Goal: Task Accomplishment & Management: Manage account settings

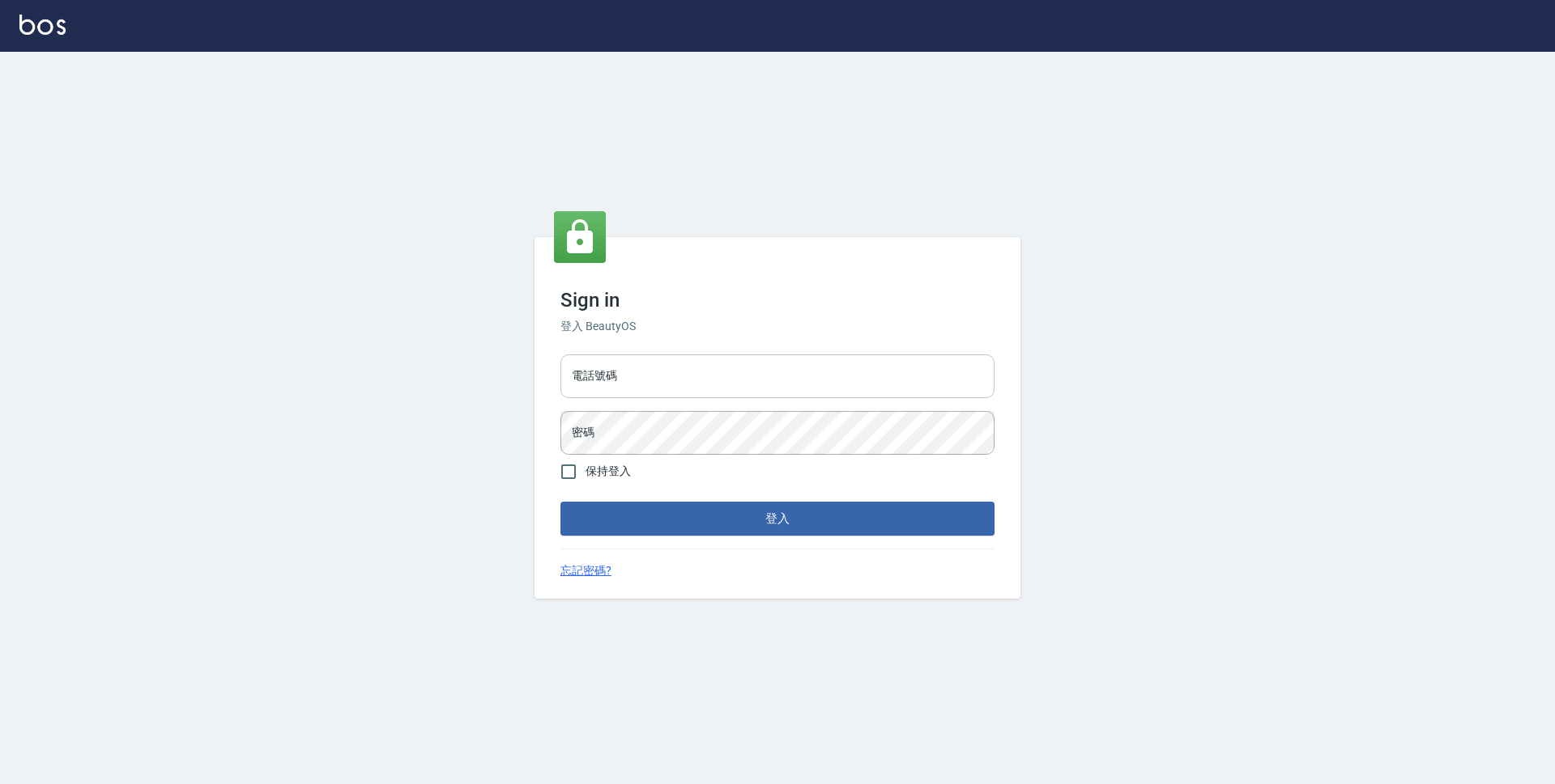
click at [728, 383] on input "電話號碼" at bounding box center [777, 376] width 434 height 43
type input "0423939755"
click at [560, 502] on button "登入" at bounding box center [777, 519] width 434 height 34
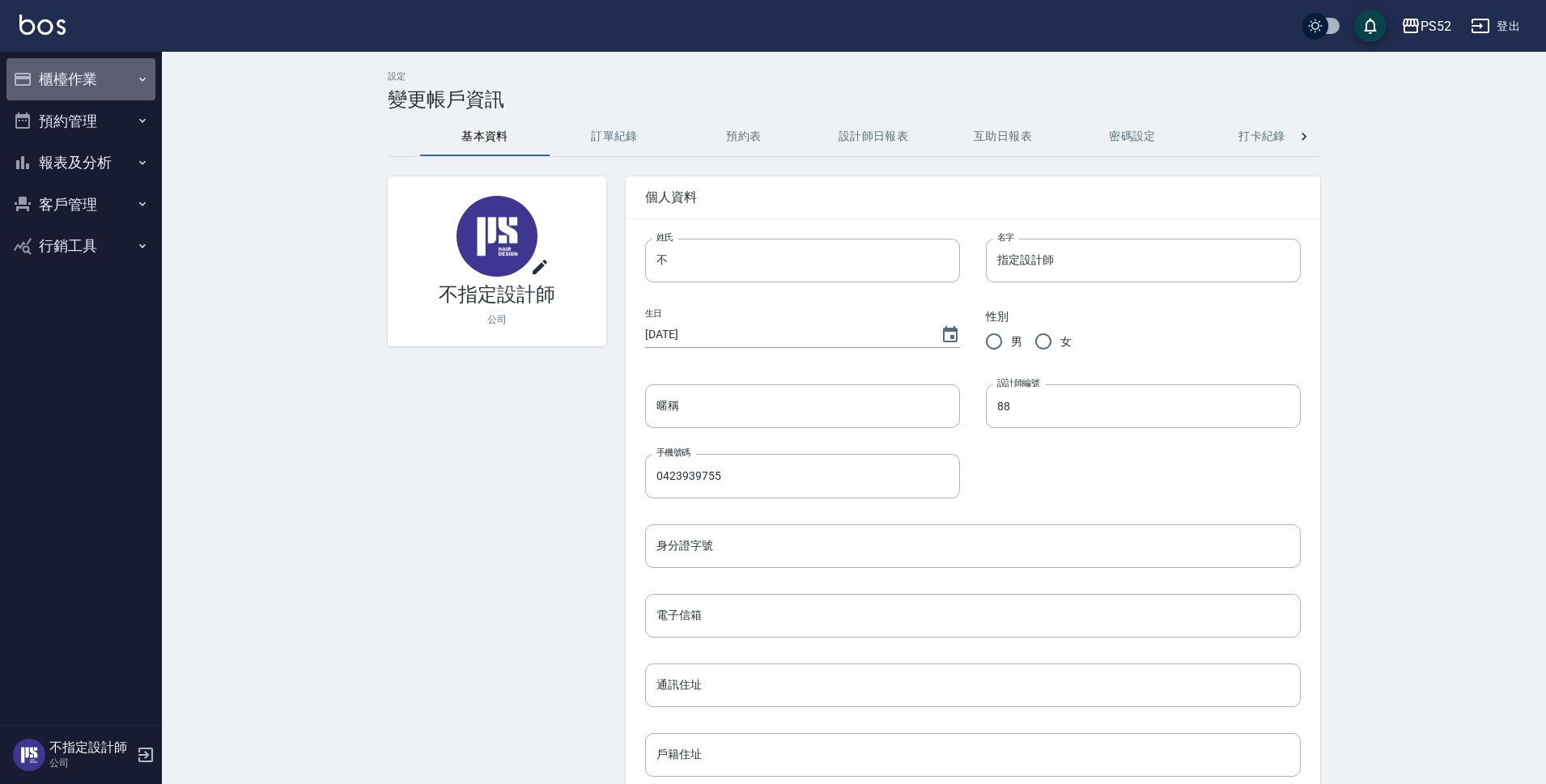
click at [100, 88] on button "櫃檯作業" at bounding box center [81, 79] width 149 height 42
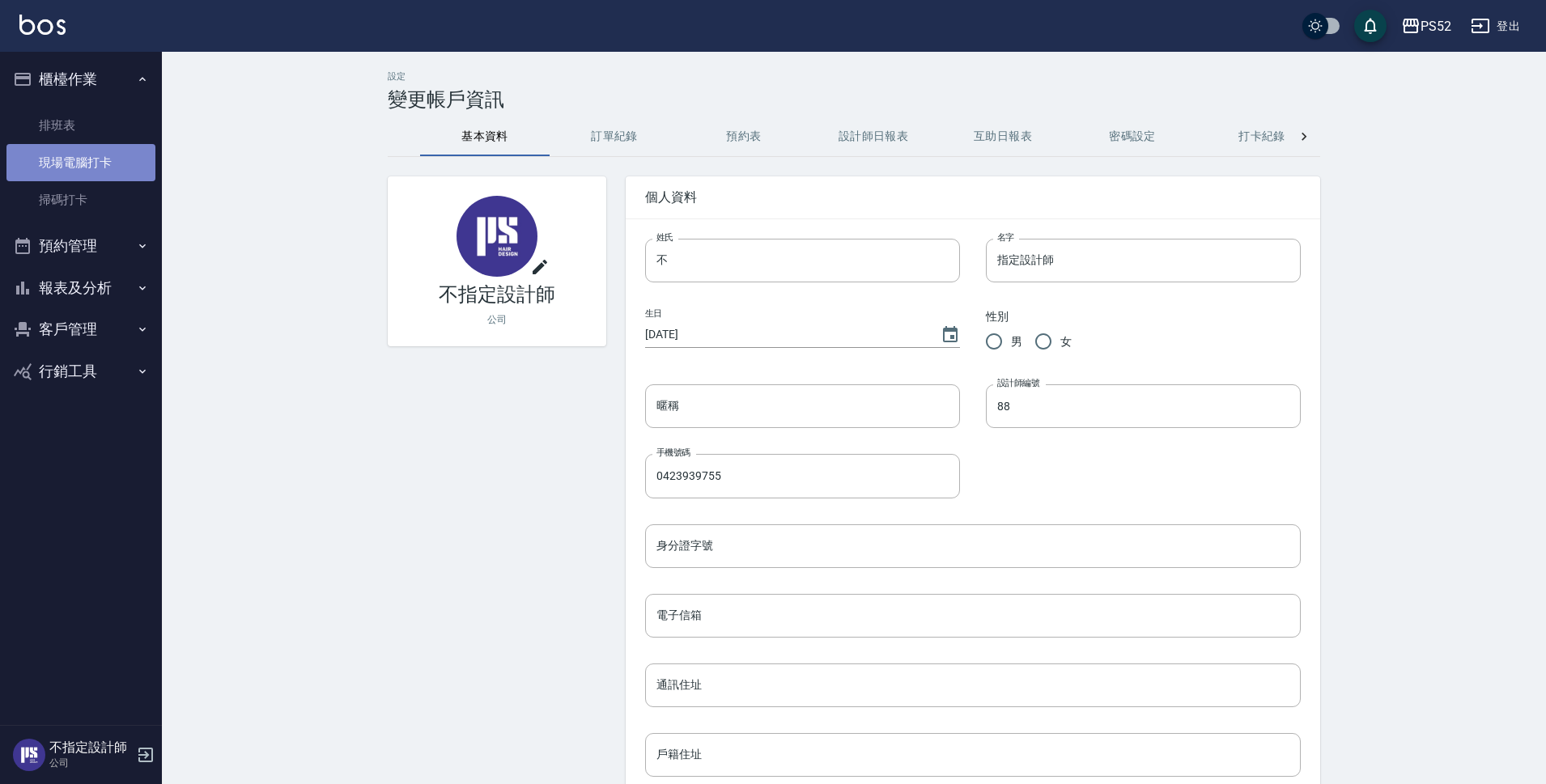
click at [100, 154] on link "現場電腦打卡" at bounding box center [81, 162] width 149 height 37
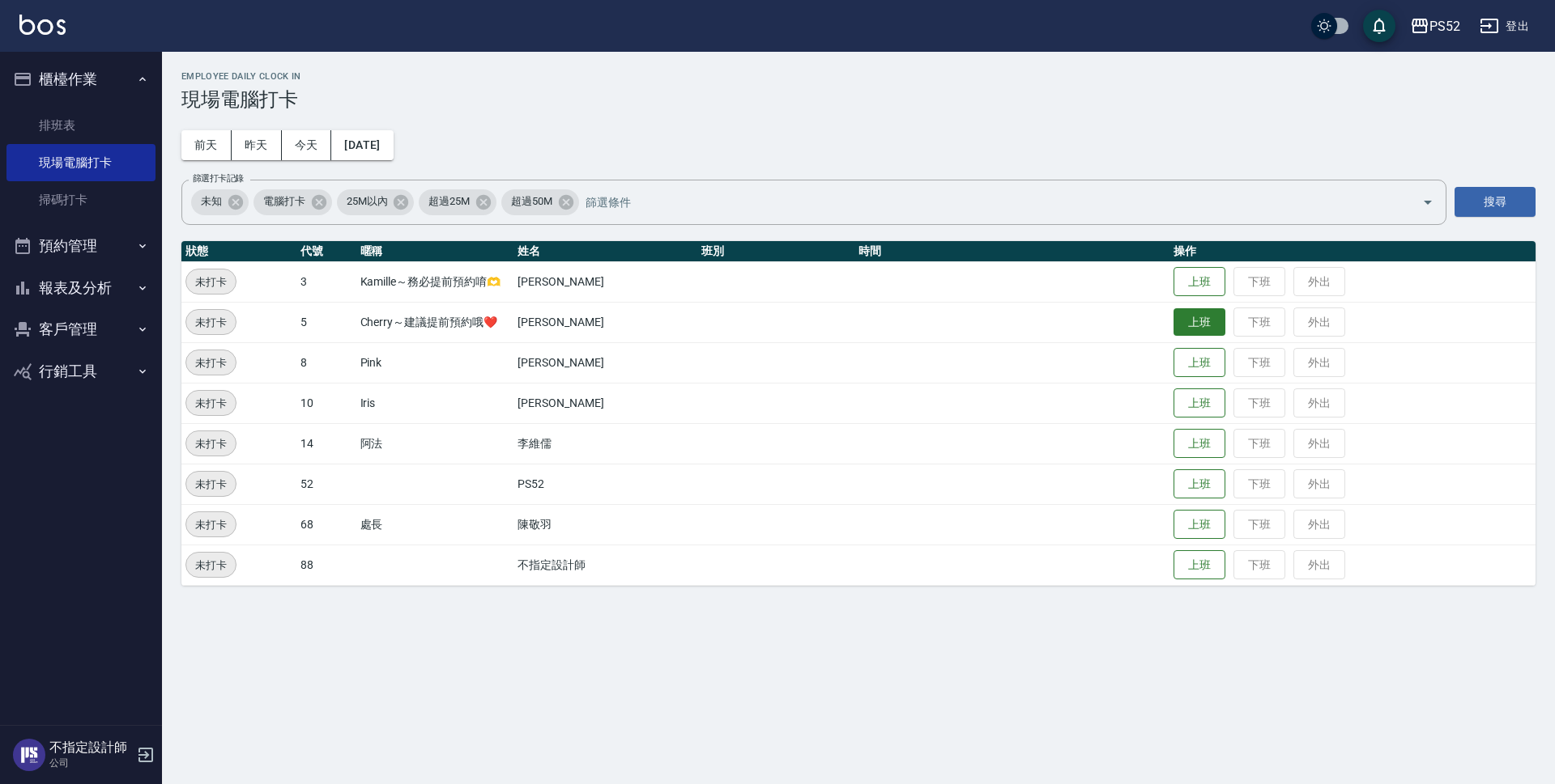
click at [1173, 330] on button "上班" at bounding box center [1199, 322] width 52 height 29
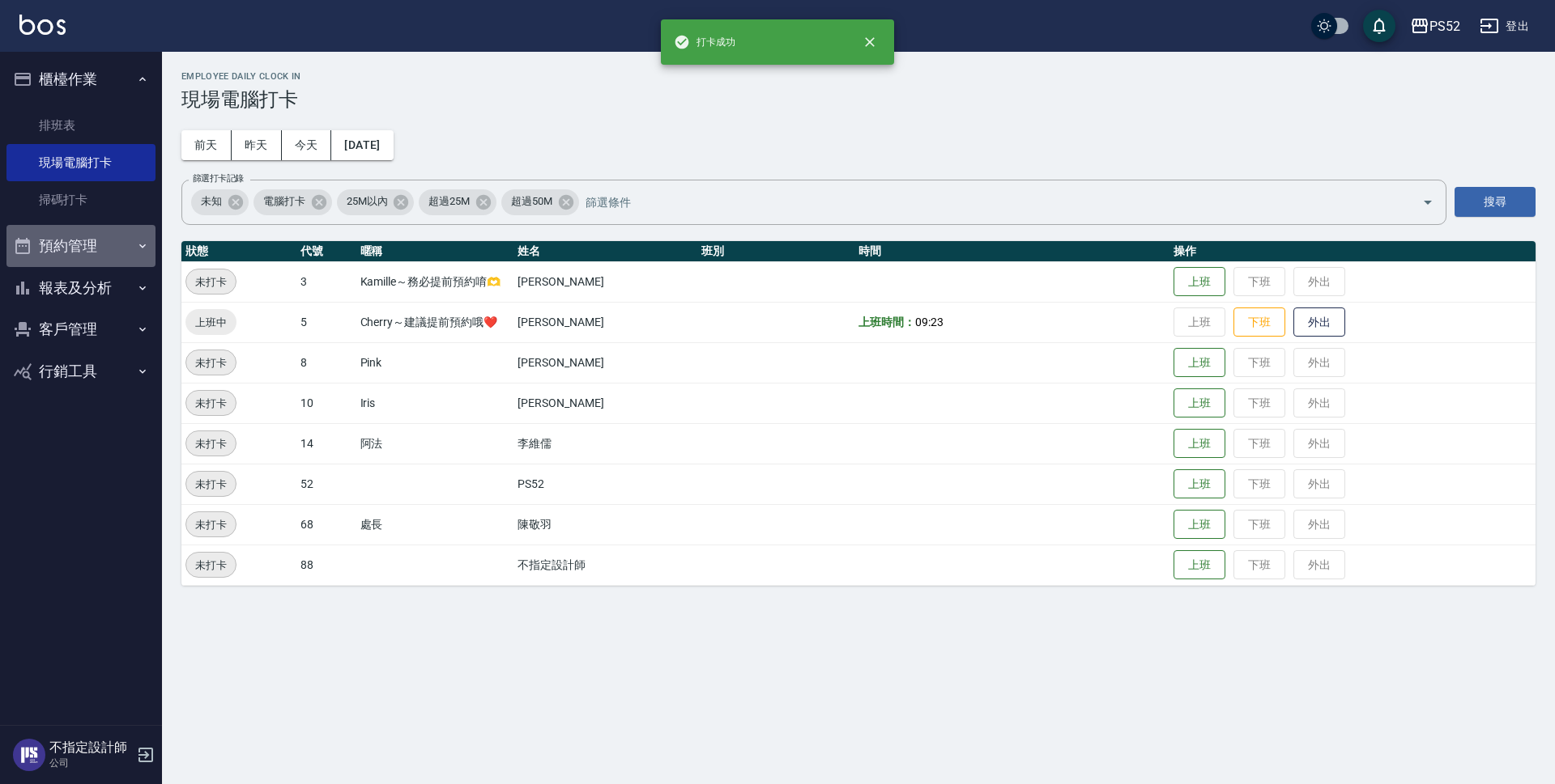
click at [86, 233] on button "預約管理" at bounding box center [81, 246] width 149 height 42
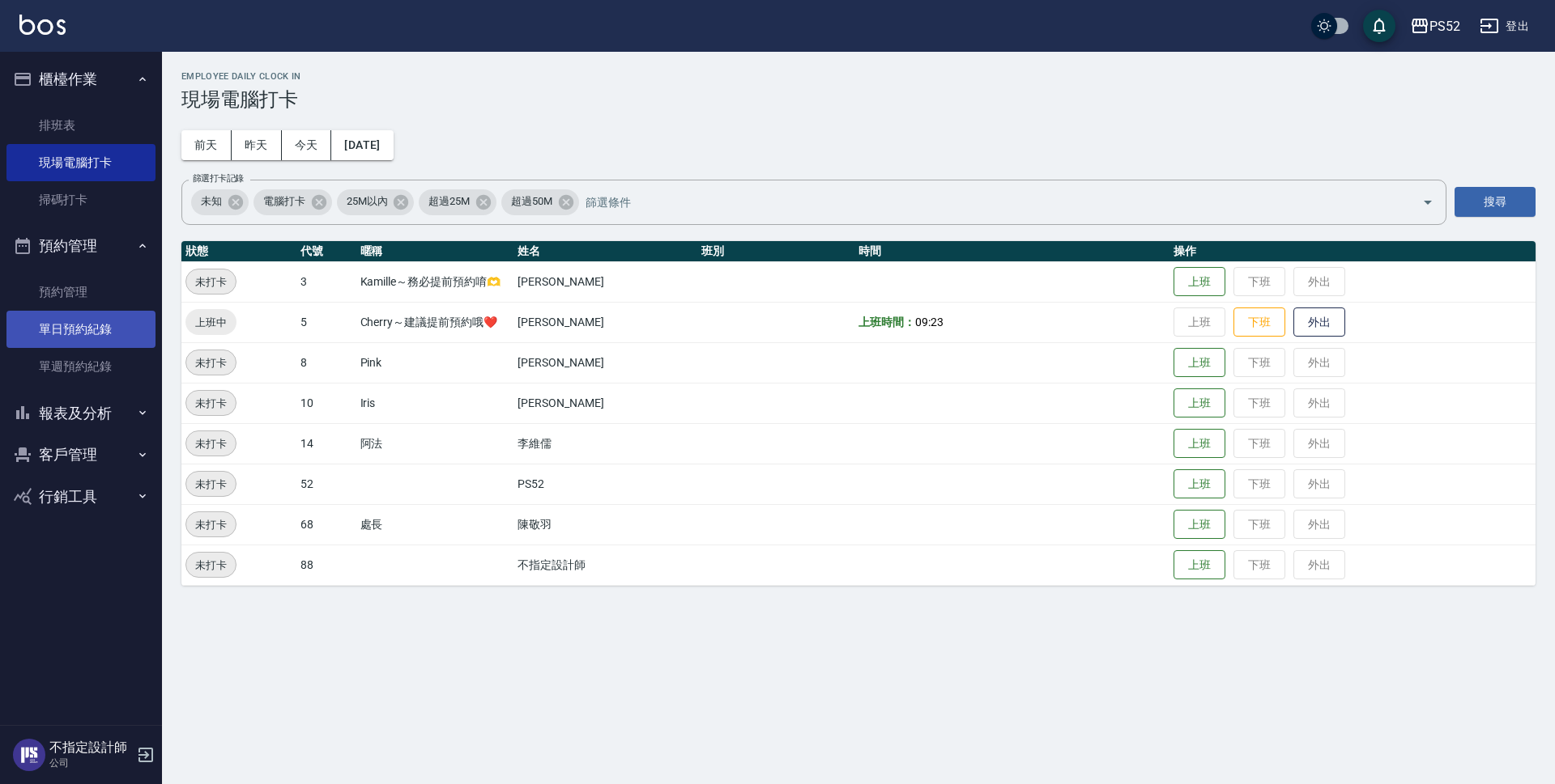
click at [90, 327] on link "單日預約紀錄" at bounding box center [81, 329] width 149 height 37
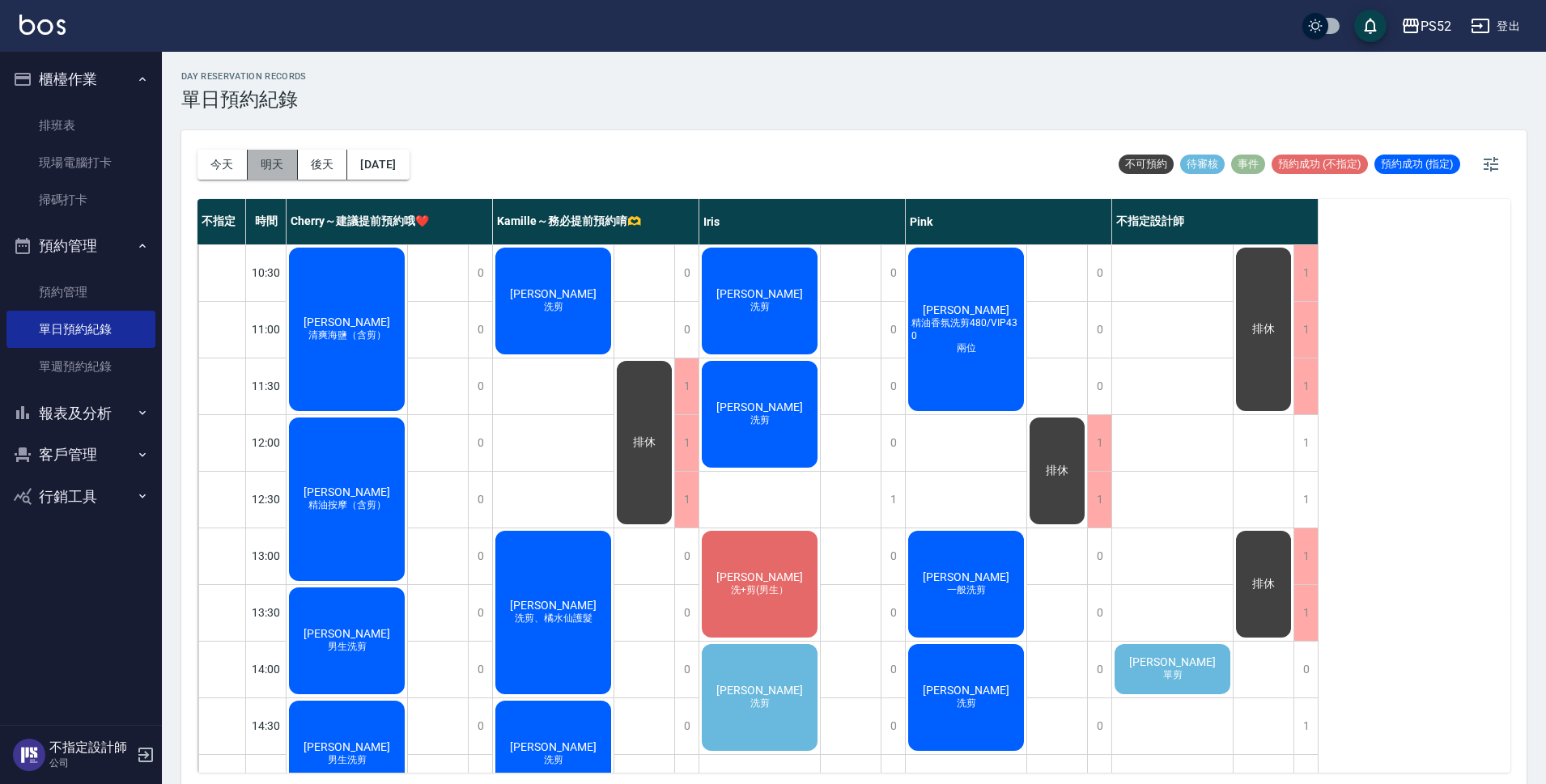
click at [287, 163] on button "明天" at bounding box center [273, 165] width 50 height 30
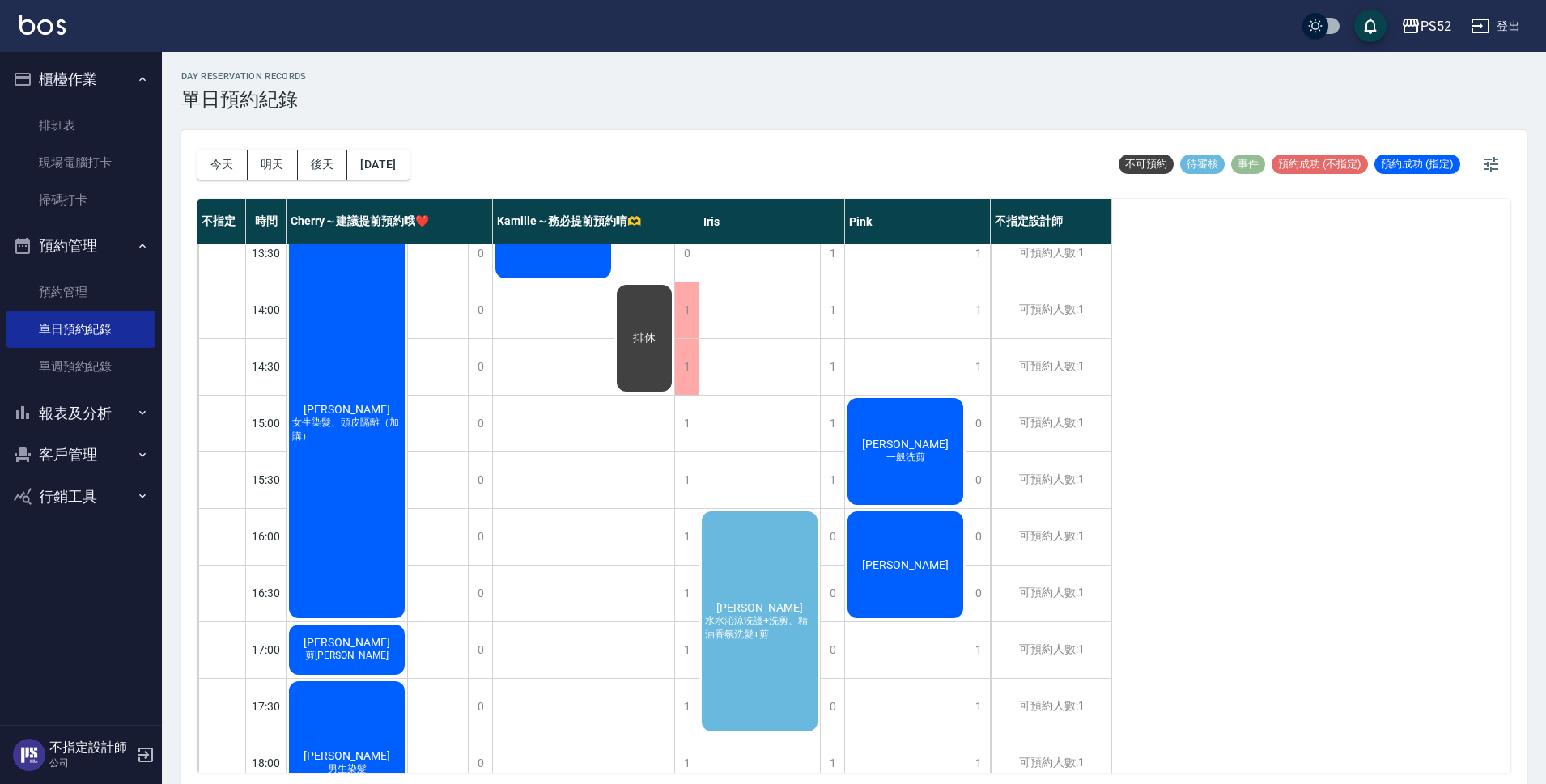
scroll to position [378, 0]
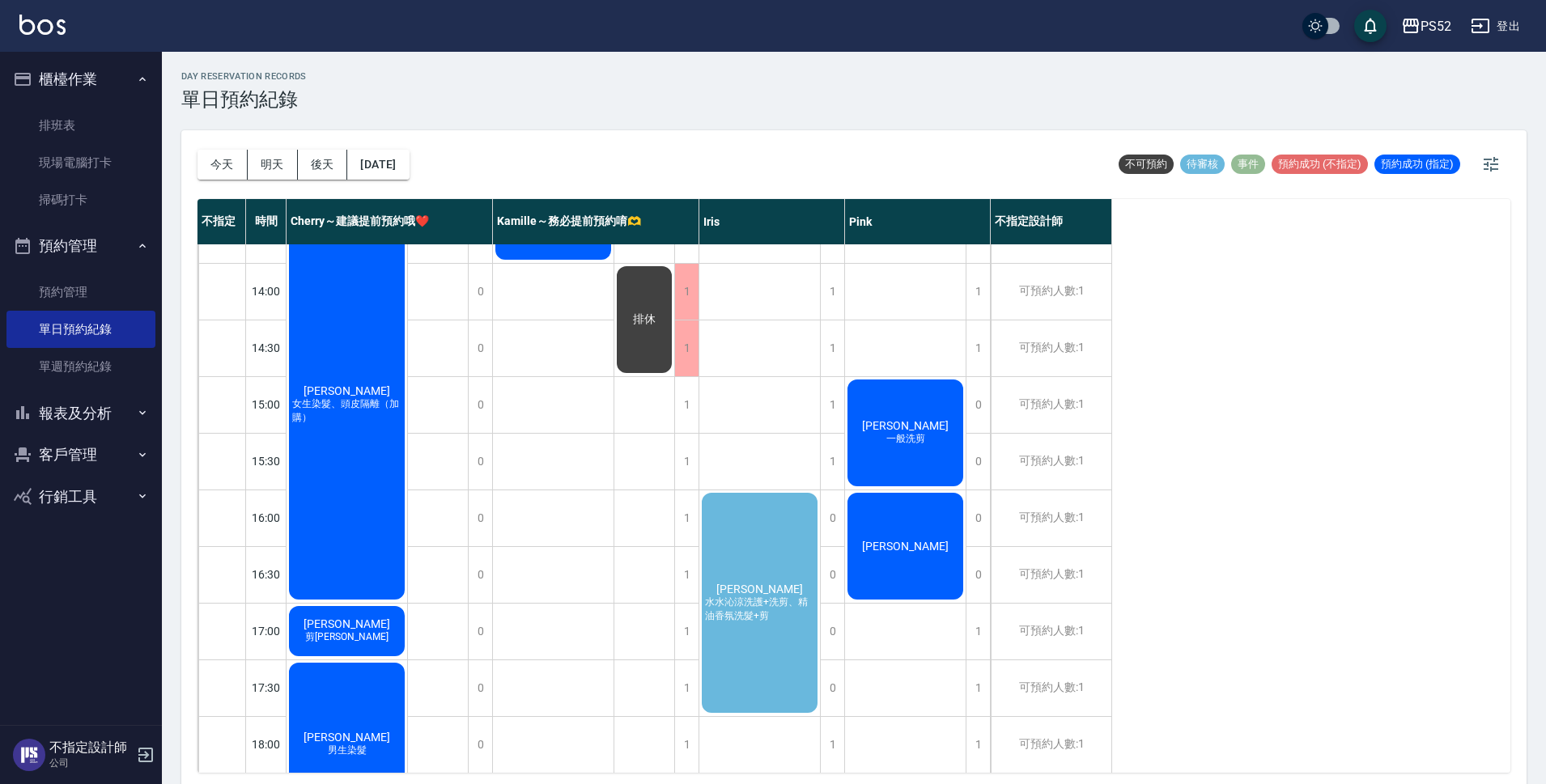
click at [749, 504] on div "[PERSON_NAME] 水水沁涼洗護+洗剪、精油香氛洗髮+剪" at bounding box center [759, 603] width 121 height 225
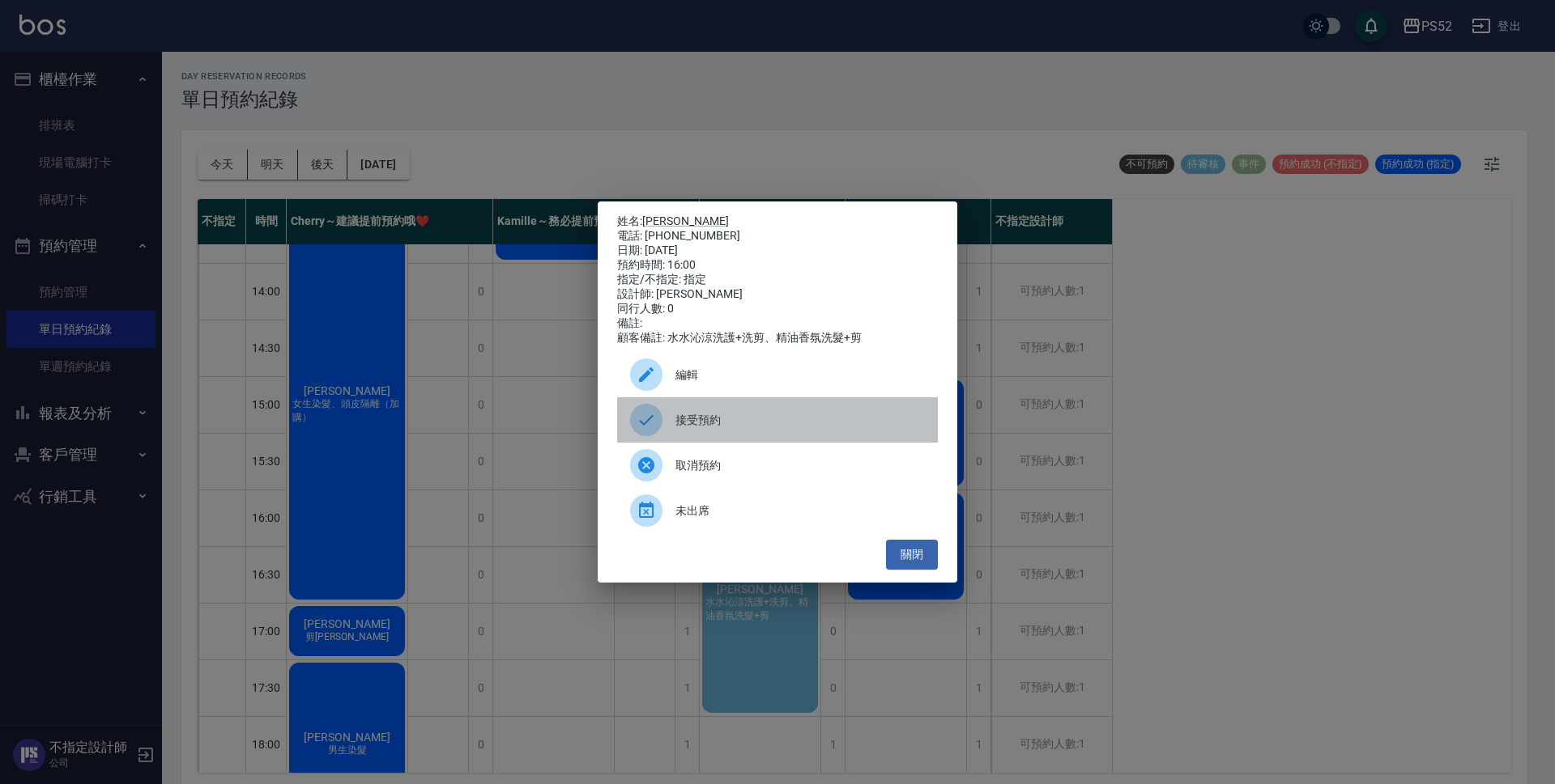
click at [809, 429] on span "接受預約" at bounding box center [800, 420] width 250 height 17
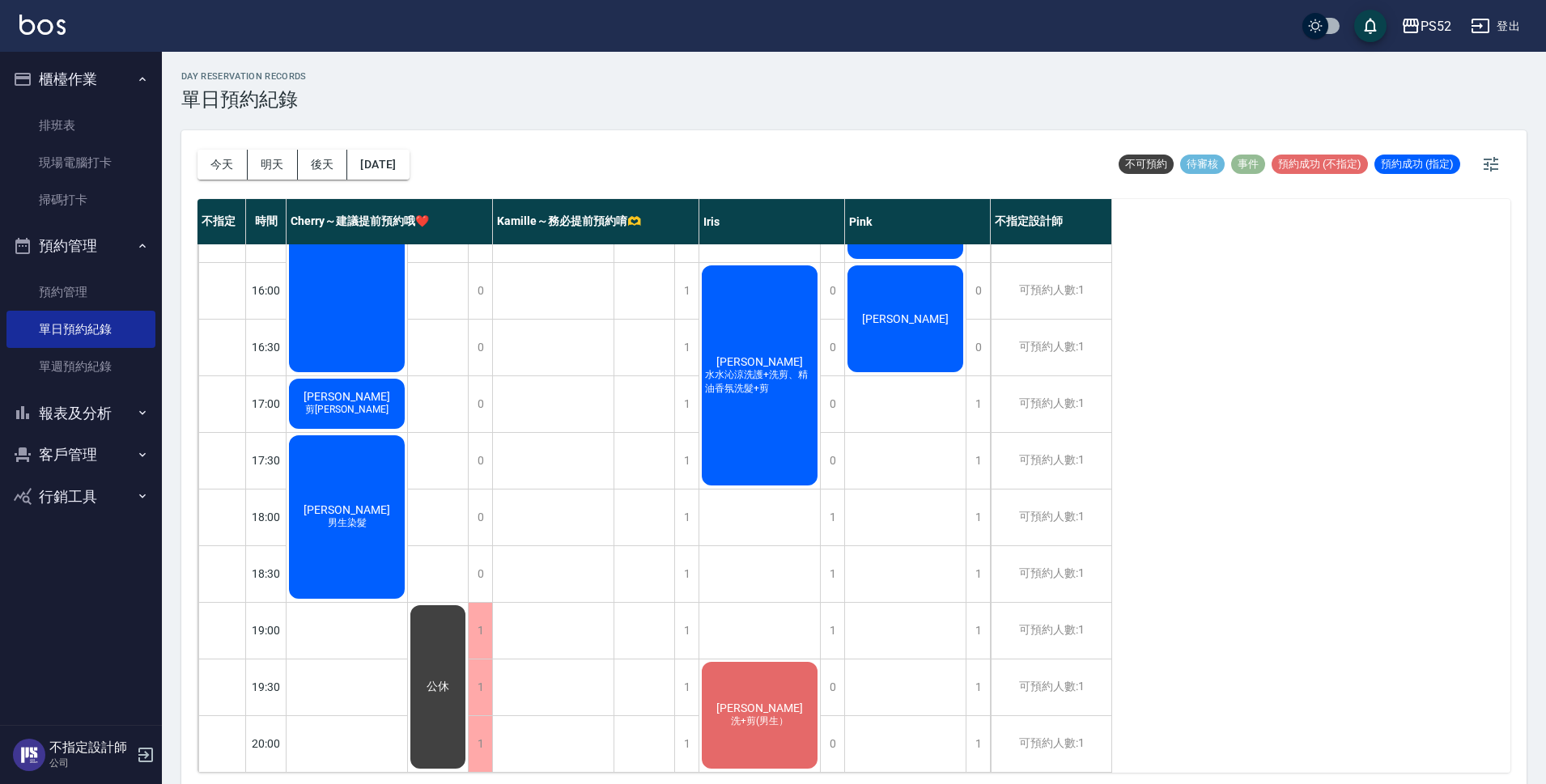
scroll to position [619, 0]
click at [391, 158] on button "[DATE]" at bounding box center [378, 165] width 62 height 30
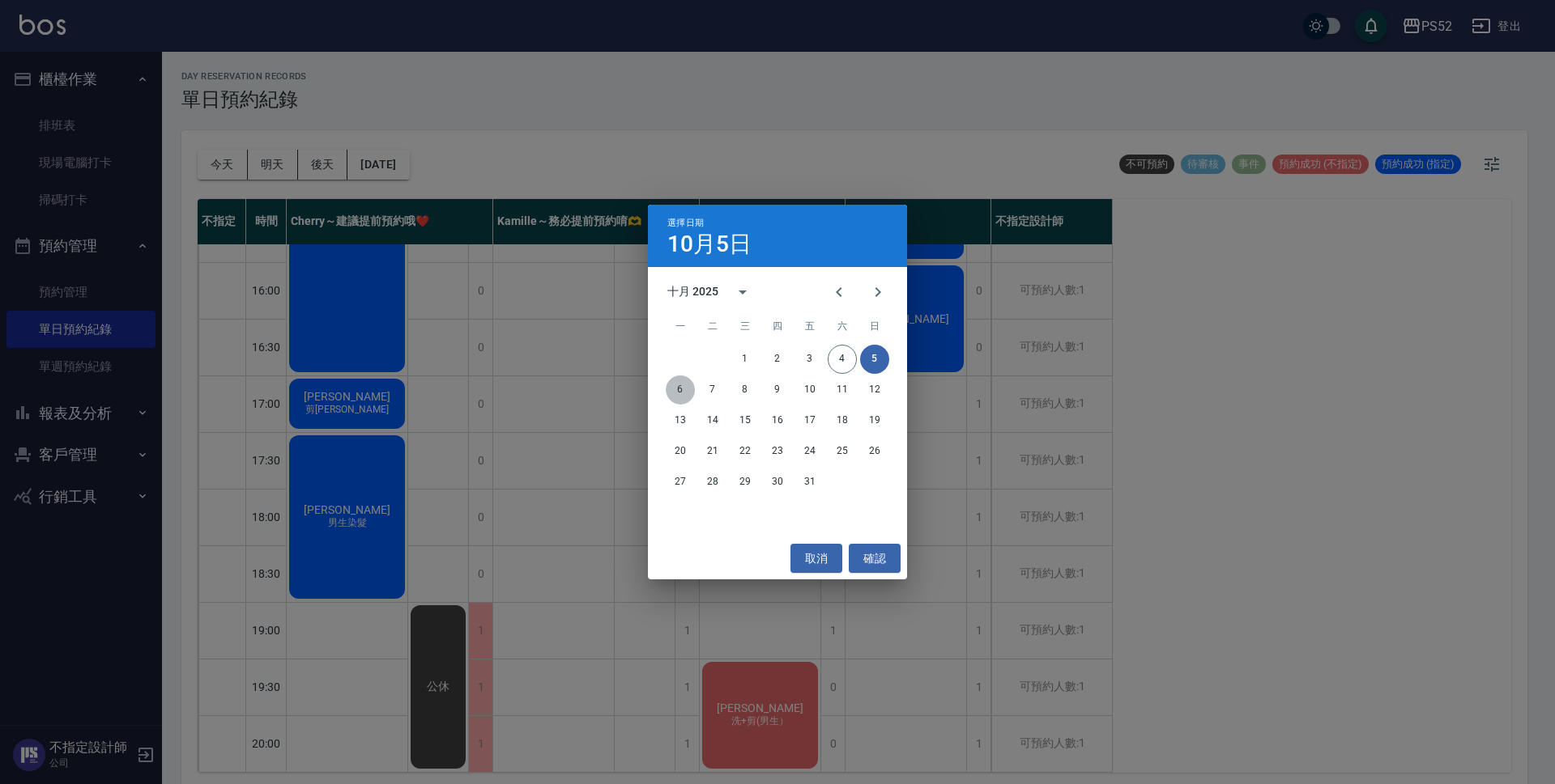
click at [667, 390] on button "6" at bounding box center [680, 391] width 29 height 29
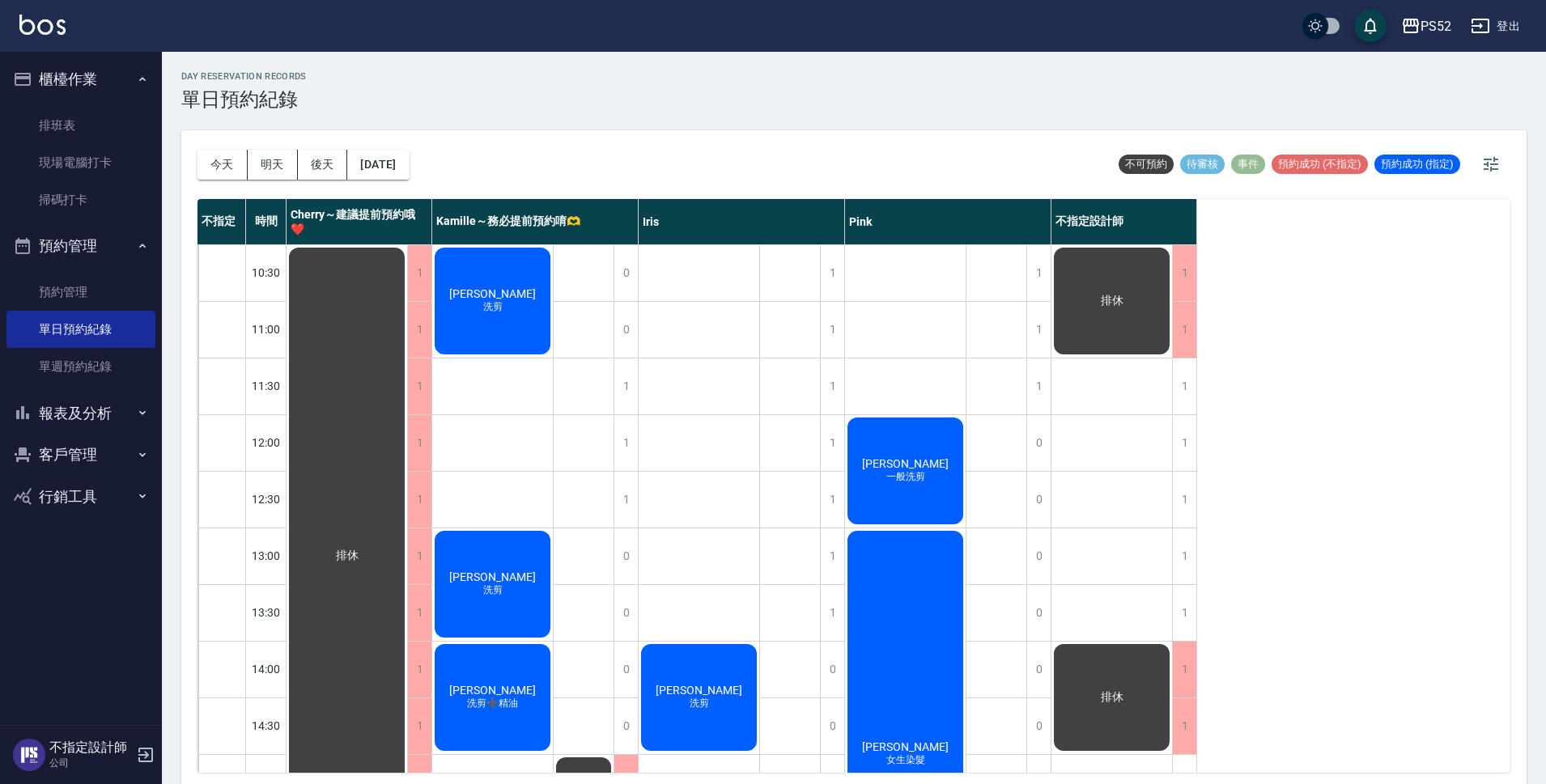
click at [205, 181] on div "[DATE] [DATE] [DATE] [DATE]" at bounding box center [303, 164] width 212 height 69
click at [218, 172] on button "今天" at bounding box center [222, 165] width 50 height 30
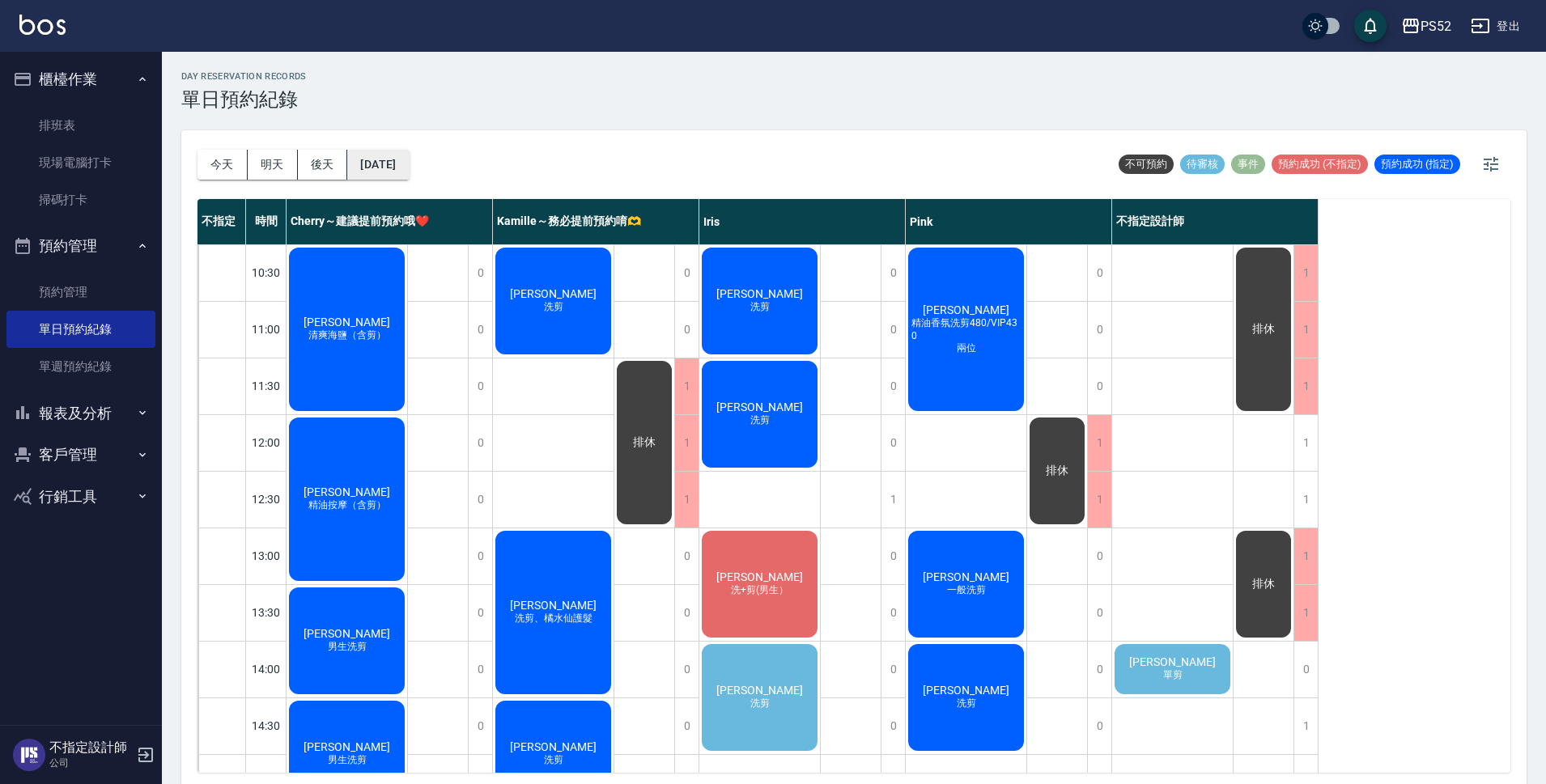
click at [381, 164] on button "[DATE]" at bounding box center [378, 165] width 62 height 30
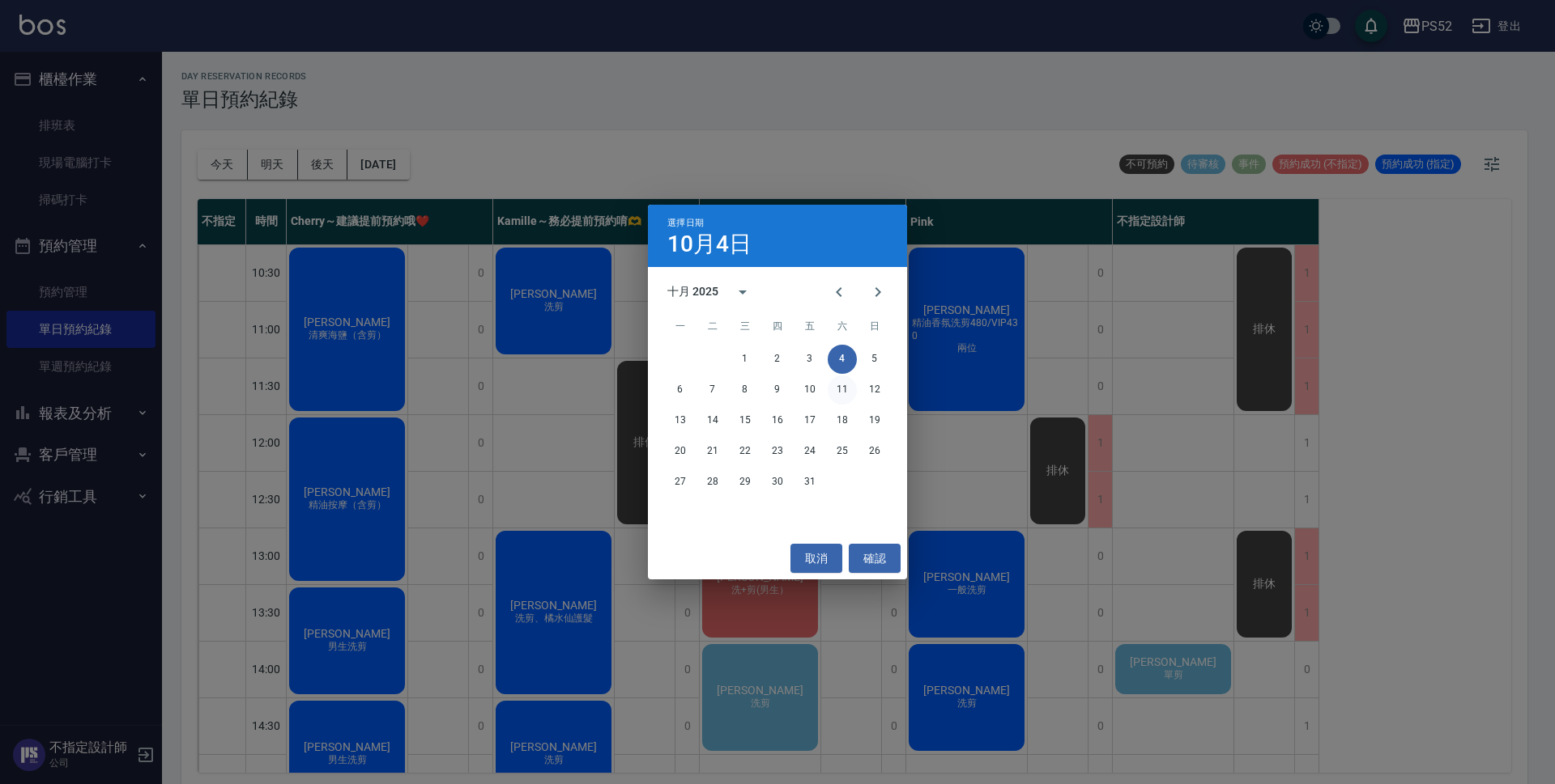
click at [838, 390] on button "11" at bounding box center [842, 391] width 29 height 29
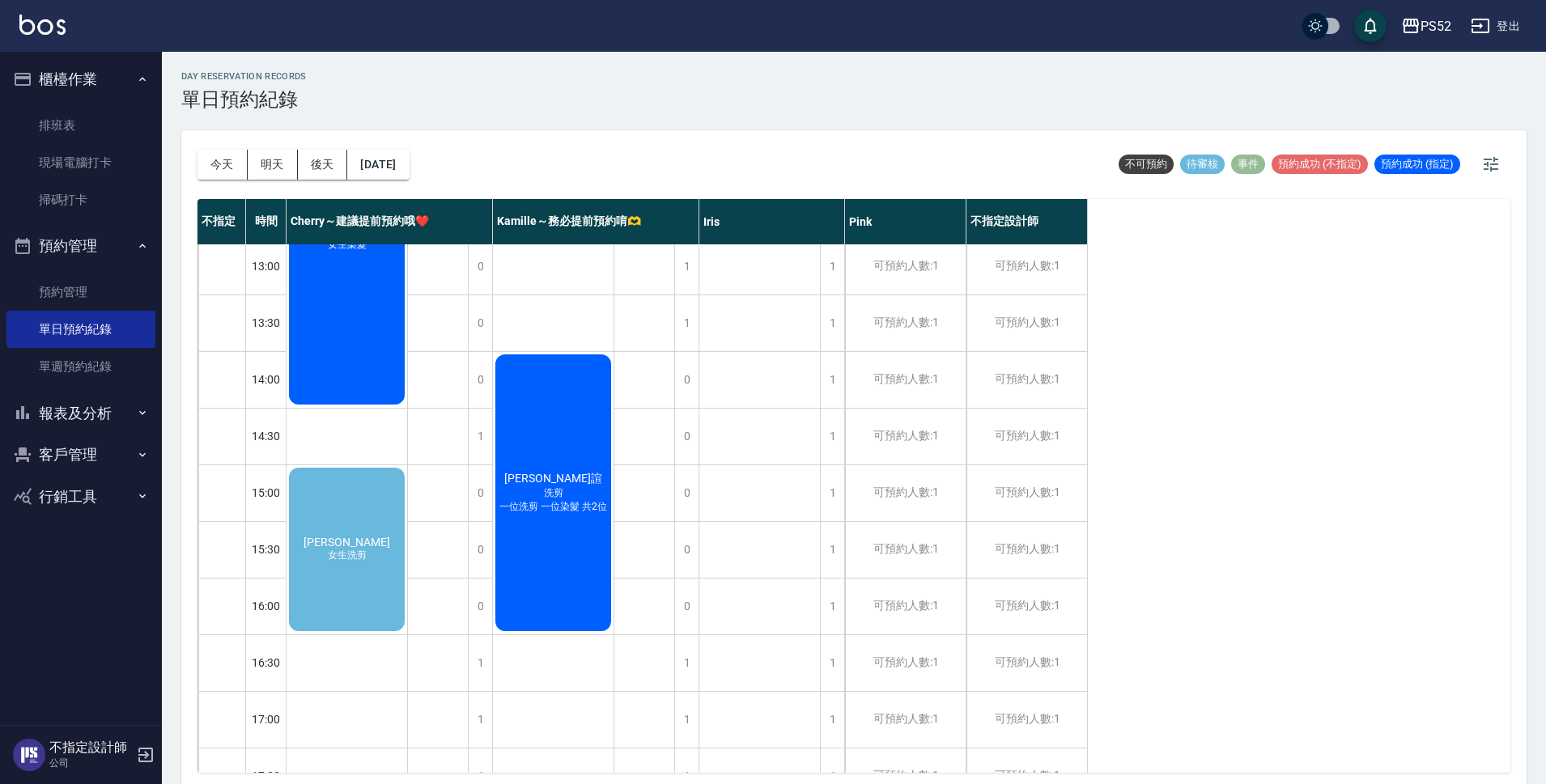
scroll to position [297, 0]
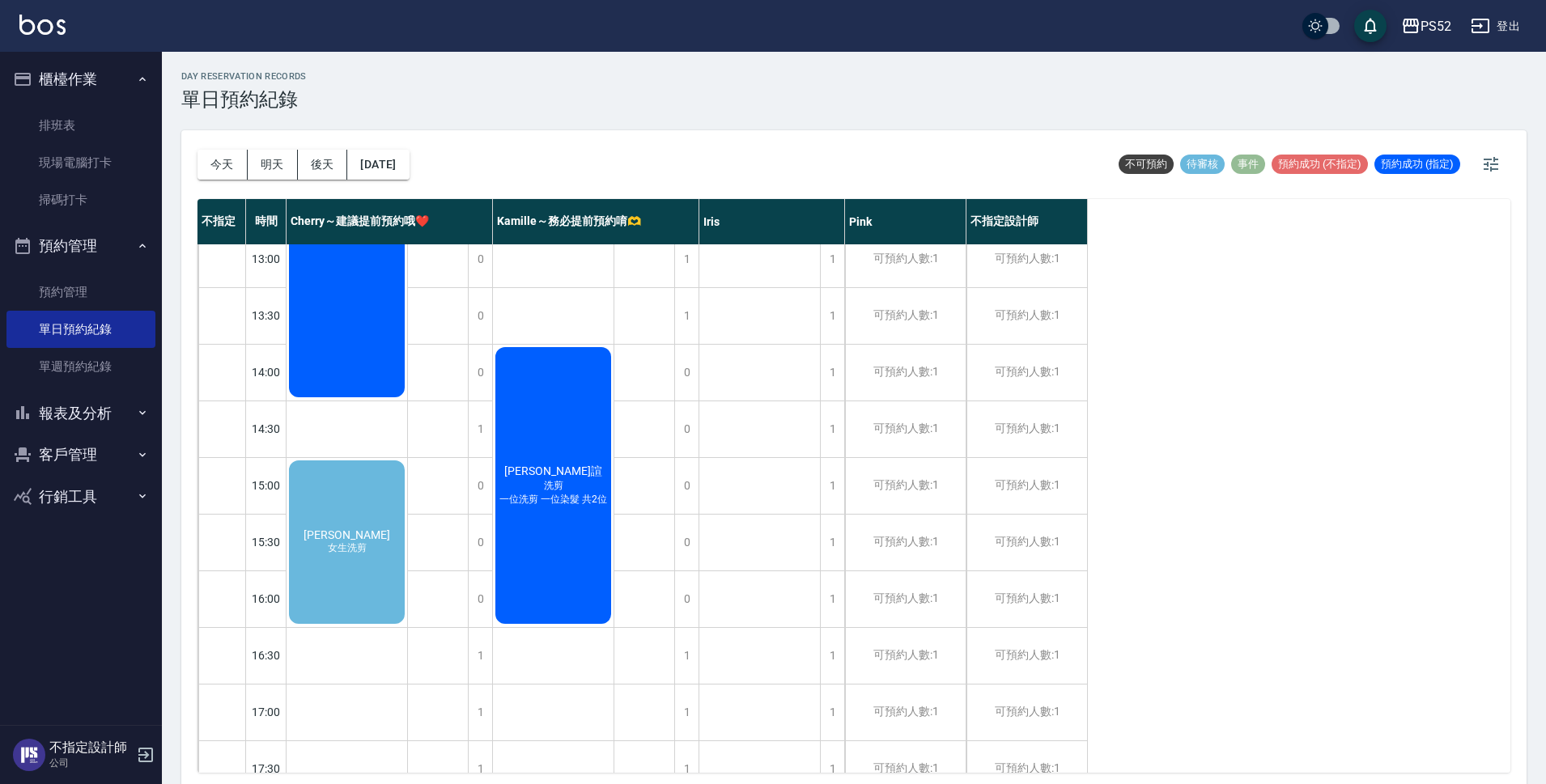
click at [383, 603] on div "[PERSON_NAME] 女生洗剪" at bounding box center [346, 542] width 121 height 169
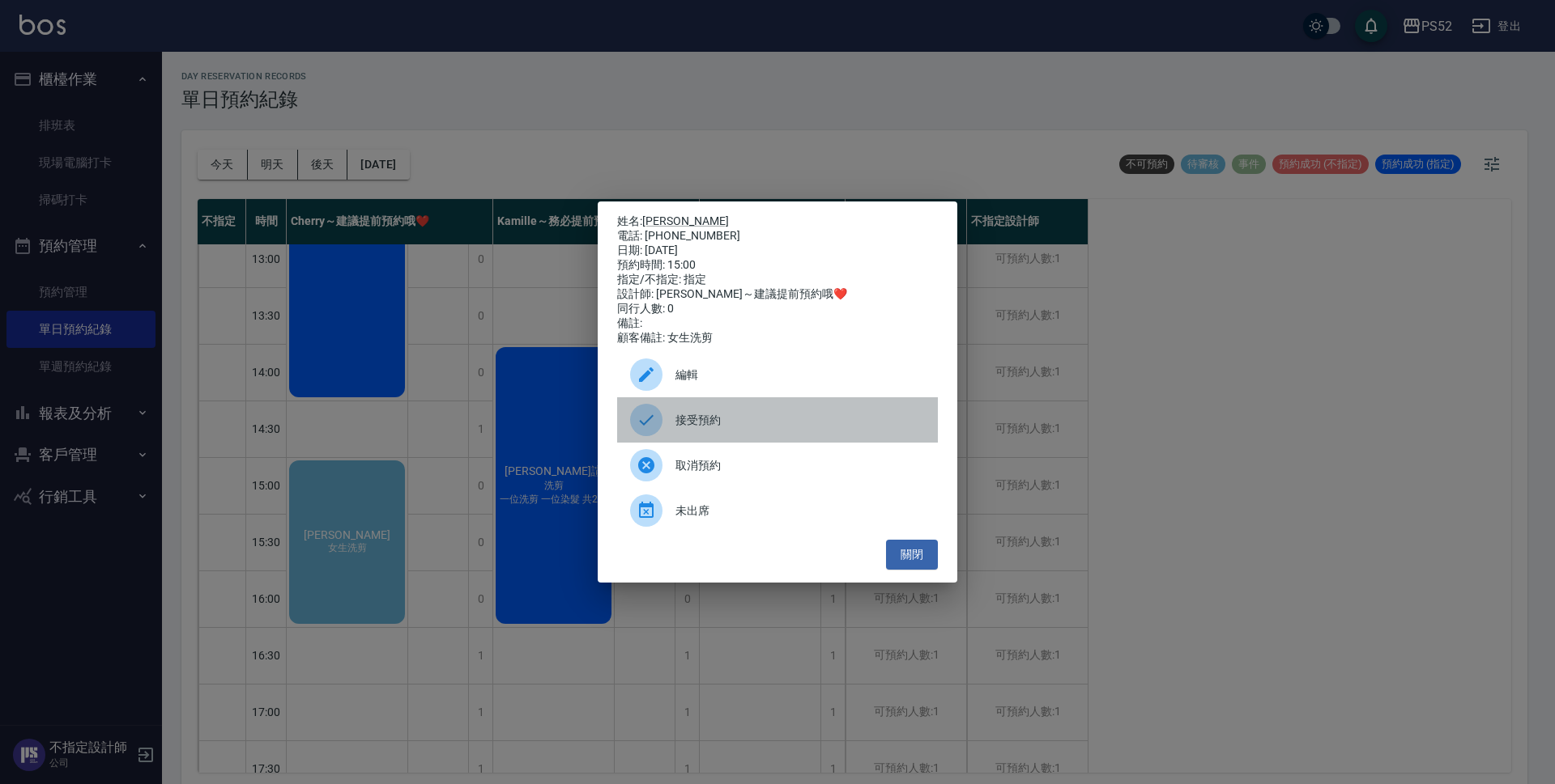
click at [726, 412] on div "接受預約" at bounding box center [777, 419] width 321 height 45
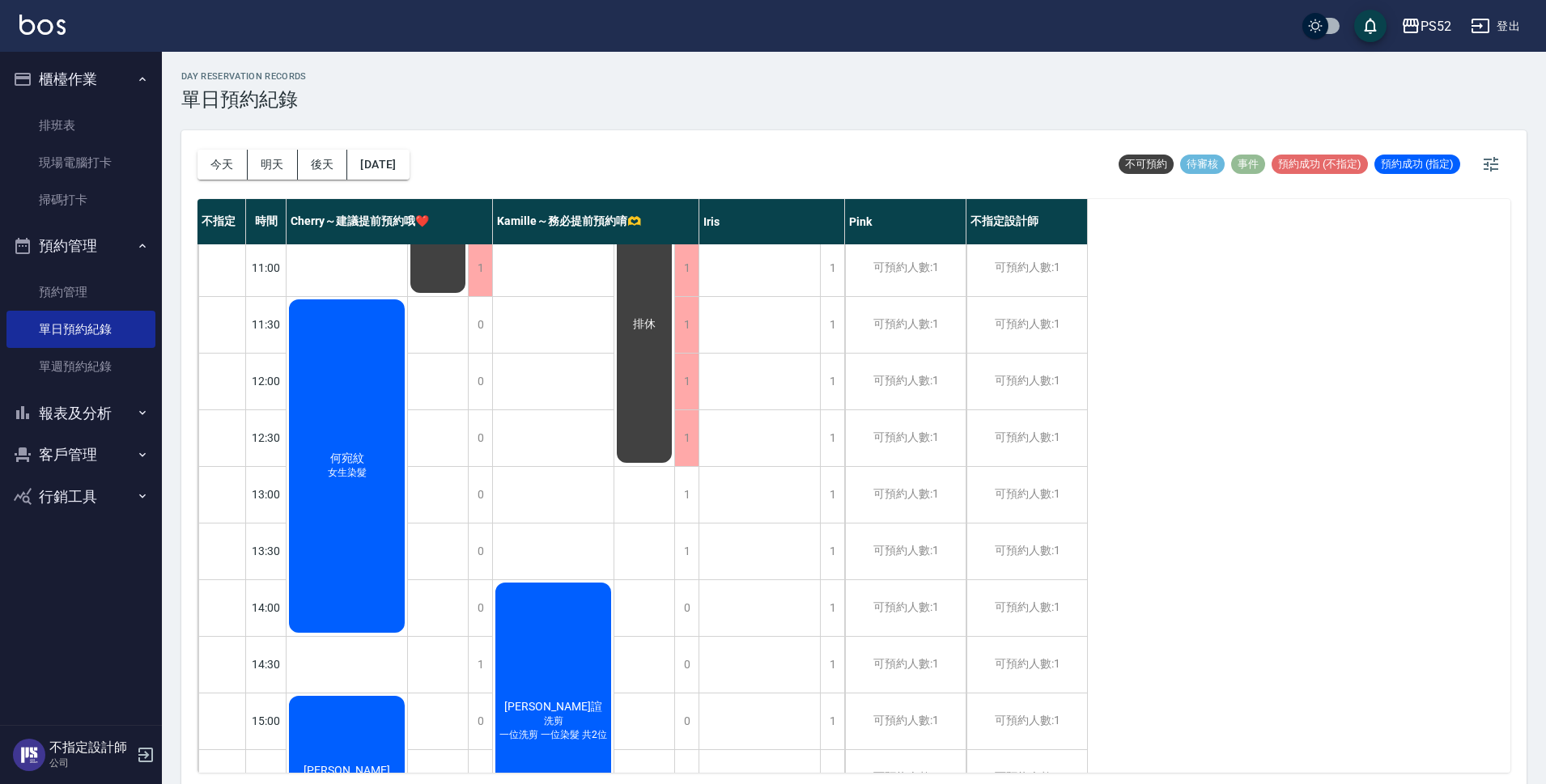
scroll to position [53, 0]
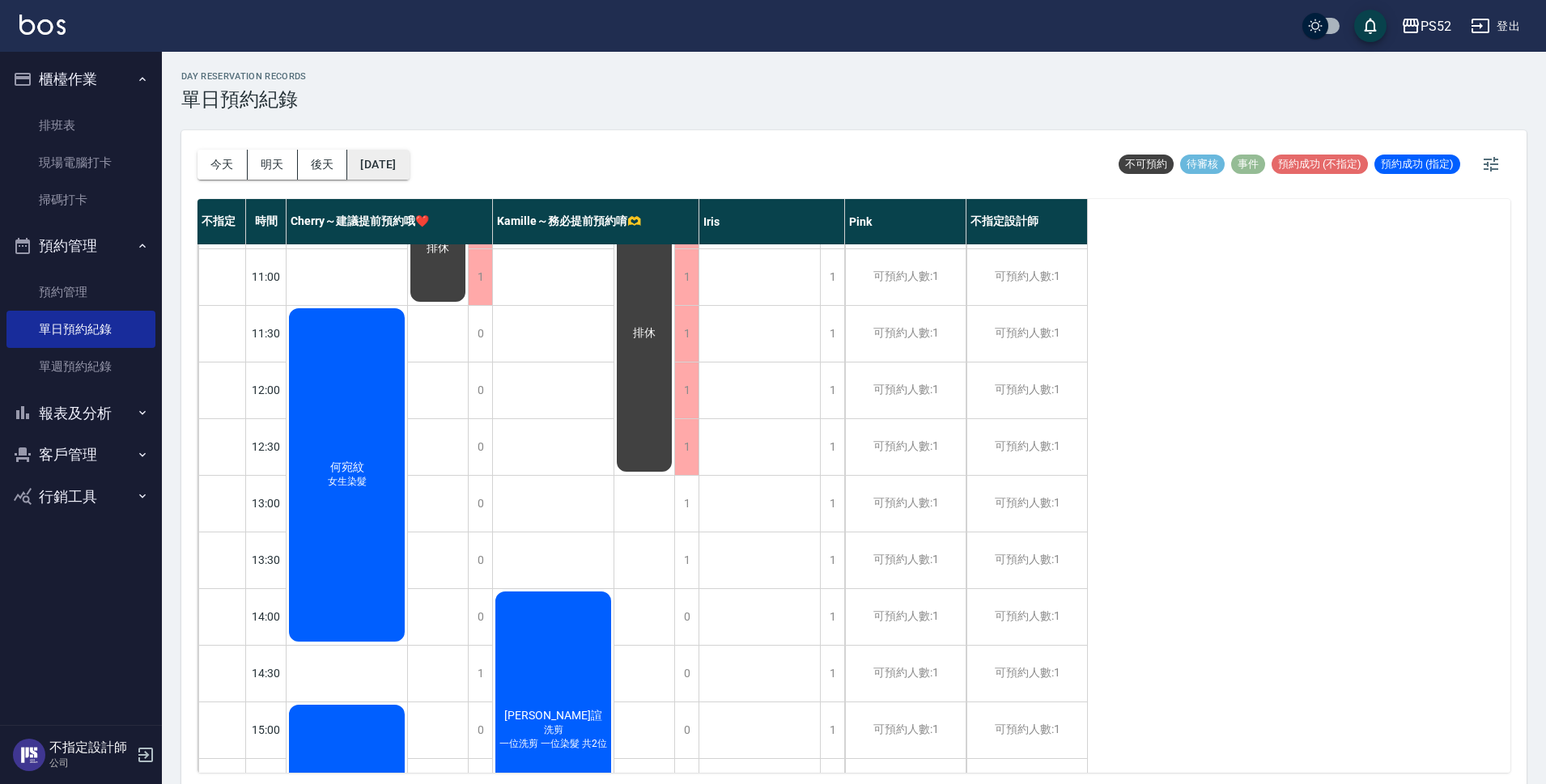
click at [387, 172] on button "[DATE]" at bounding box center [378, 165] width 62 height 30
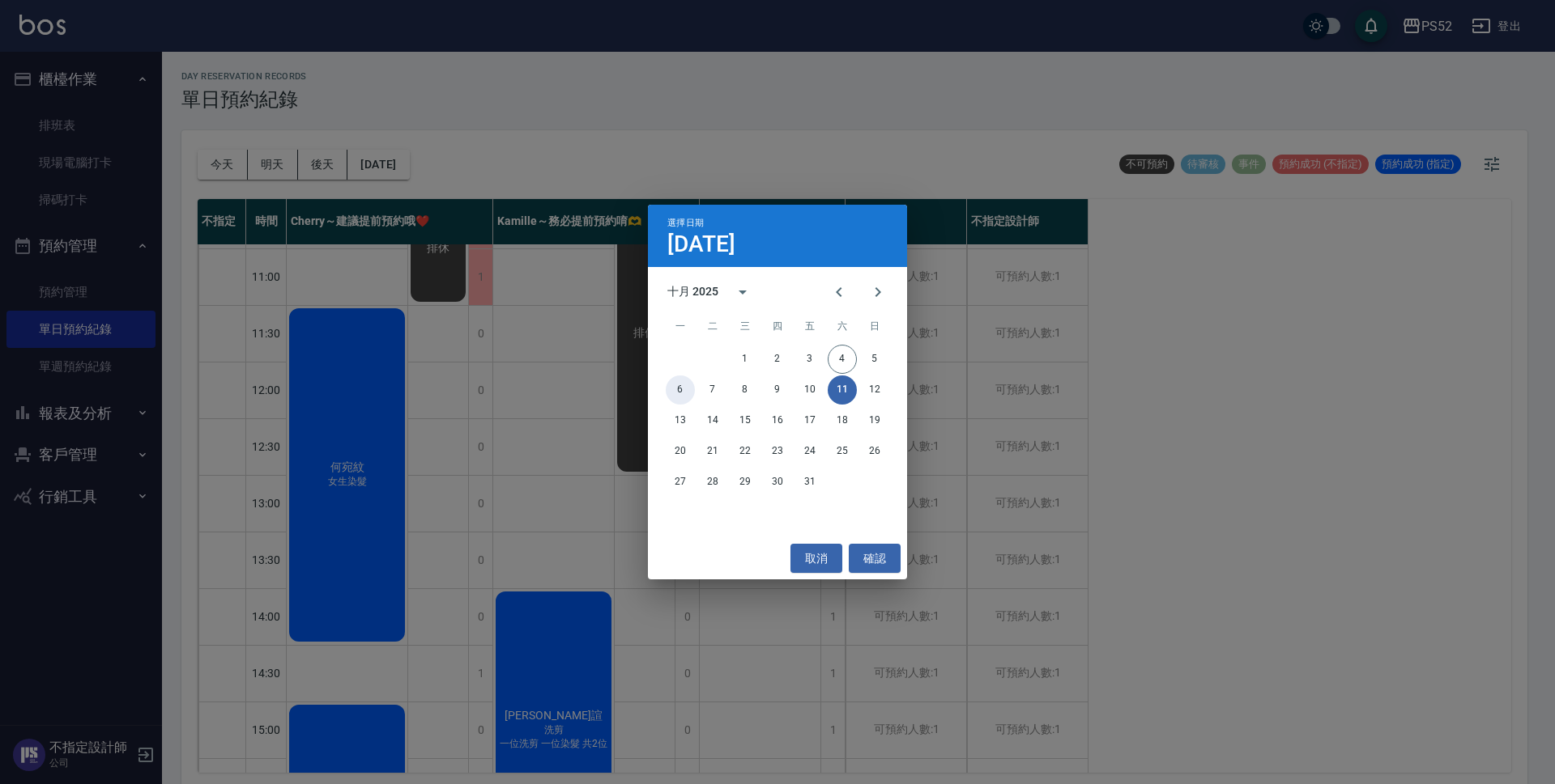
click at [677, 396] on button "6" at bounding box center [680, 391] width 29 height 29
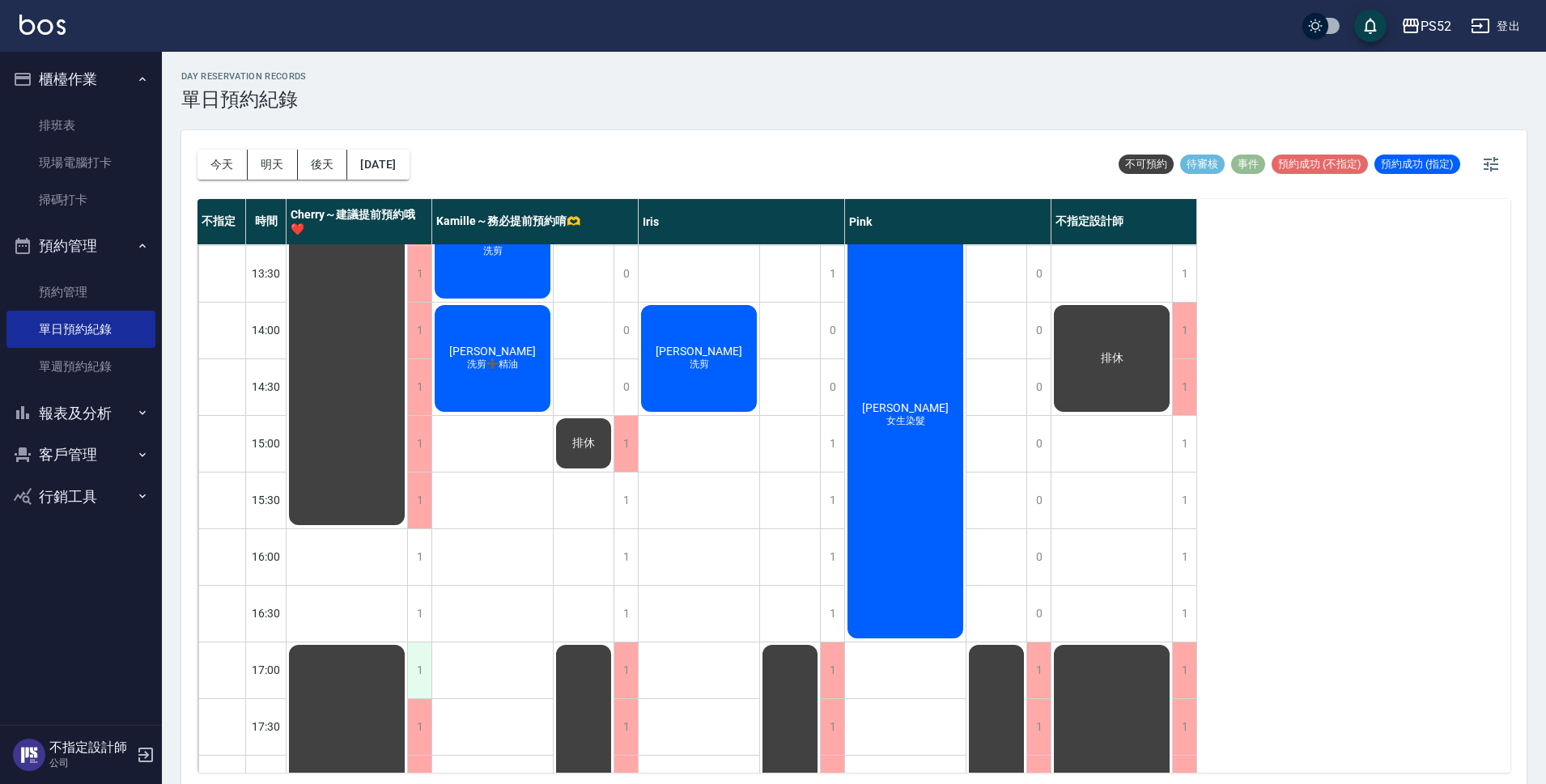
scroll to position [403, 0]
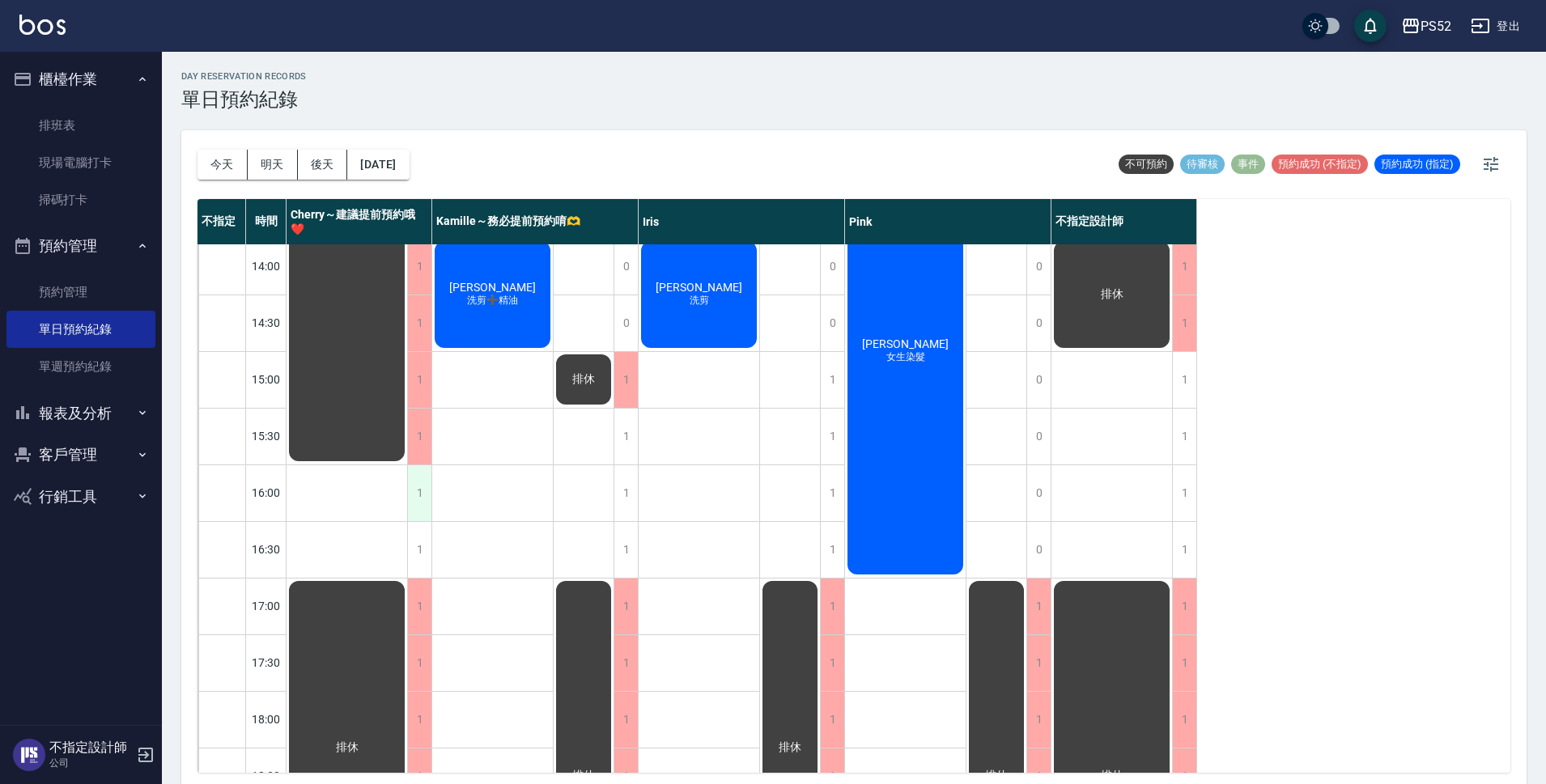
click at [424, 498] on div "1" at bounding box center [419, 493] width 24 height 56
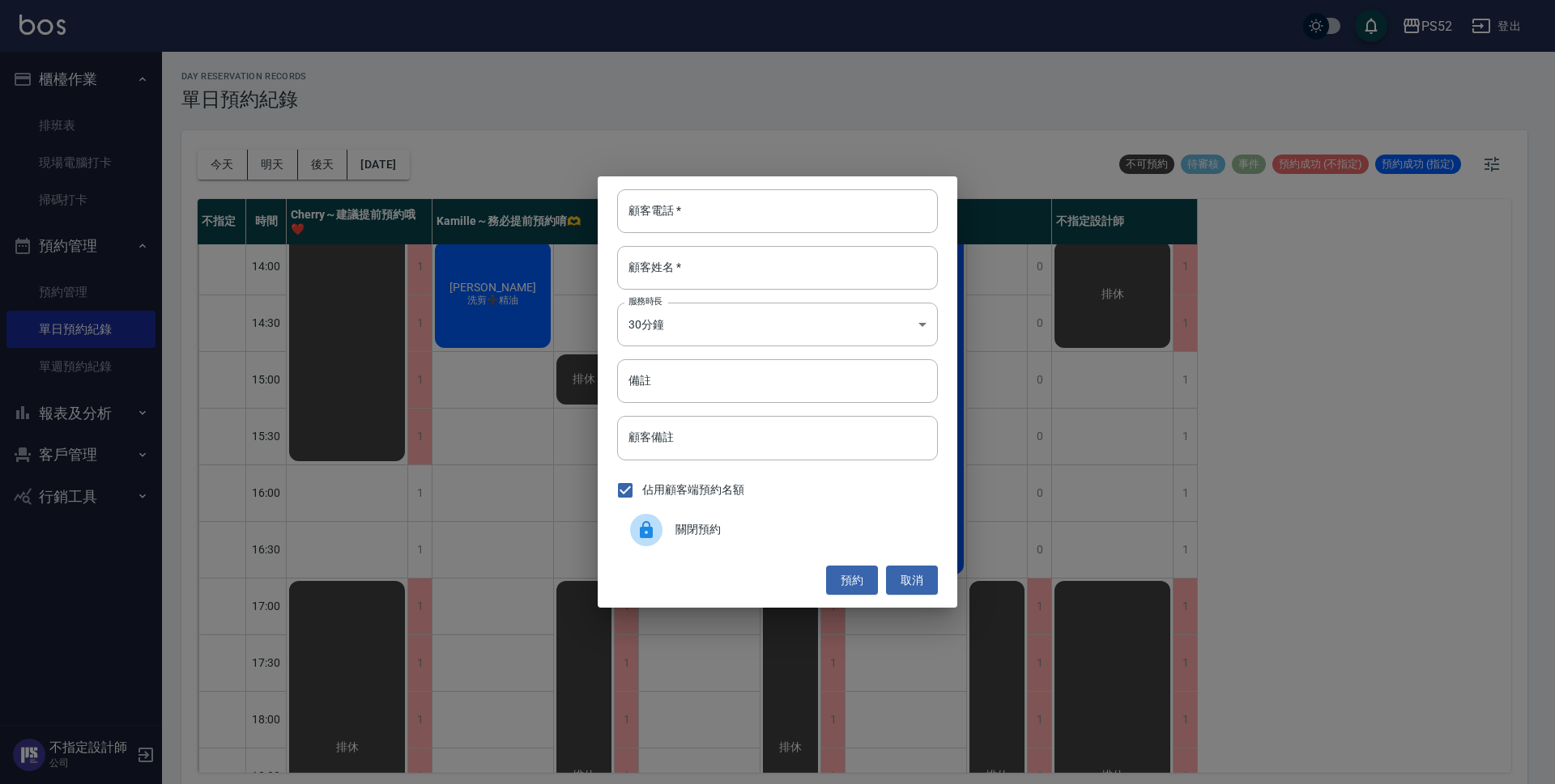
click at [670, 532] on div at bounding box center [652, 530] width 45 height 32
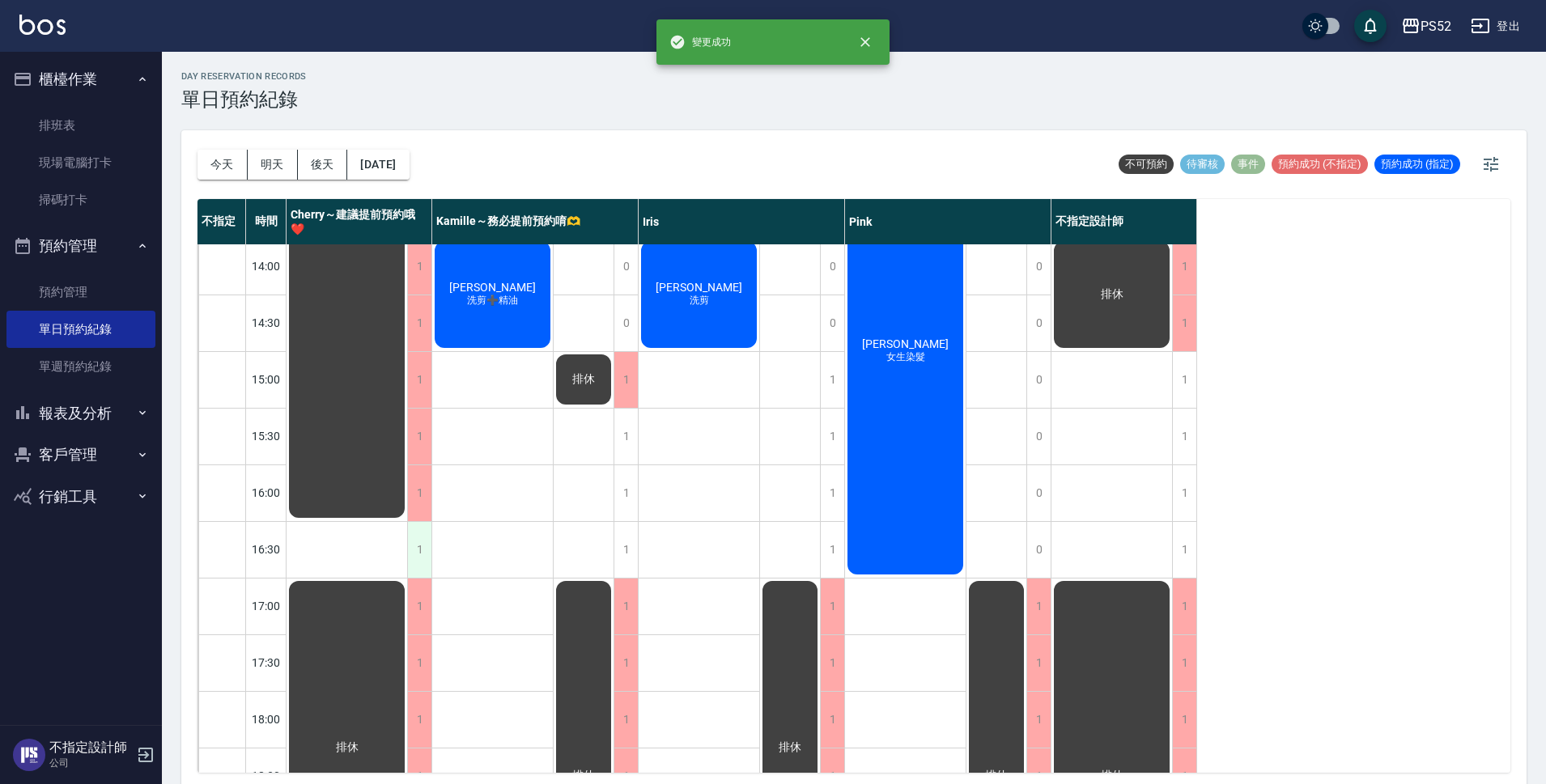
click at [411, 549] on div "1" at bounding box center [419, 550] width 24 height 56
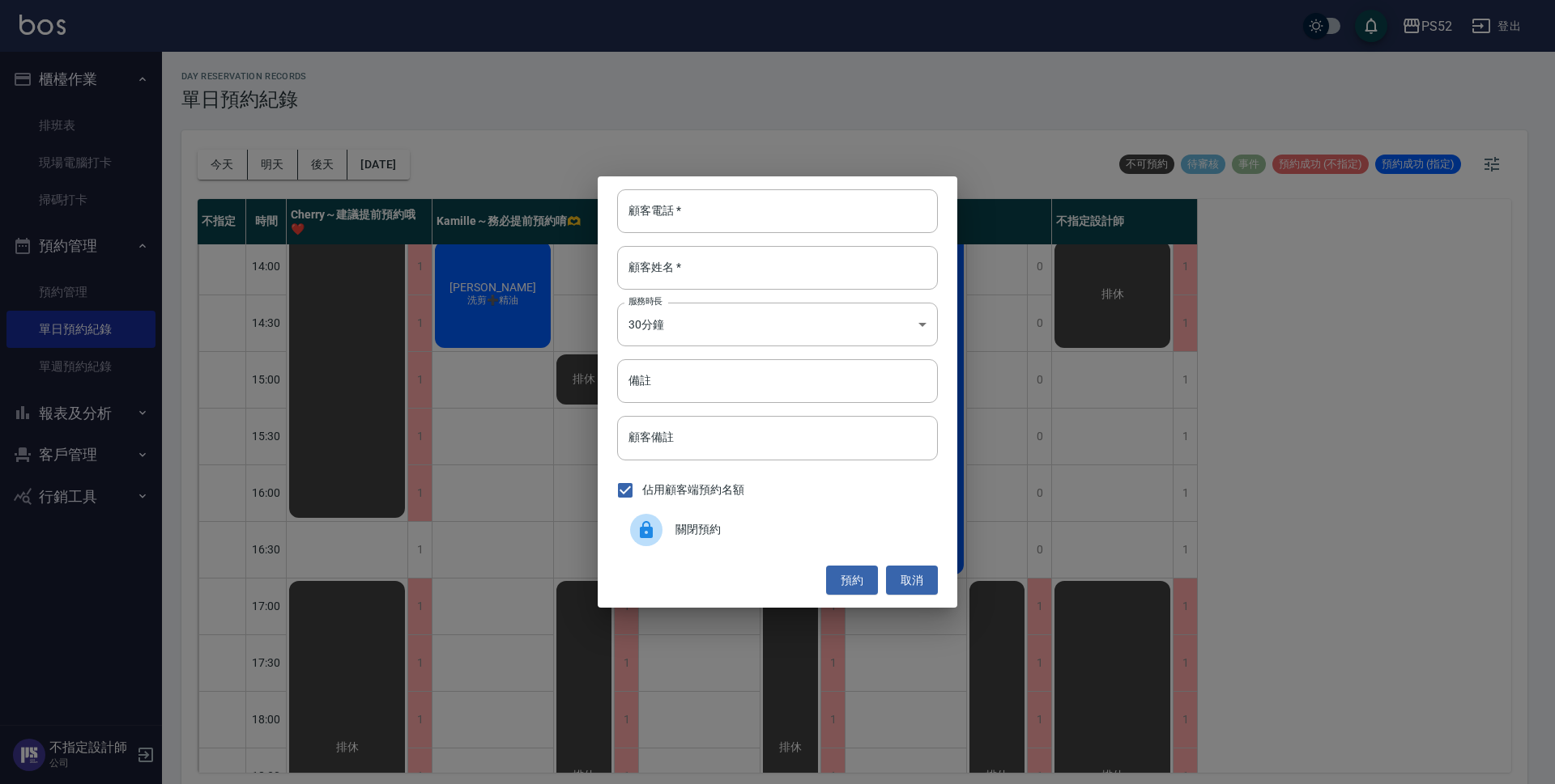
click at [723, 536] on span "關閉預約" at bounding box center [800, 530] width 250 height 17
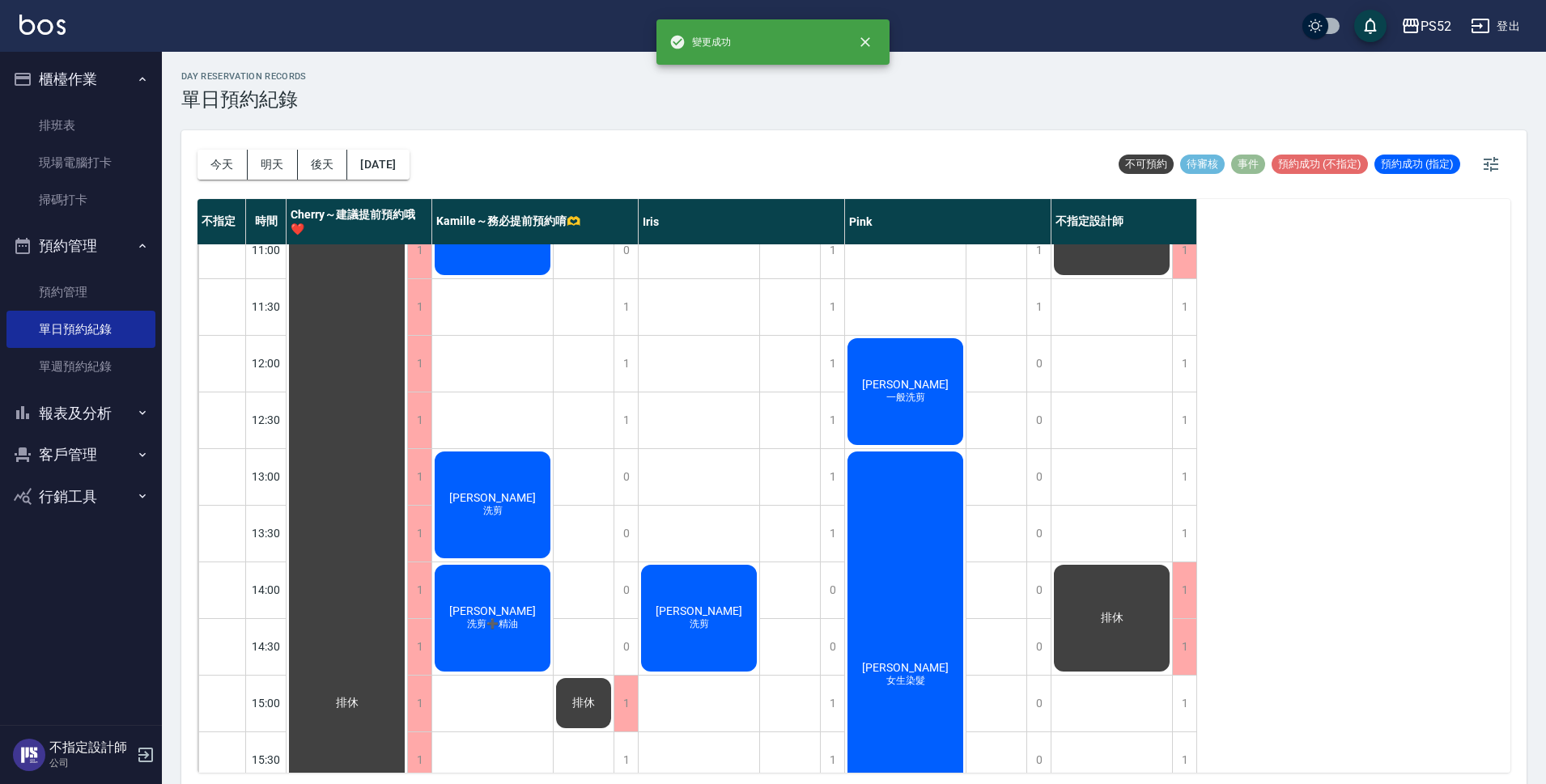
scroll to position [0, 0]
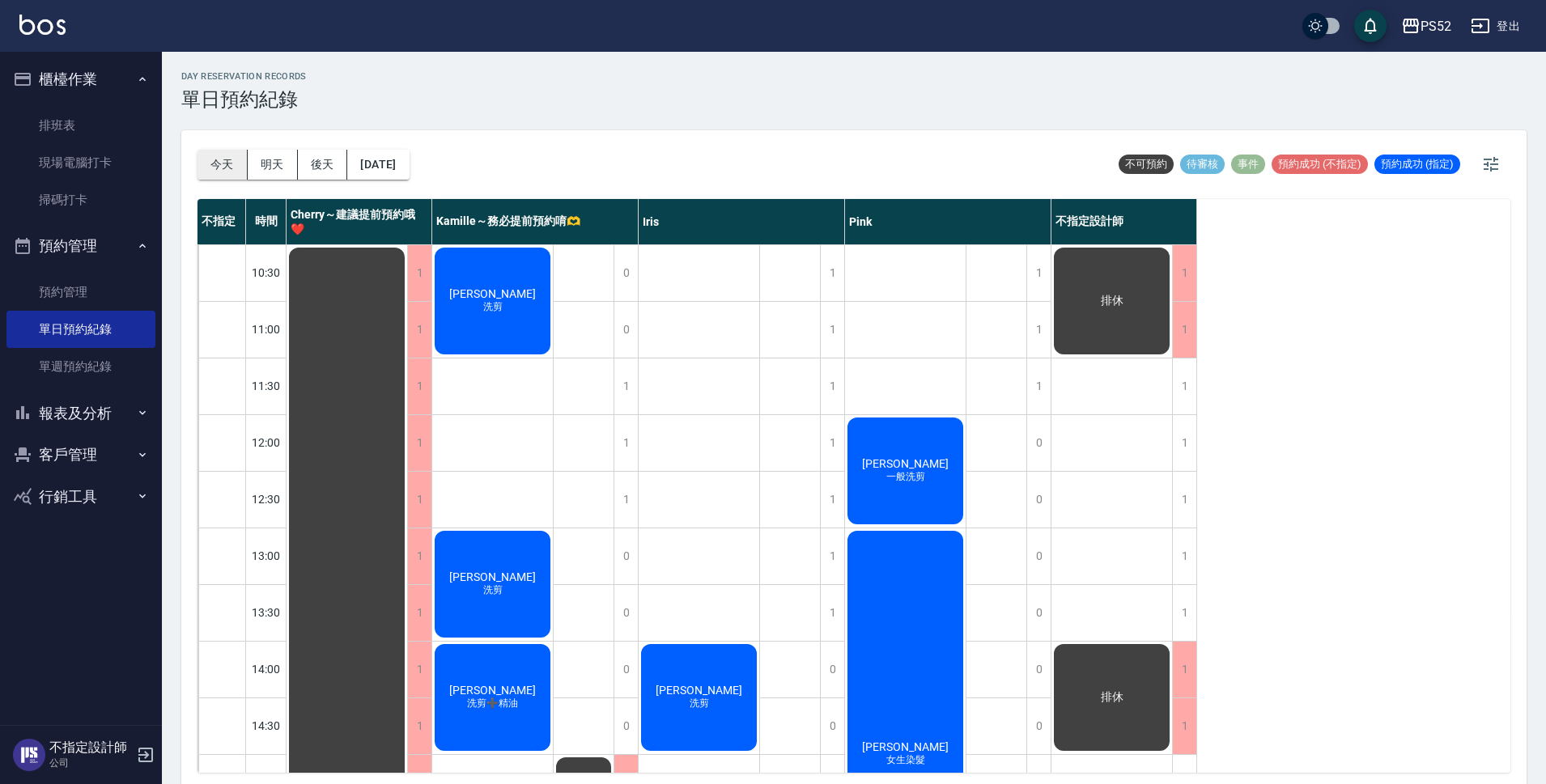
click at [215, 170] on button "今天" at bounding box center [222, 165] width 50 height 30
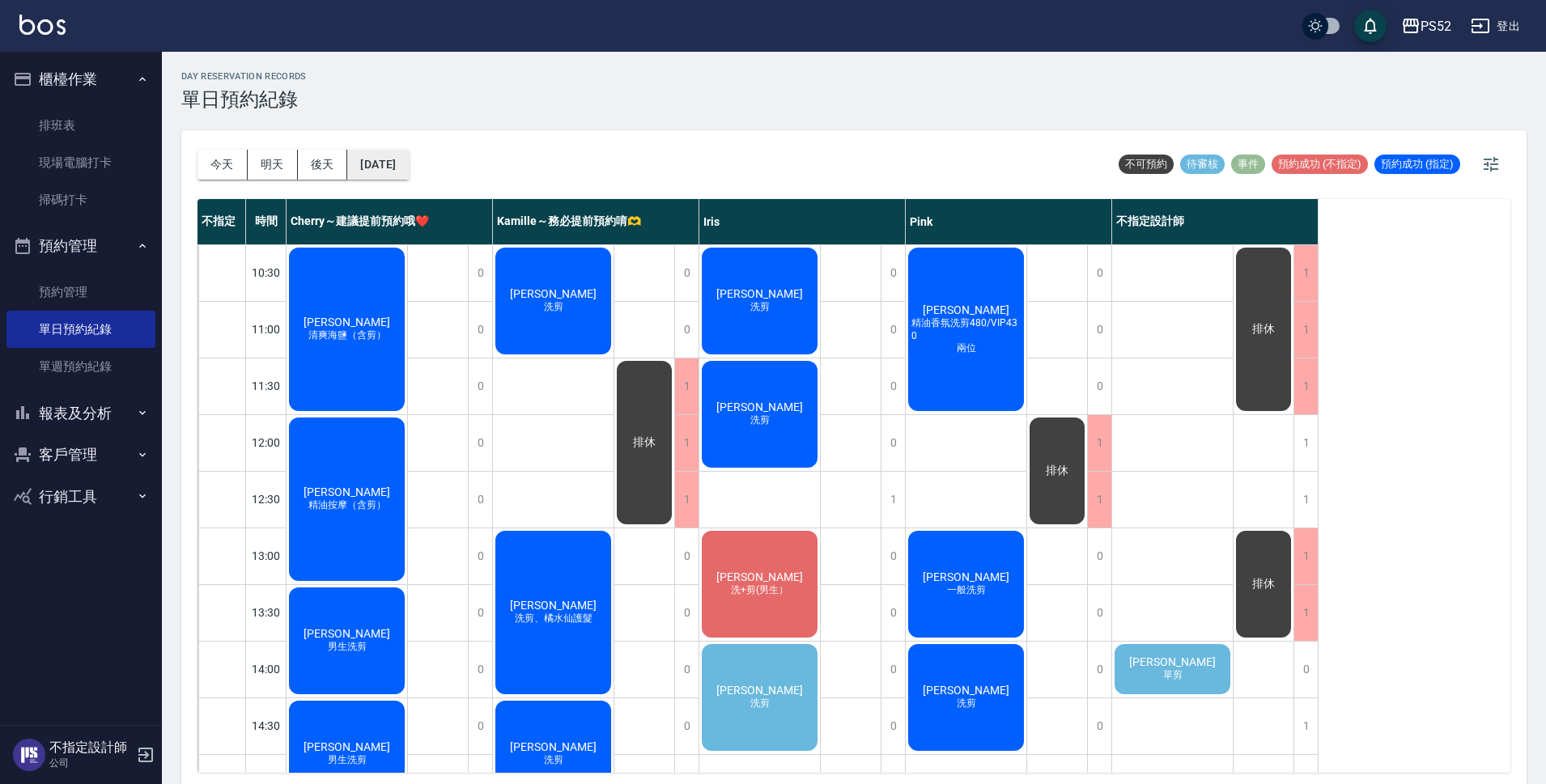
click at [409, 161] on button "[DATE]" at bounding box center [378, 165] width 62 height 30
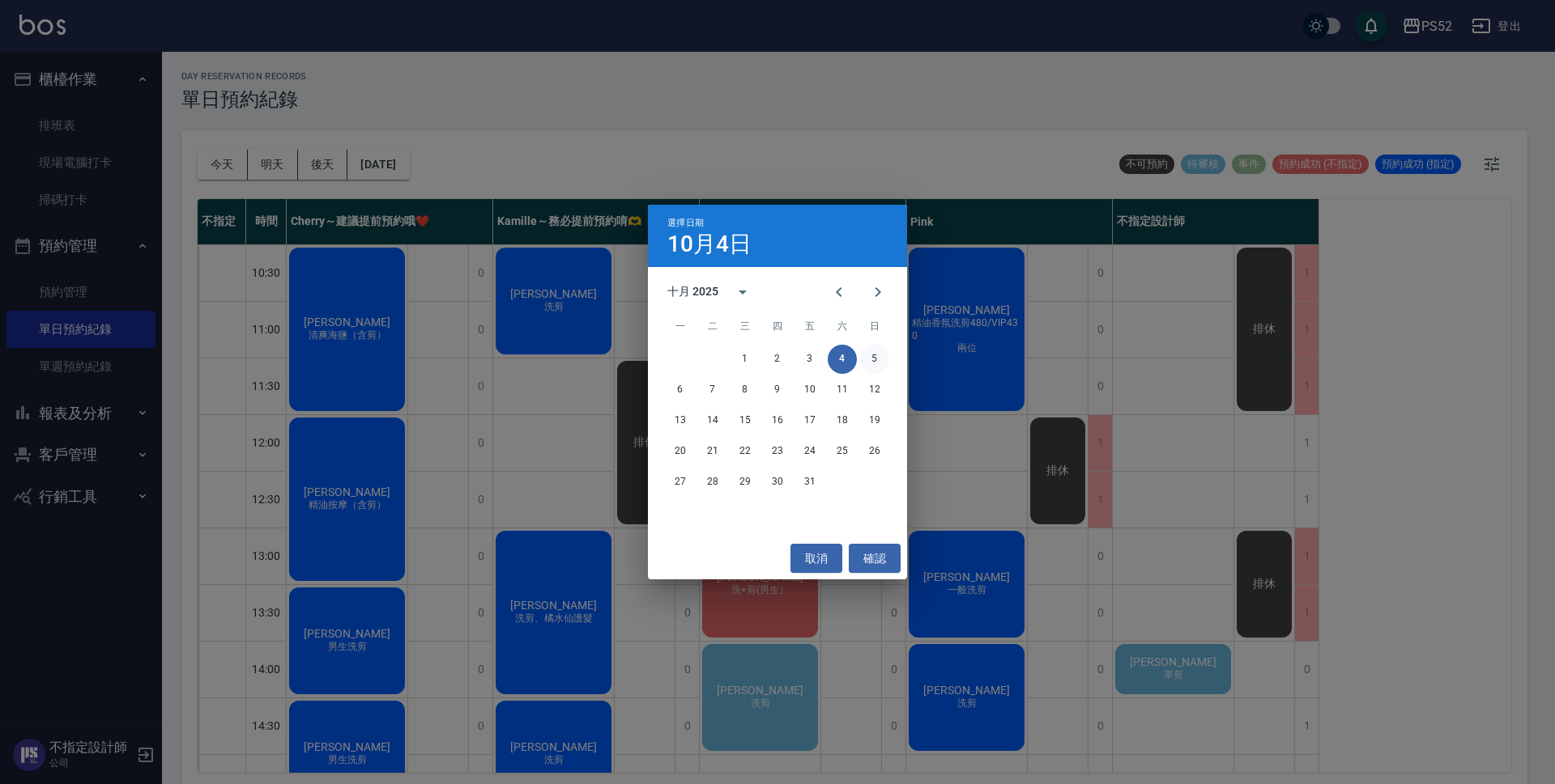
click at [866, 356] on button "5" at bounding box center [875, 359] width 29 height 29
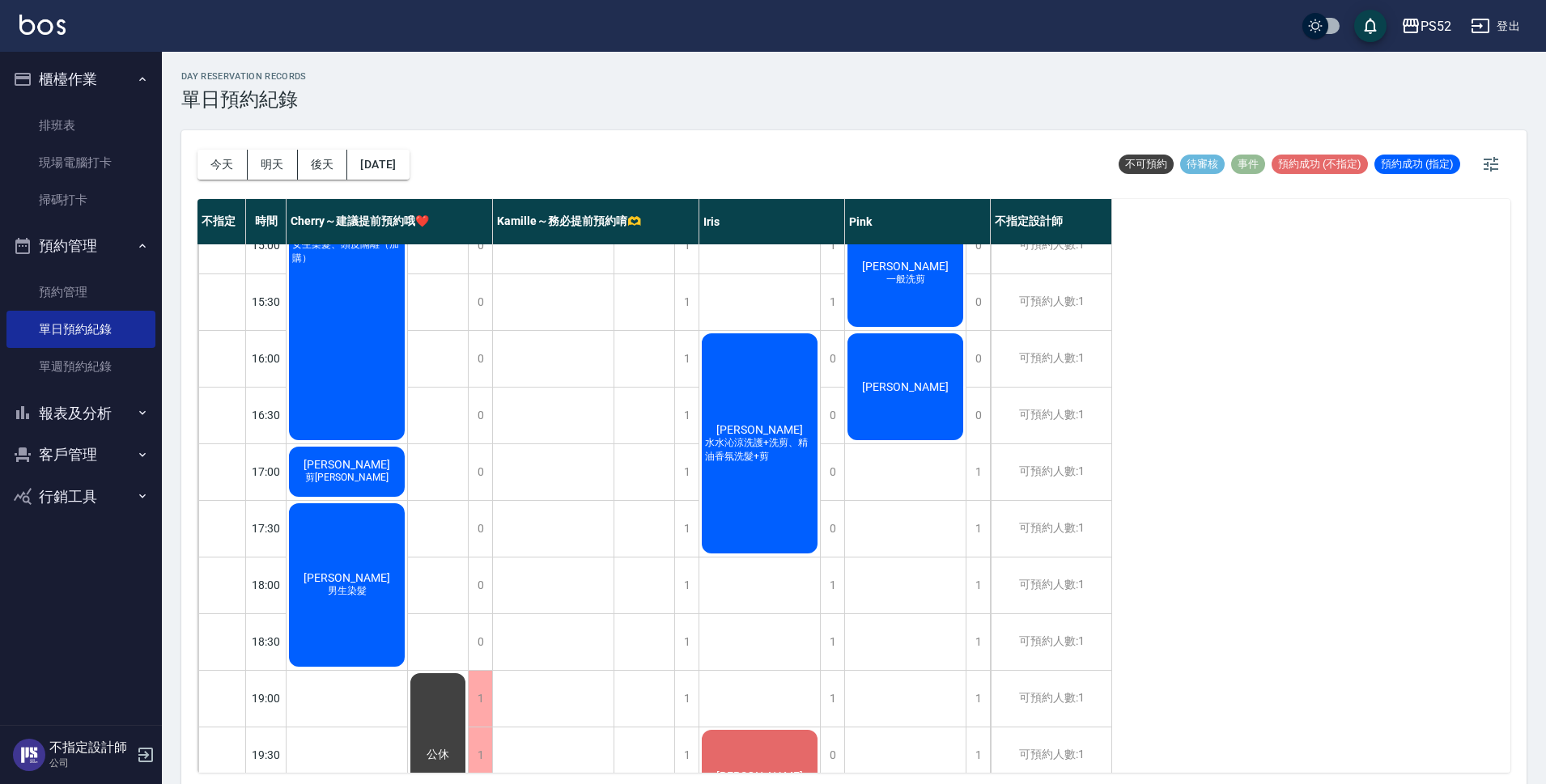
scroll to position [540, 0]
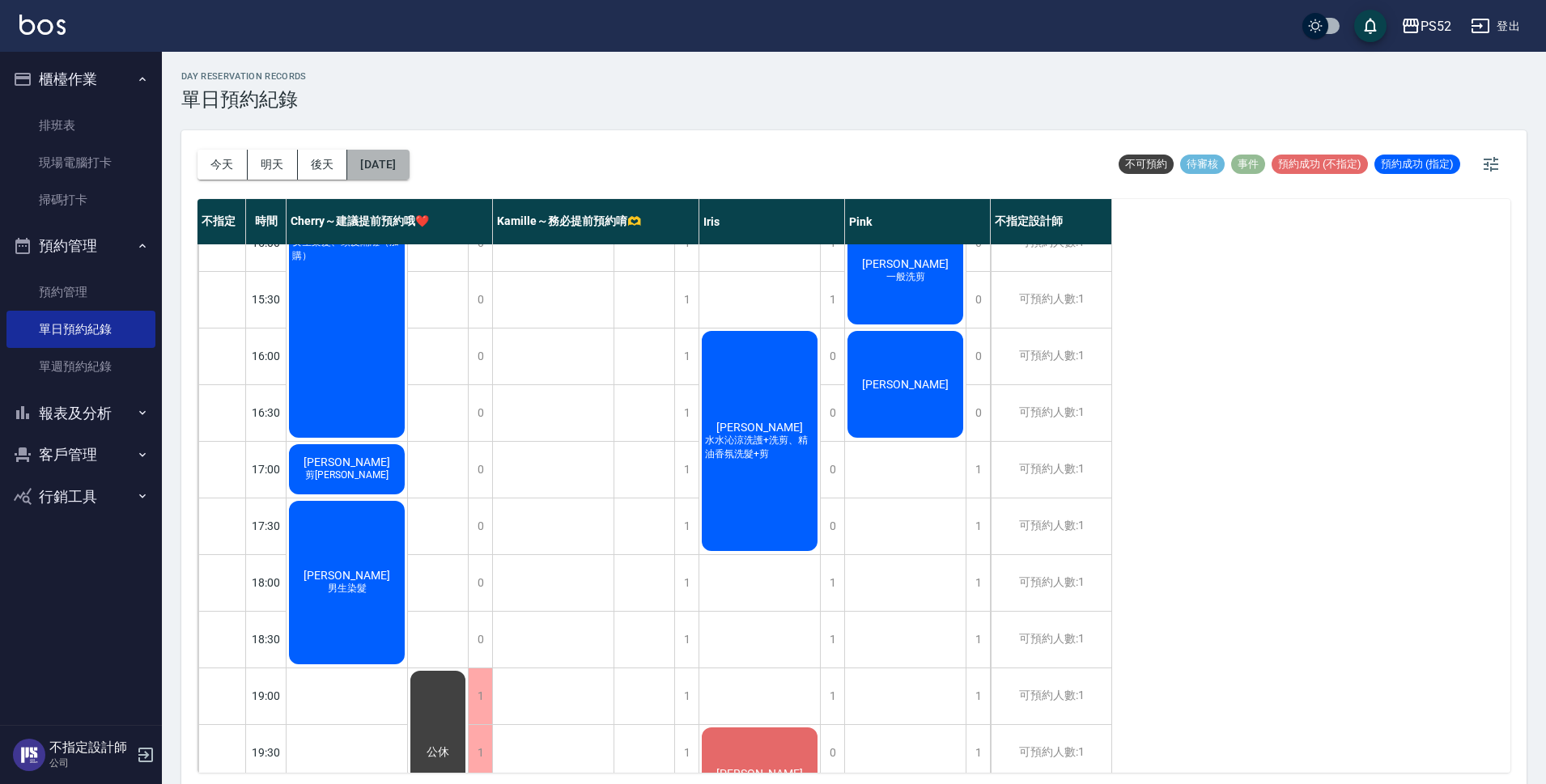
click at [409, 171] on button "[DATE]" at bounding box center [378, 165] width 62 height 30
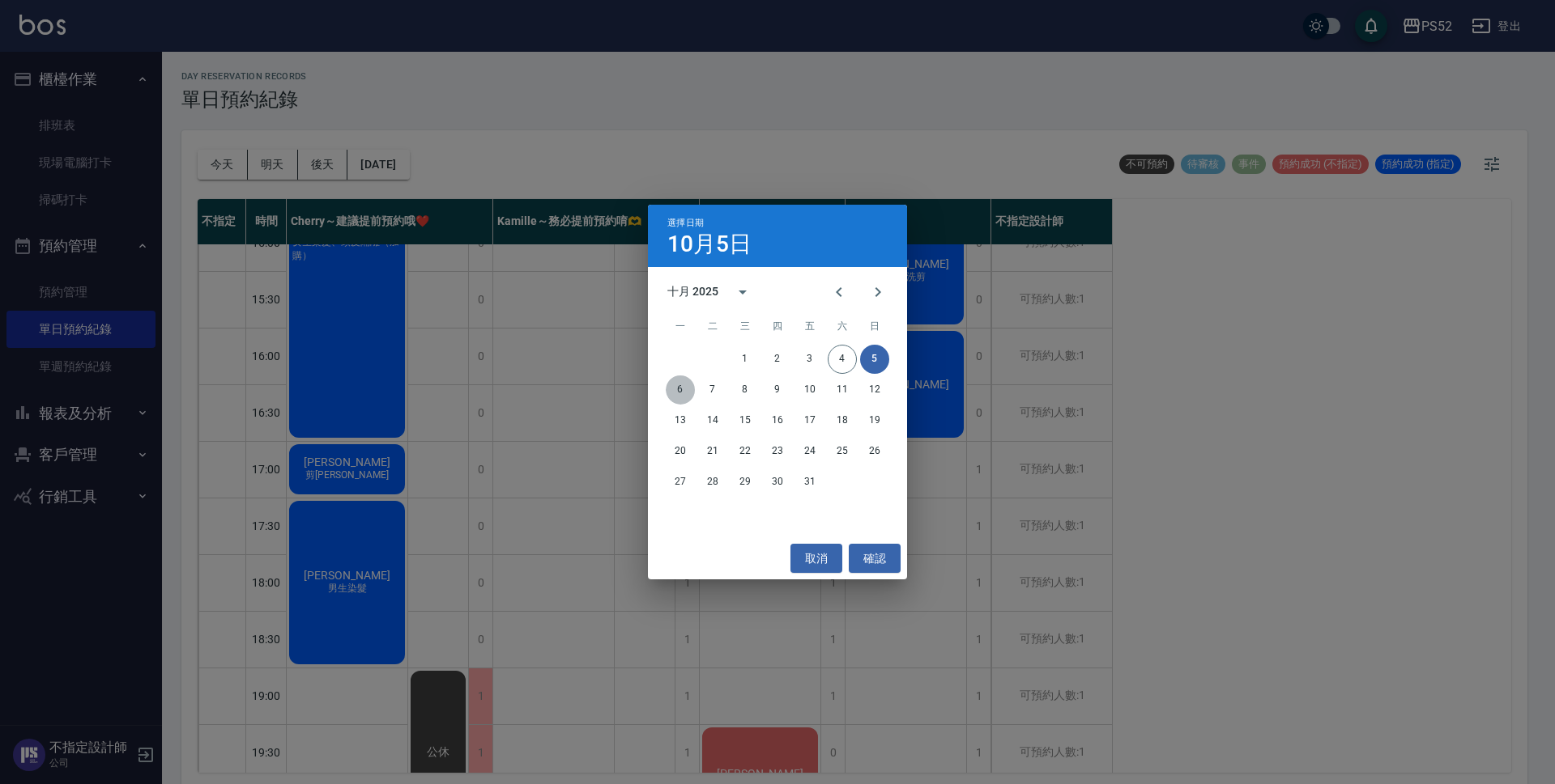
click at [686, 390] on button "6" at bounding box center [680, 391] width 29 height 29
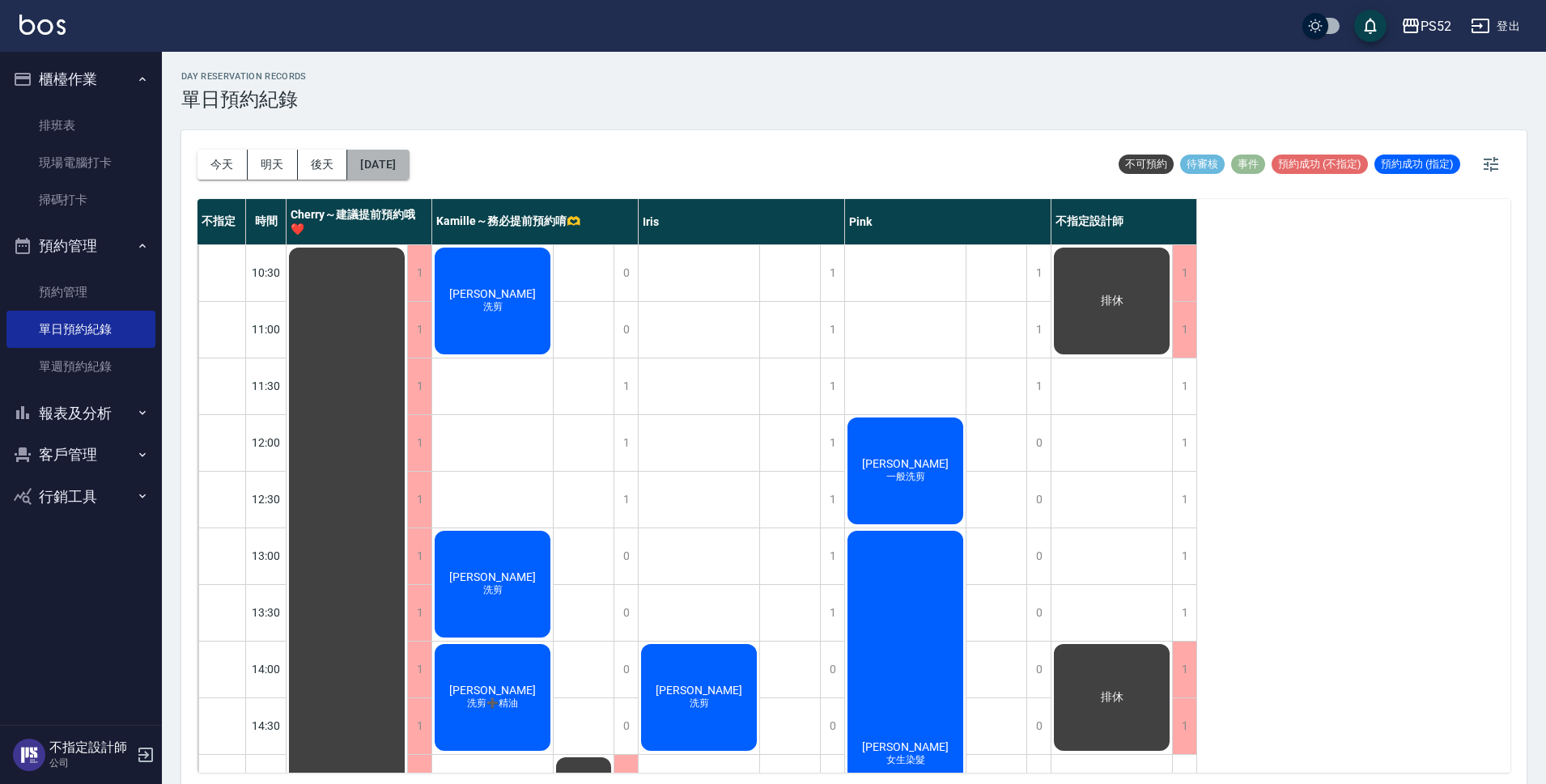
click at [409, 168] on button "[DATE]" at bounding box center [378, 165] width 62 height 30
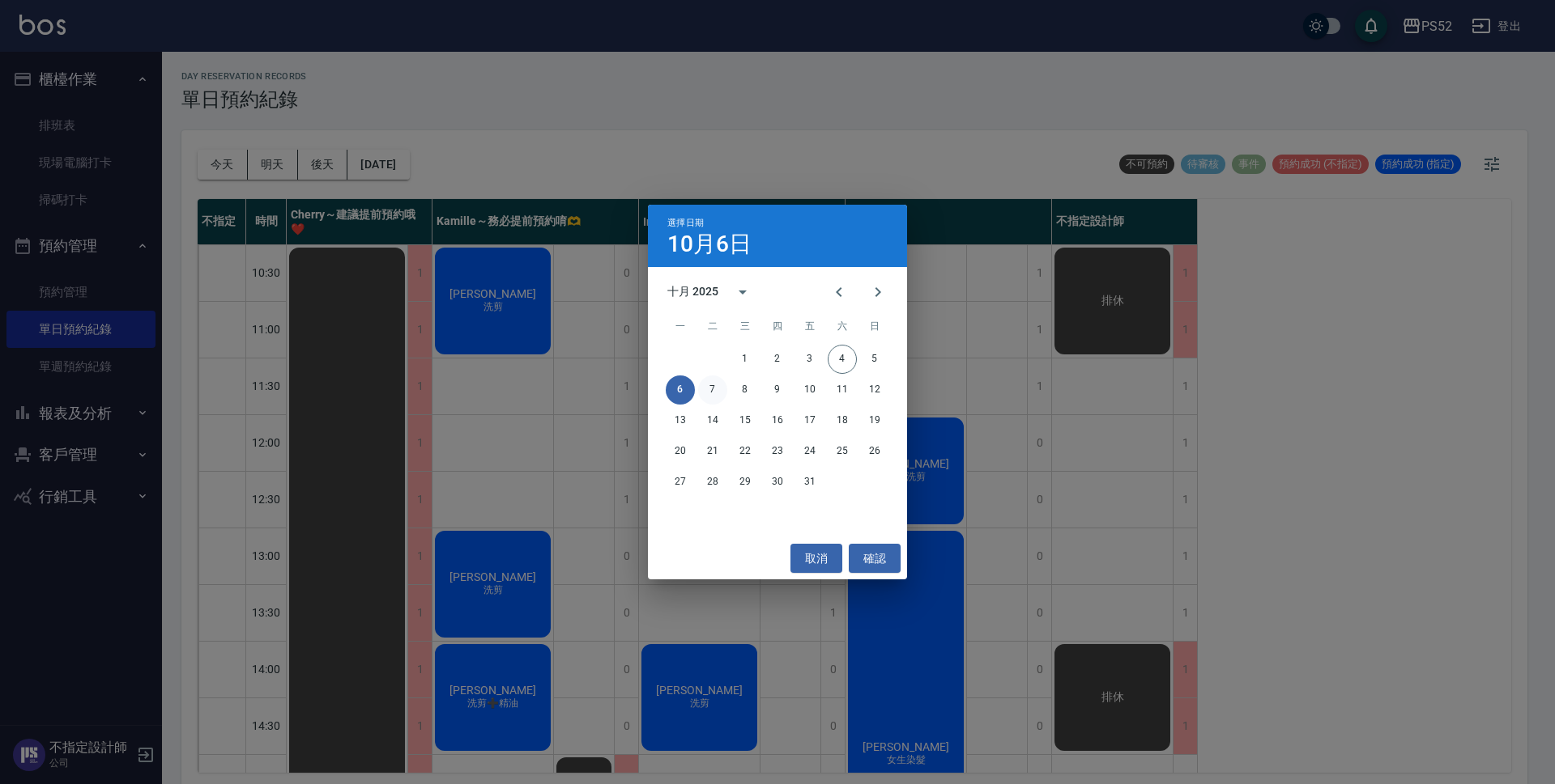
click at [713, 383] on button "7" at bounding box center [713, 391] width 29 height 29
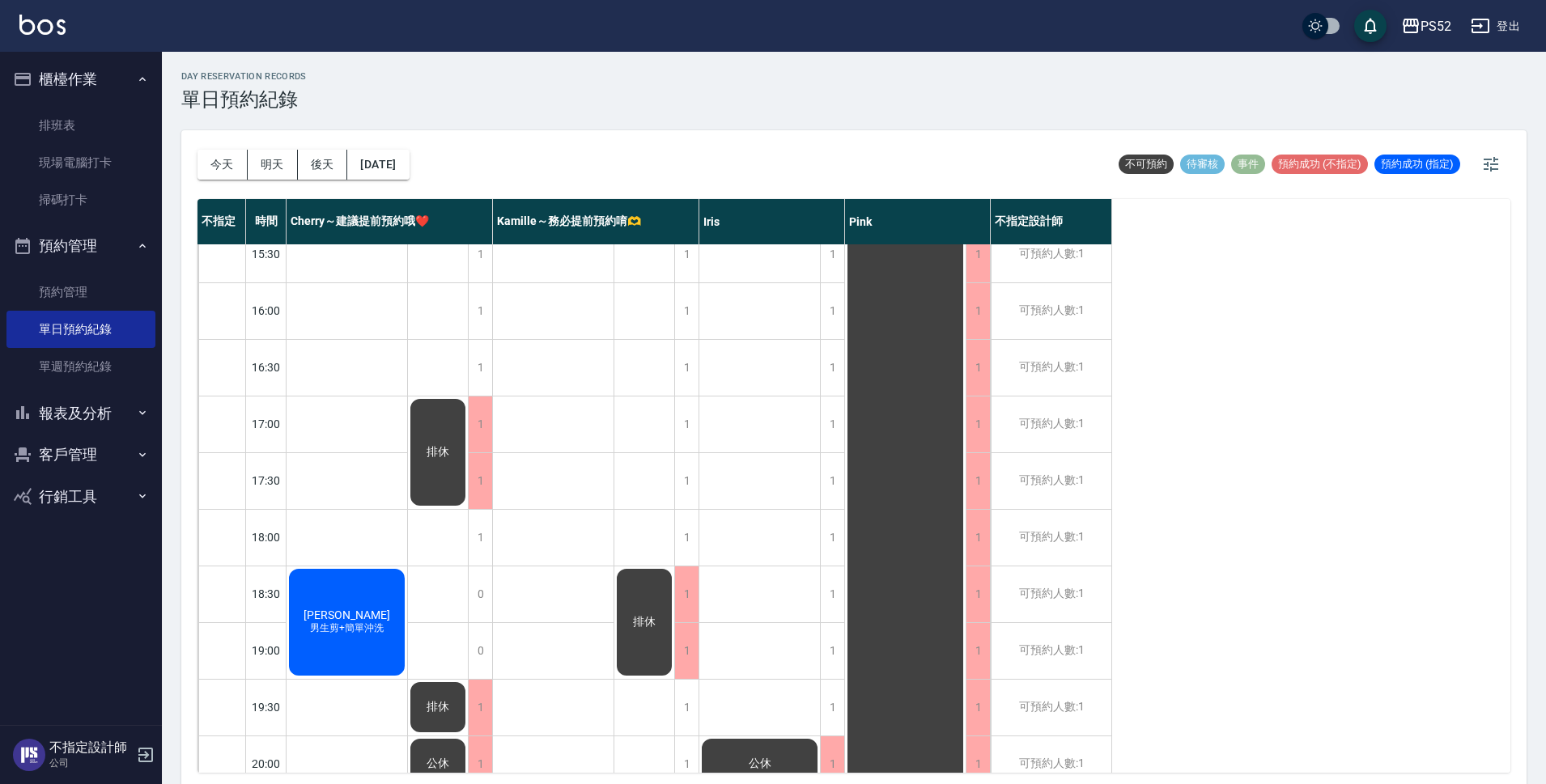
scroll to position [619, 0]
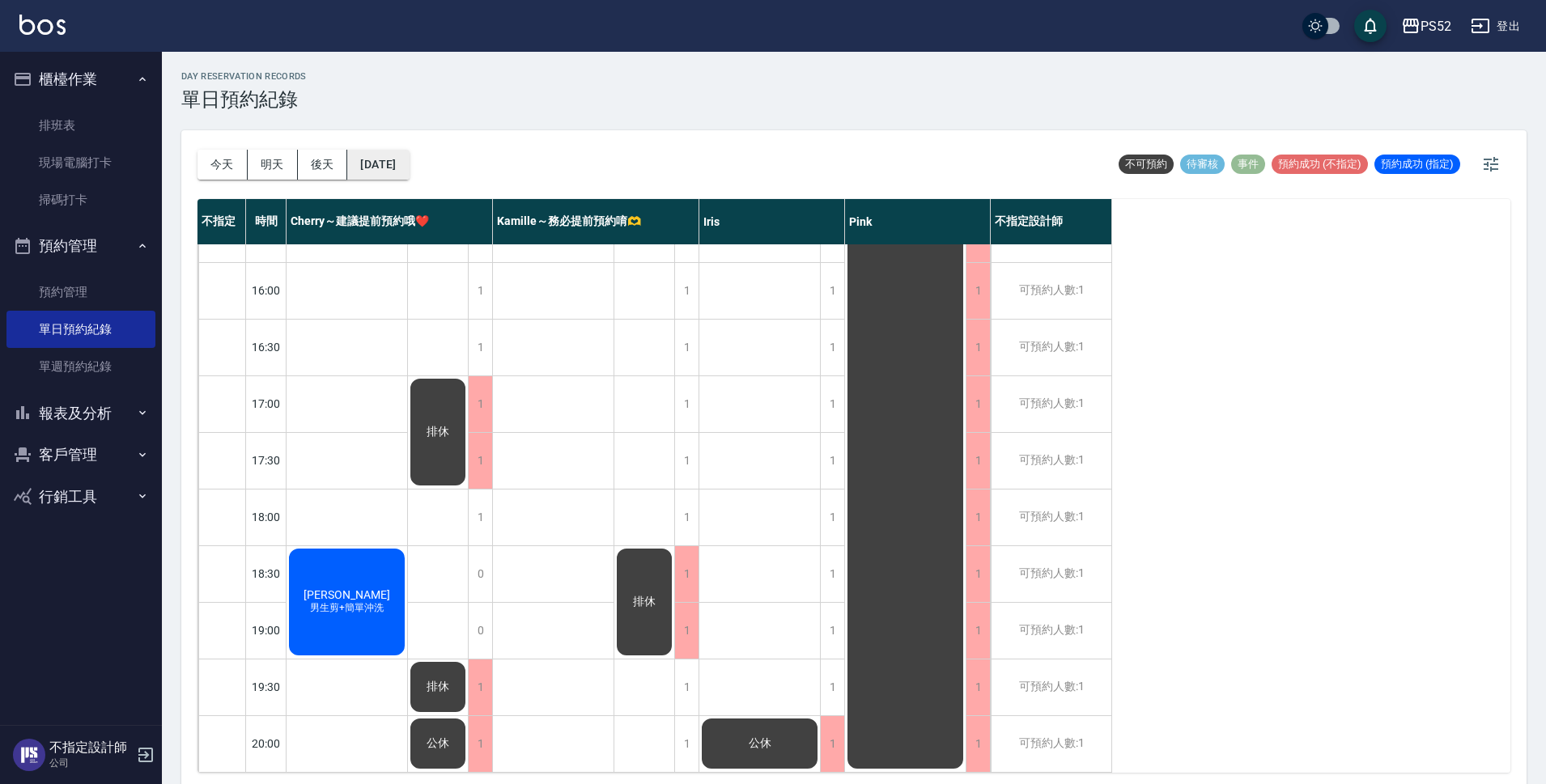
click at [409, 172] on button "[DATE]" at bounding box center [378, 165] width 62 height 30
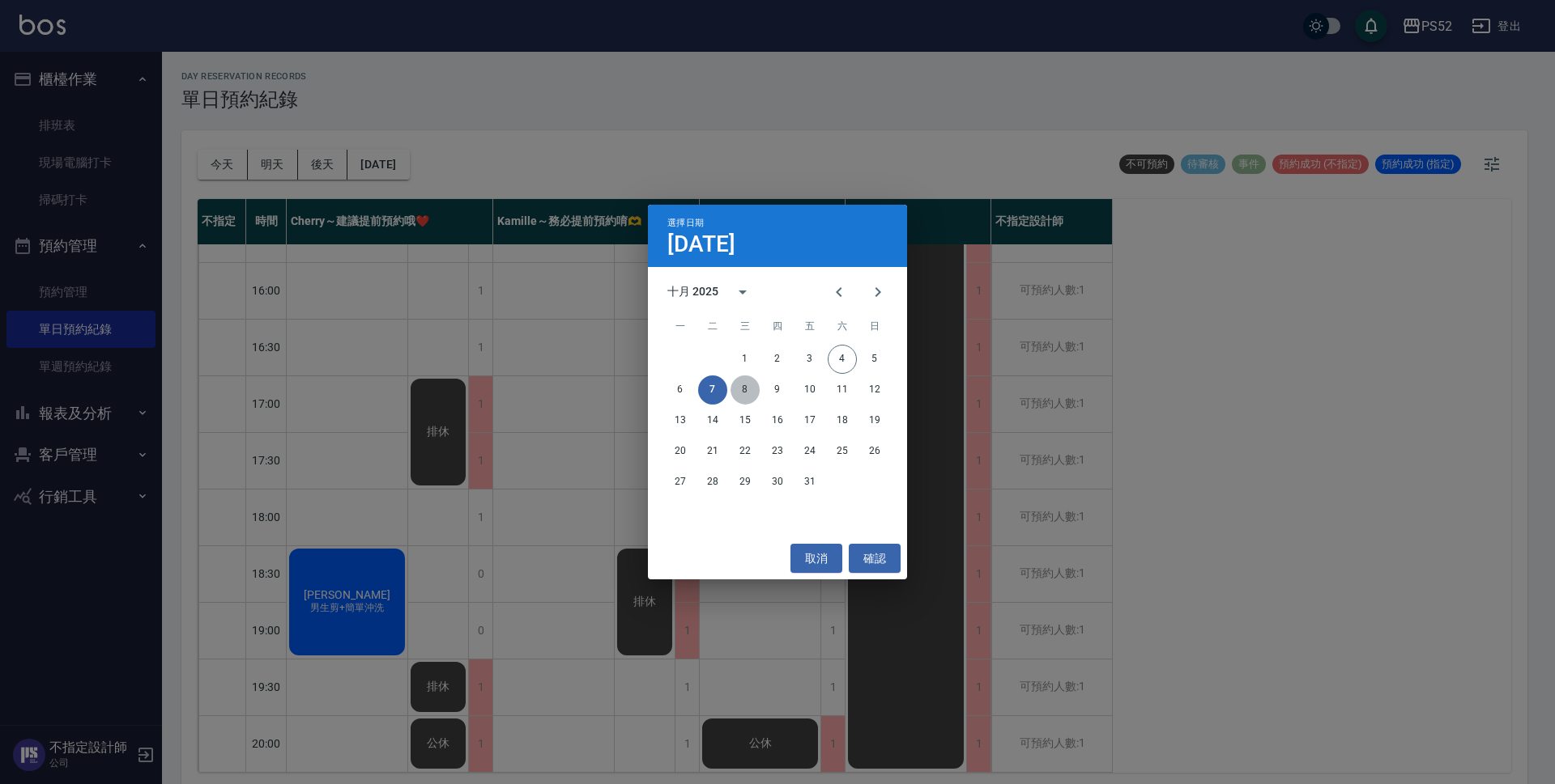
click at [745, 381] on button "8" at bounding box center [745, 391] width 29 height 29
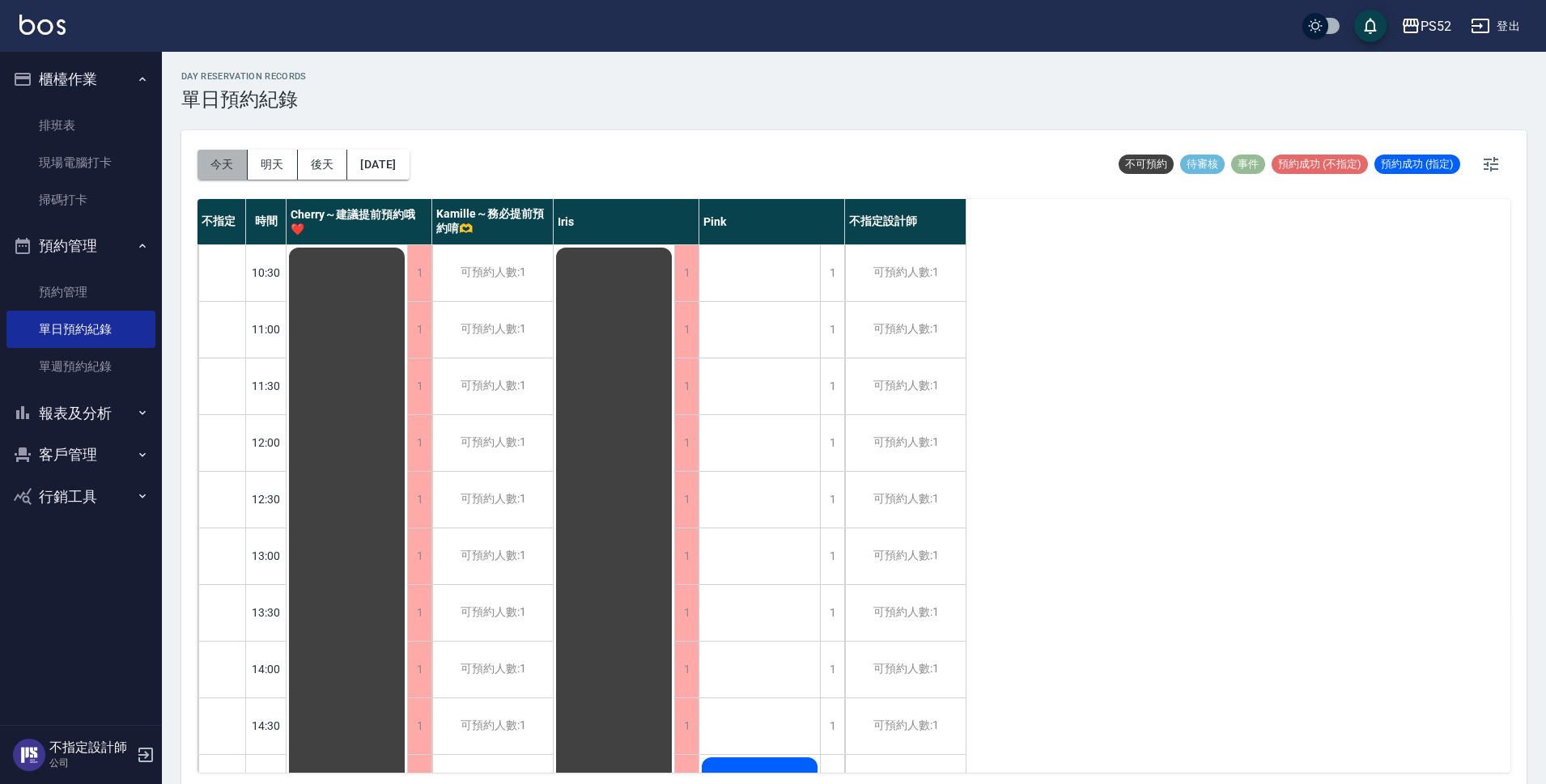
click at [217, 153] on button "今天" at bounding box center [222, 165] width 50 height 30
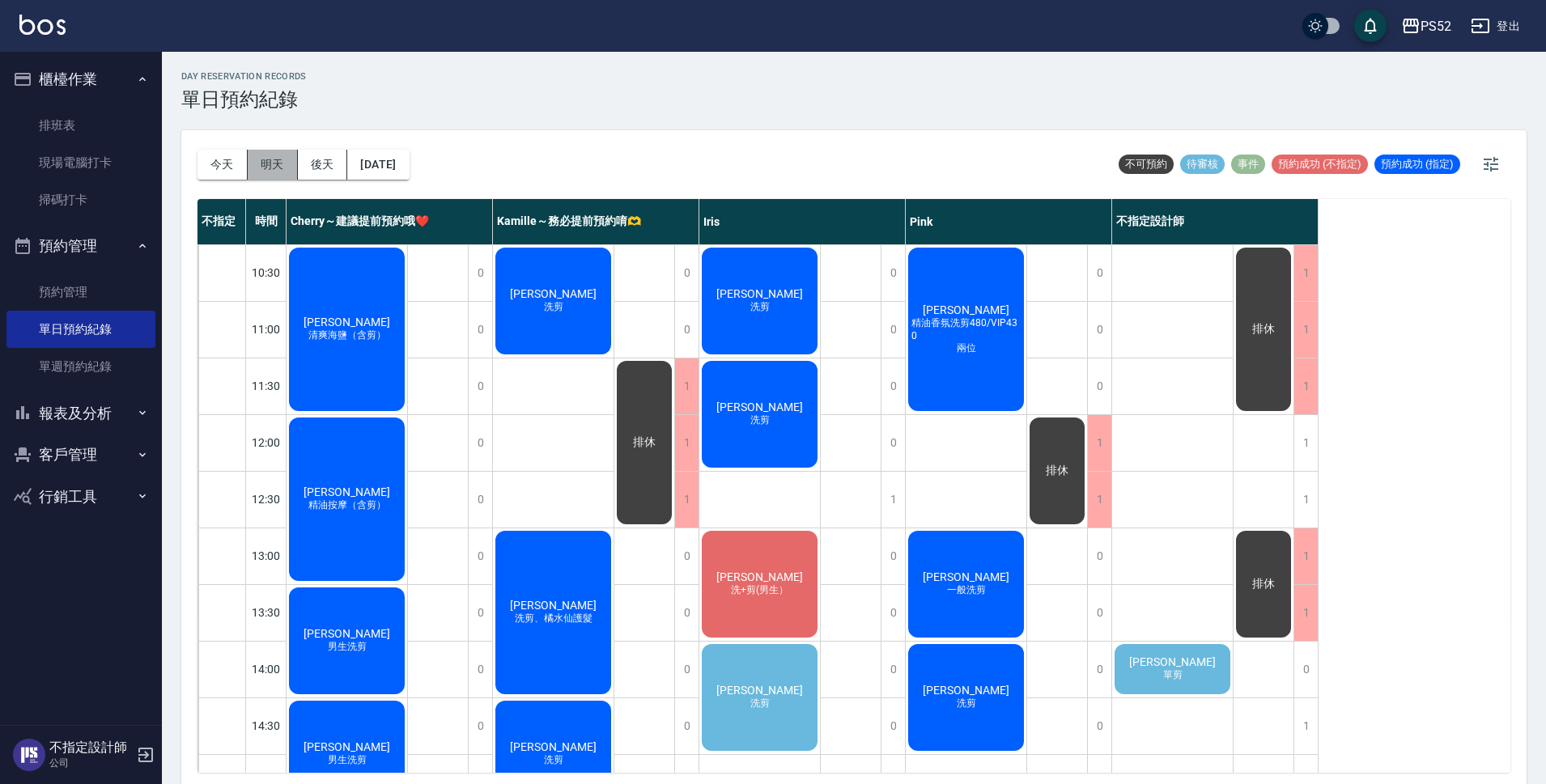
click at [295, 161] on button "明天" at bounding box center [273, 165] width 50 height 30
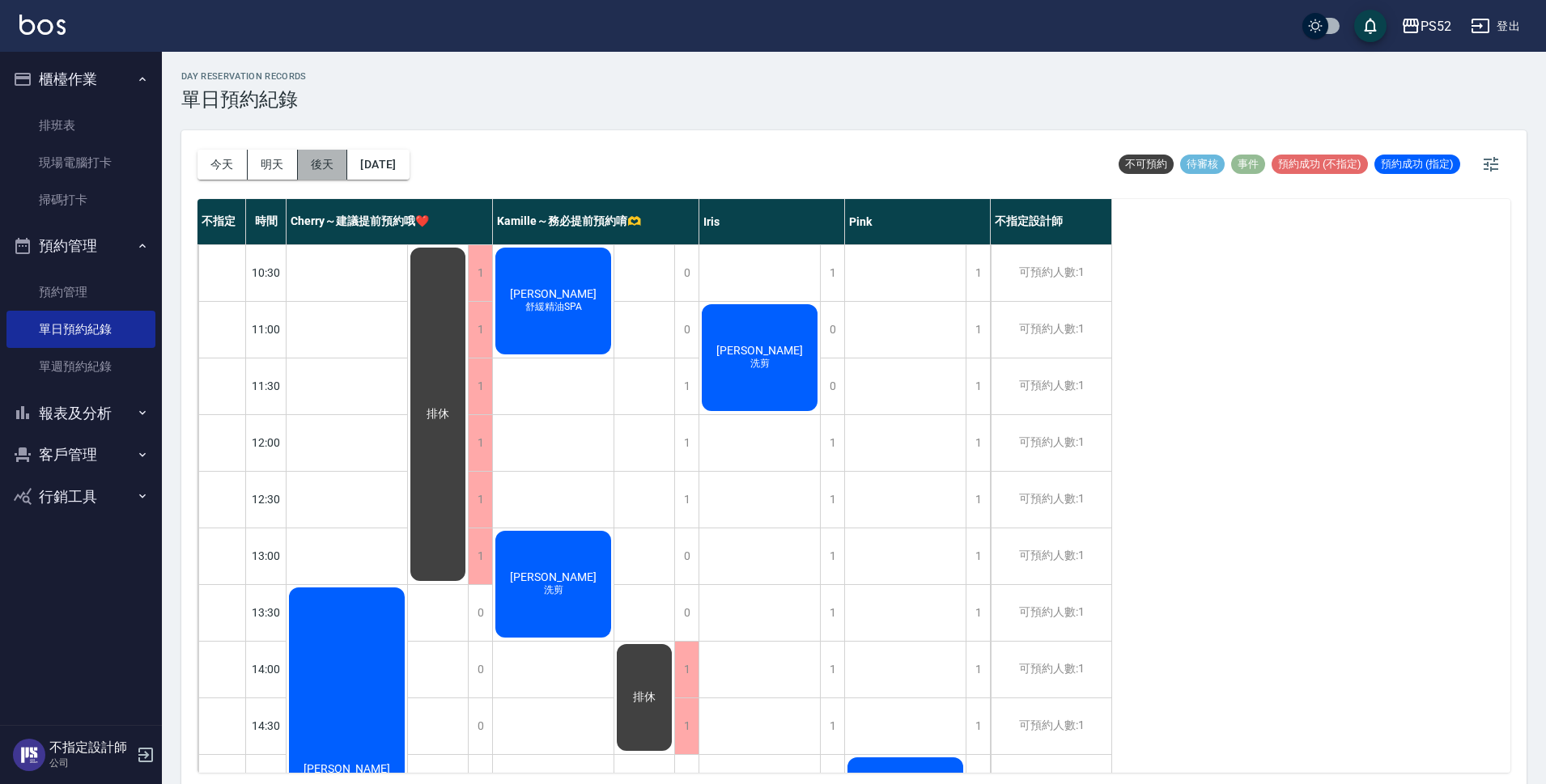
click at [322, 164] on button "後天" at bounding box center [322, 165] width 50 height 30
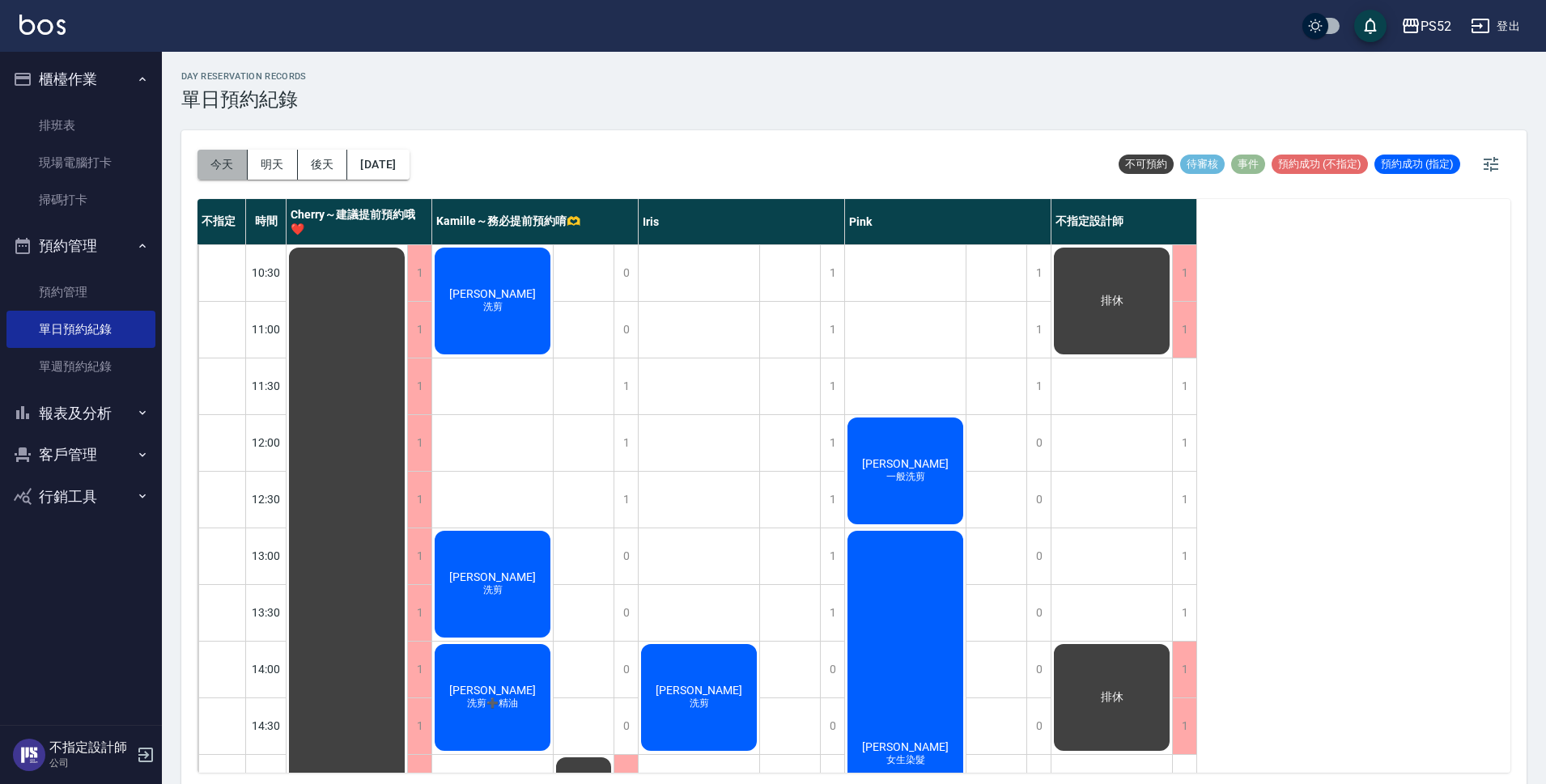
click at [220, 157] on button "今天" at bounding box center [222, 165] width 50 height 30
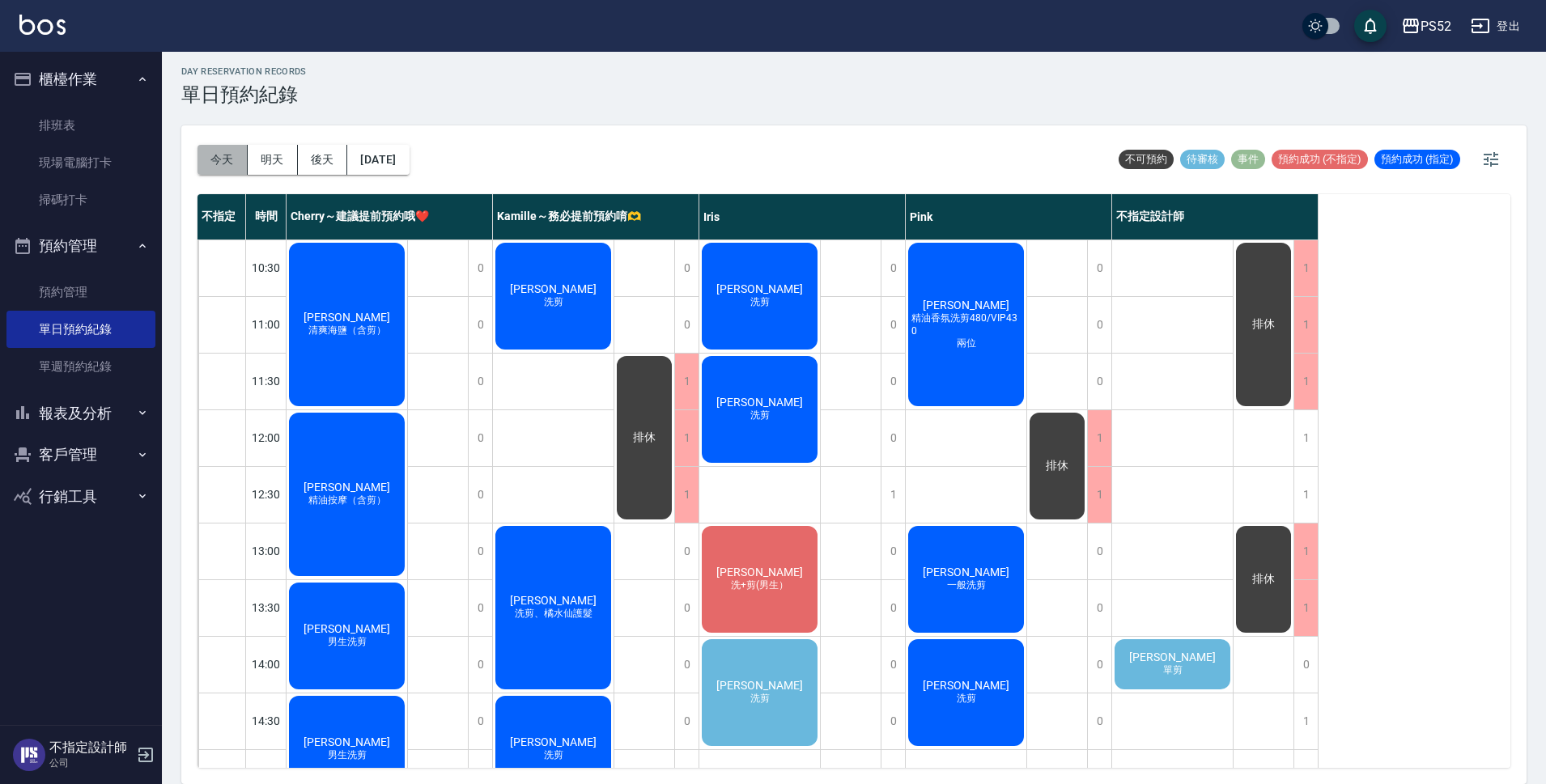
click at [223, 164] on button "今天" at bounding box center [222, 159] width 50 height 30
click at [264, 163] on button "明天" at bounding box center [273, 159] width 50 height 30
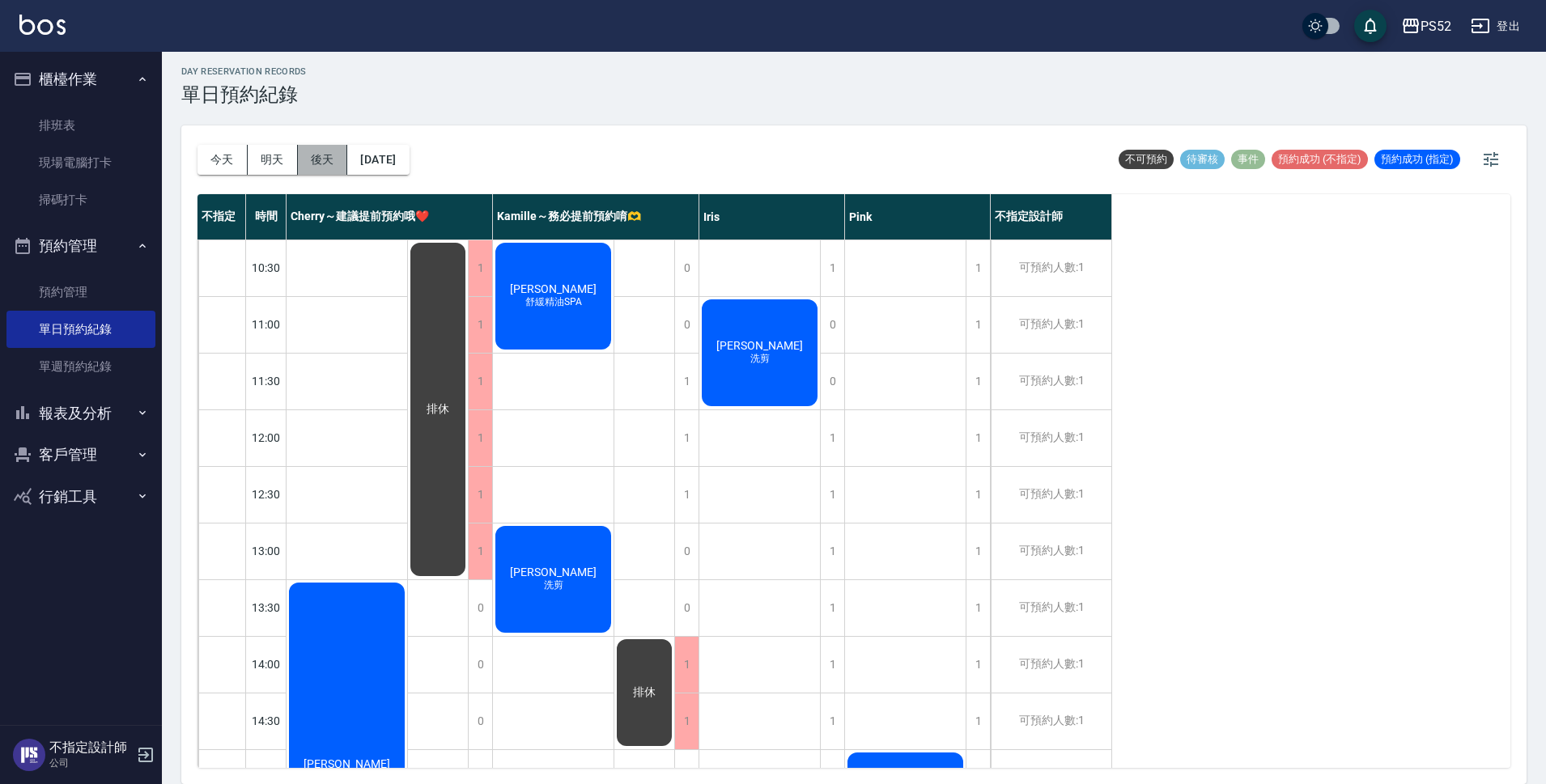
click at [310, 169] on button "後天" at bounding box center [322, 159] width 50 height 30
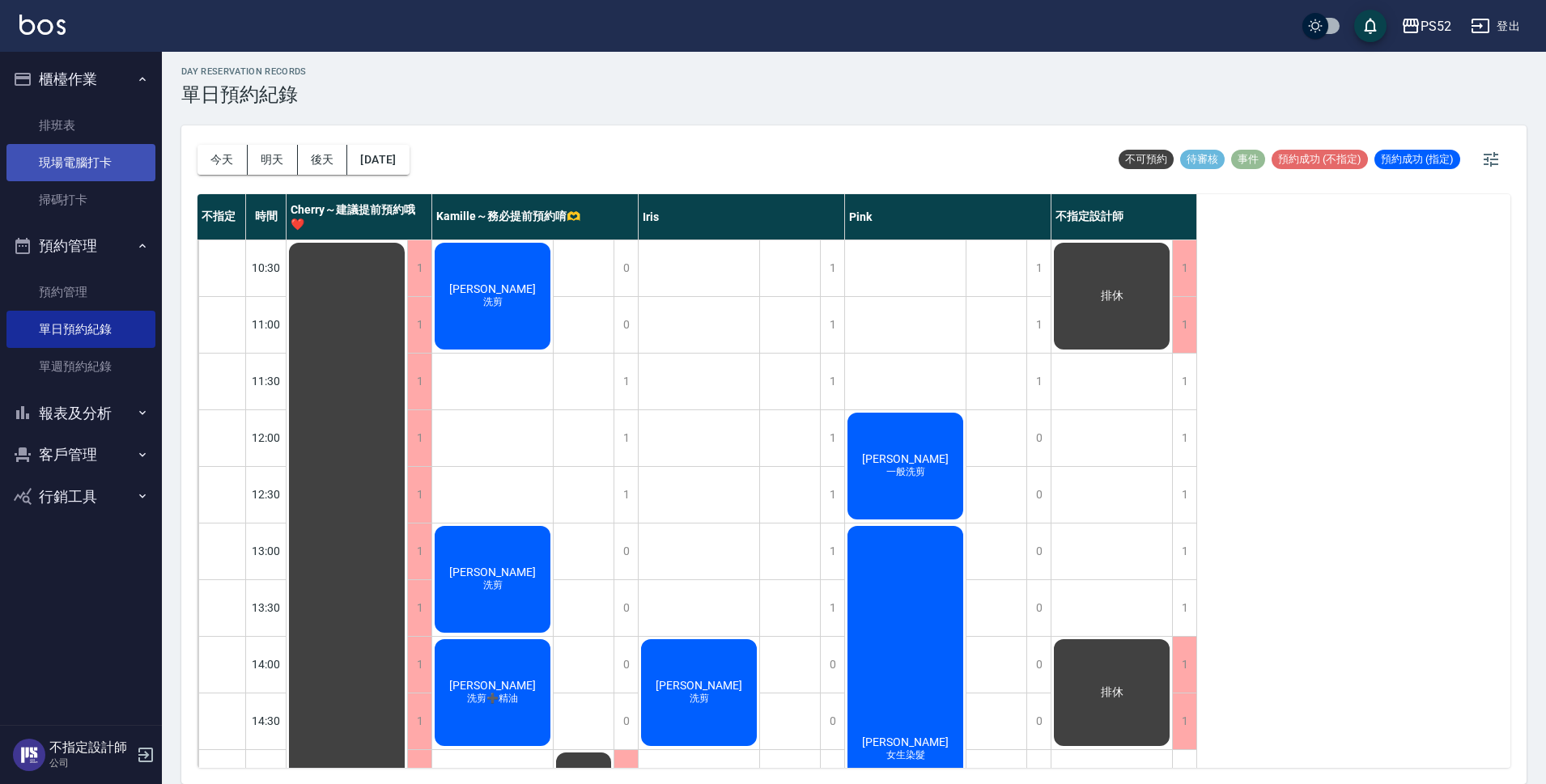
click at [80, 166] on link "現場電腦打卡" at bounding box center [81, 162] width 149 height 37
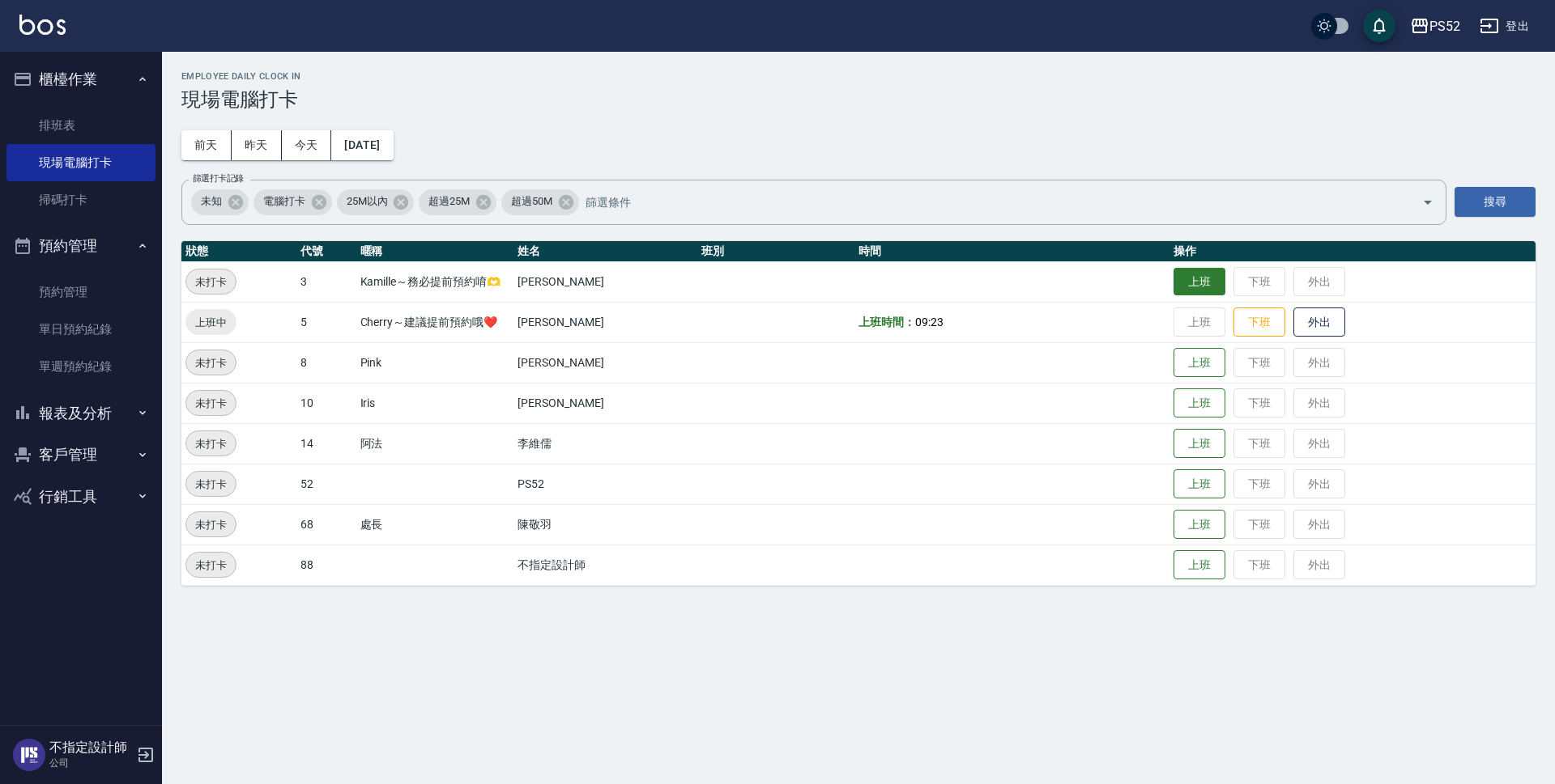
click at [1214, 297] on td "上班 下班 外出" at bounding box center [1352, 282] width 366 height 41
click at [1196, 284] on button "上班" at bounding box center [1199, 282] width 52 height 29
click at [1083, 128] on div "Employee Daily Clock In 現場電腦打卡 [DATE] [DATE] [DATE] [DATE] 篩選打卡記錄 未知 電腦打卡 25M以內…" at bounding box center [858, 328] width 1393 height 554
click at [1193, 355] on button "上班" at bounding box center [1199, 363] width 52 height 29
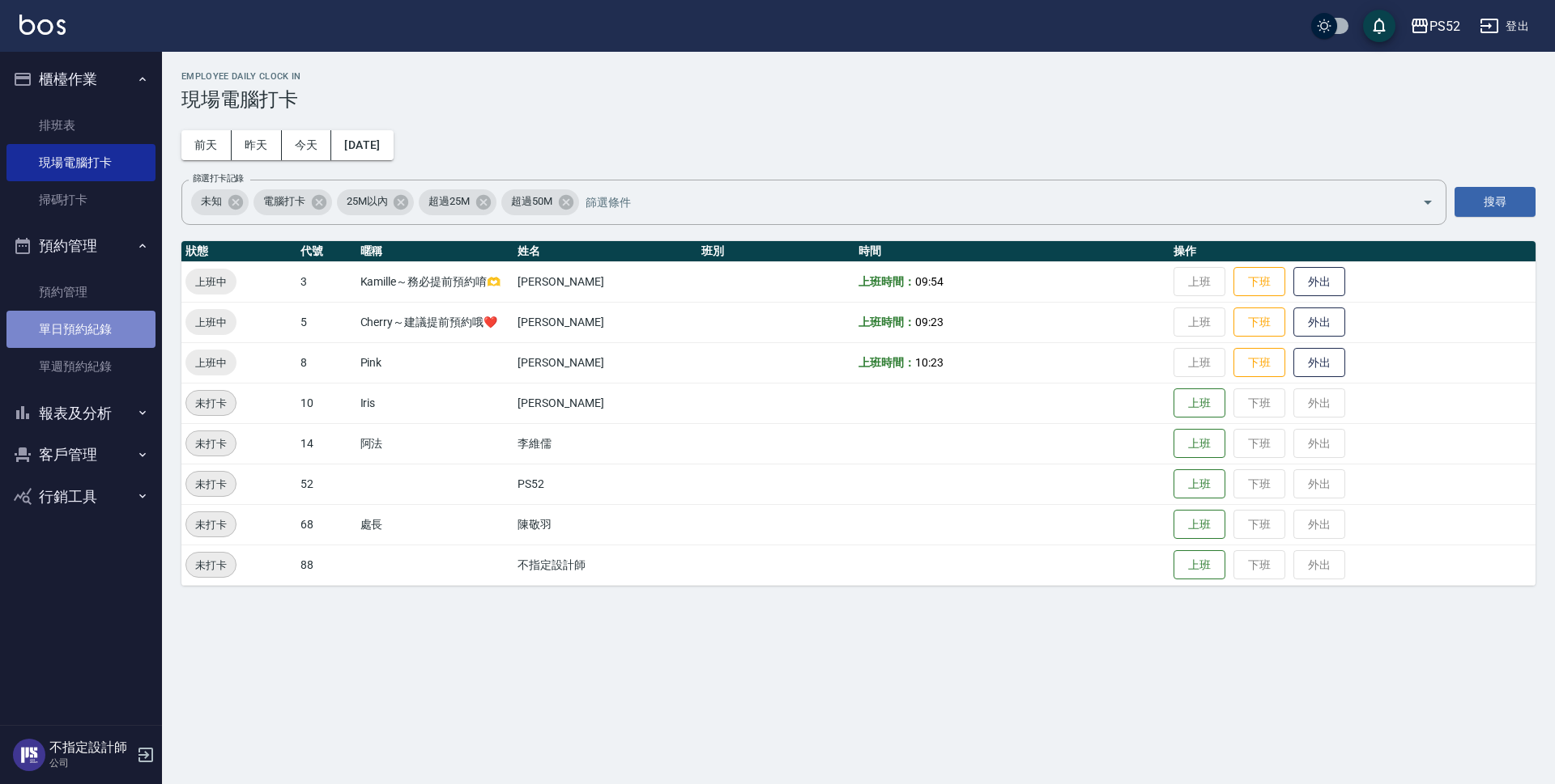
click at [77, 324] on link "單日預約紀錄" at bounding box center [81, 329] width 149 height 37
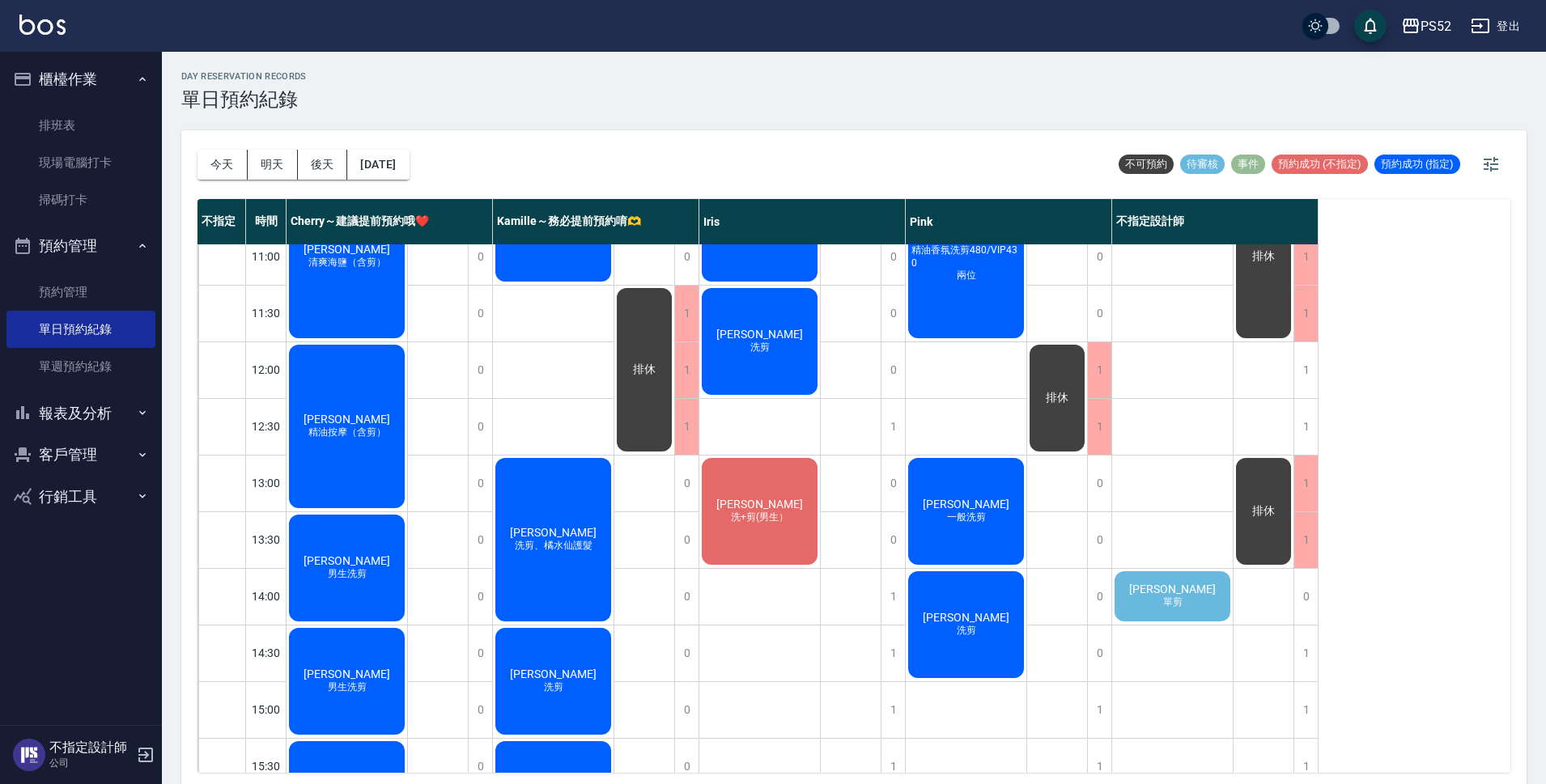
scroll to position [81, 0]
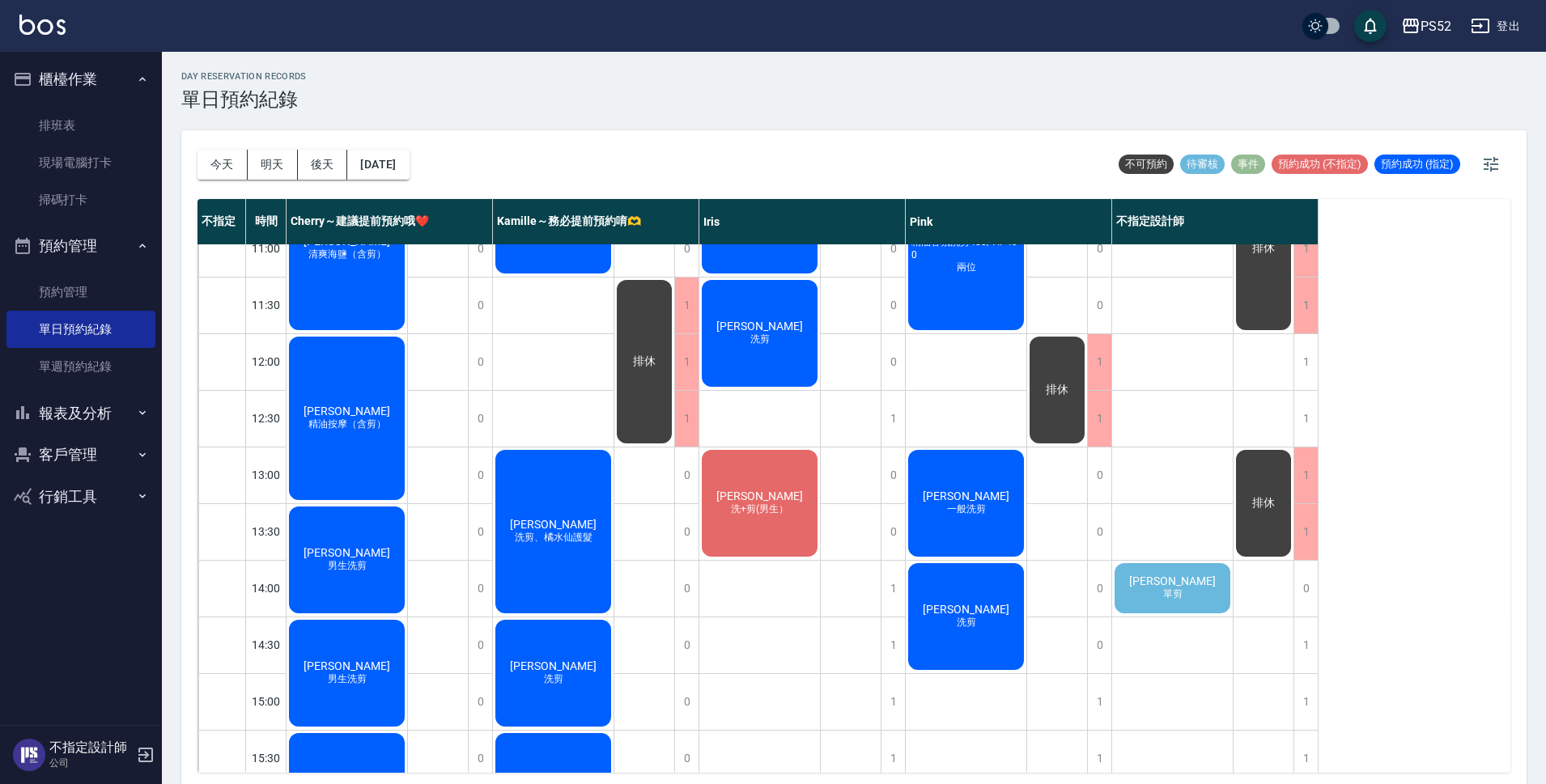
click at [1189, 588] on span "[PERSON_NAME]" at bounding box center [1172, 581] width 93 height 13
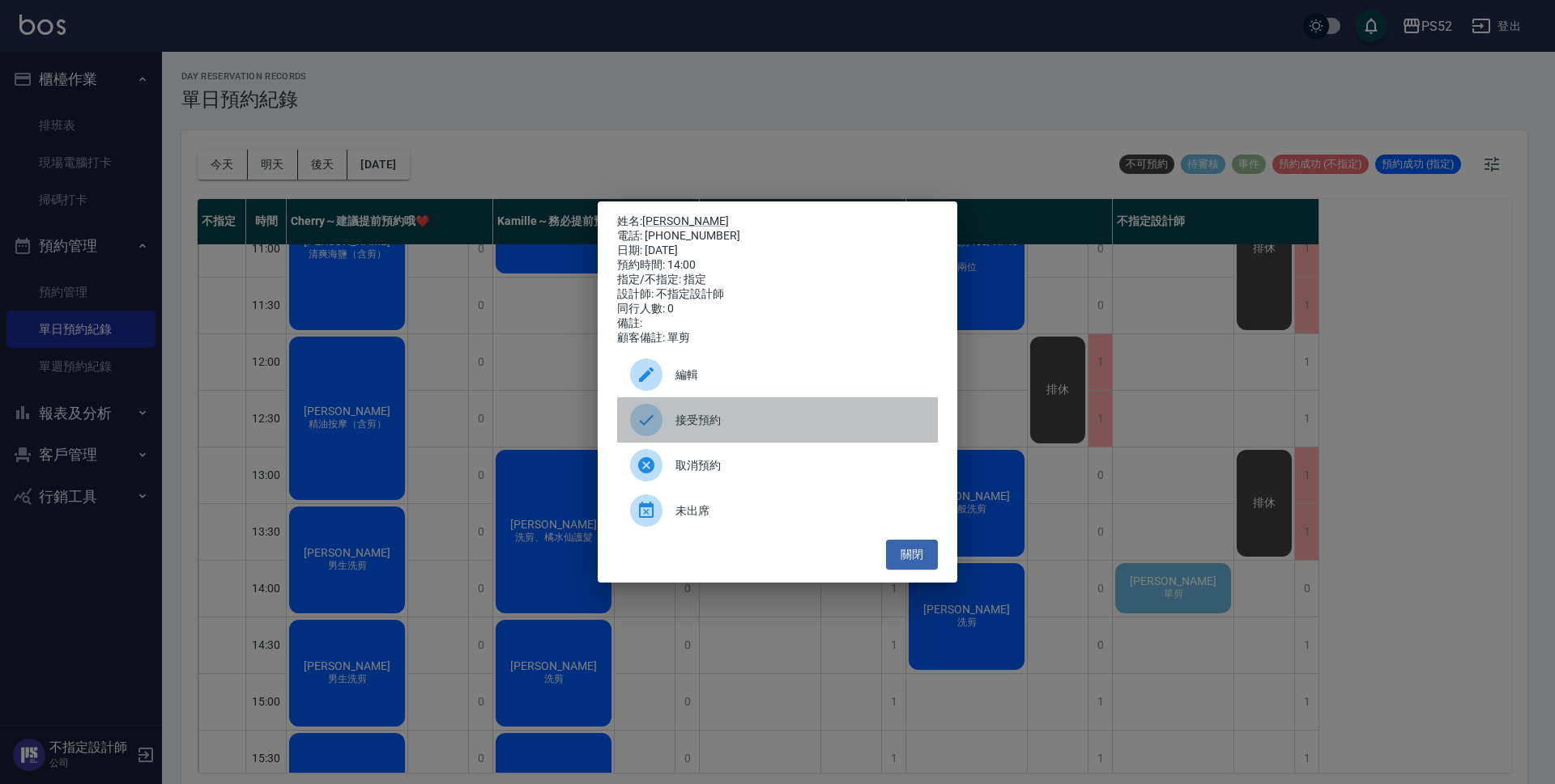
click at [763, 419] on span "接受預約" at bounding box center [800, 420] width 250 height 17
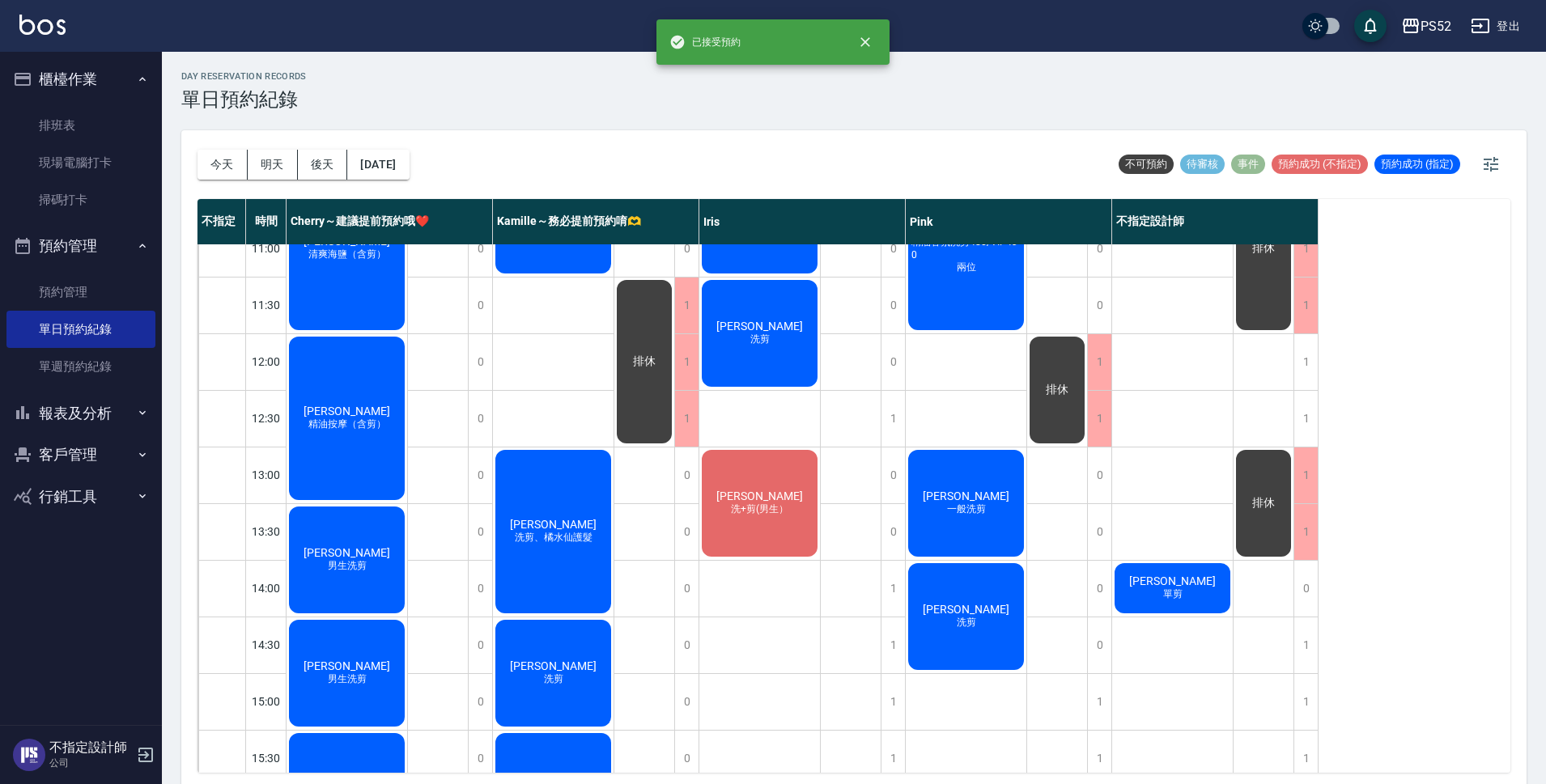
click at [1207, 586] on div "[PERSON_NAME] 單剪" at bounding box center [1172, 589] width 121 height 55
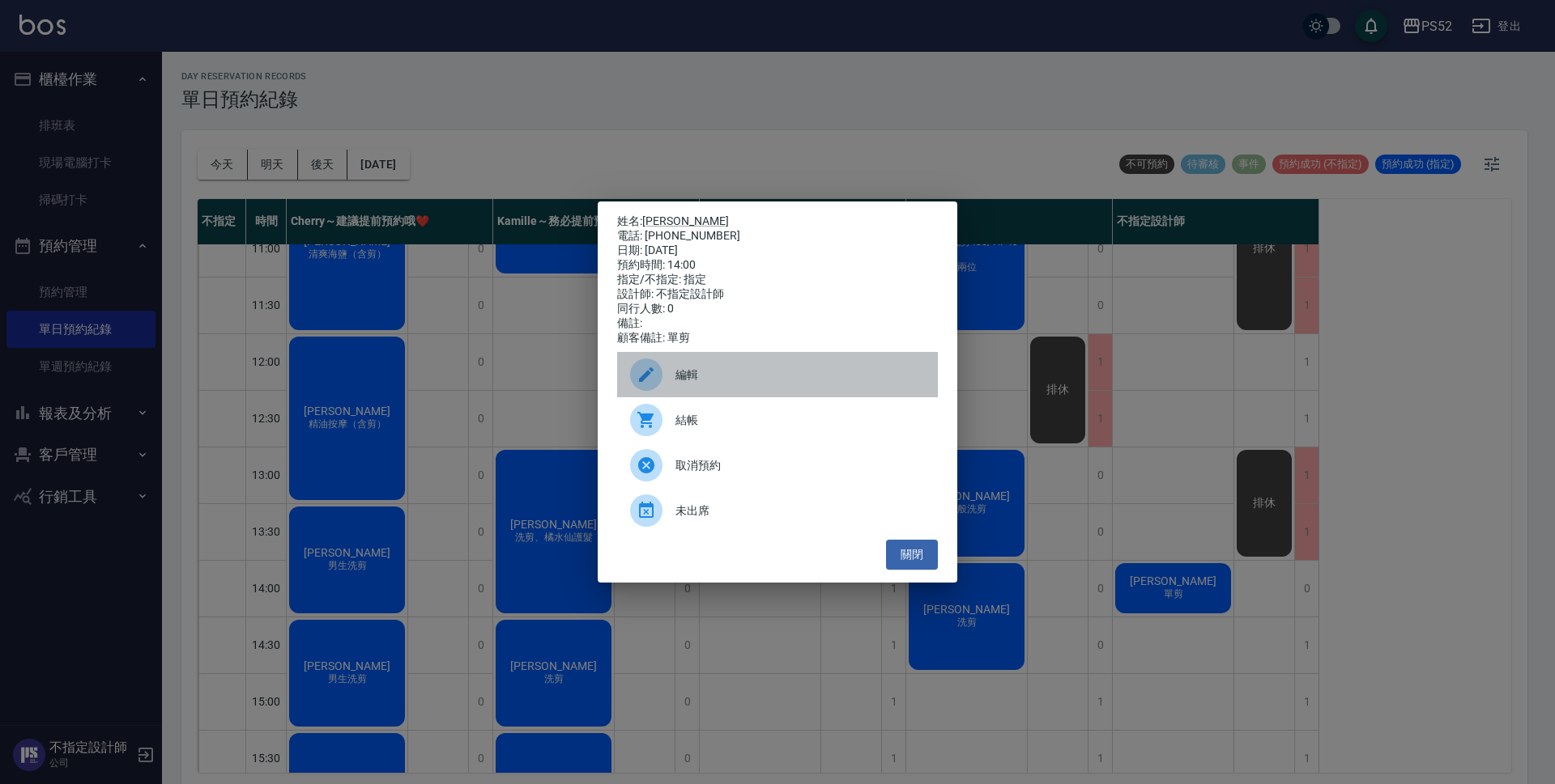
click at [705, 380] on span "編輯" at bounding box center [800, 375] width 250 height 17
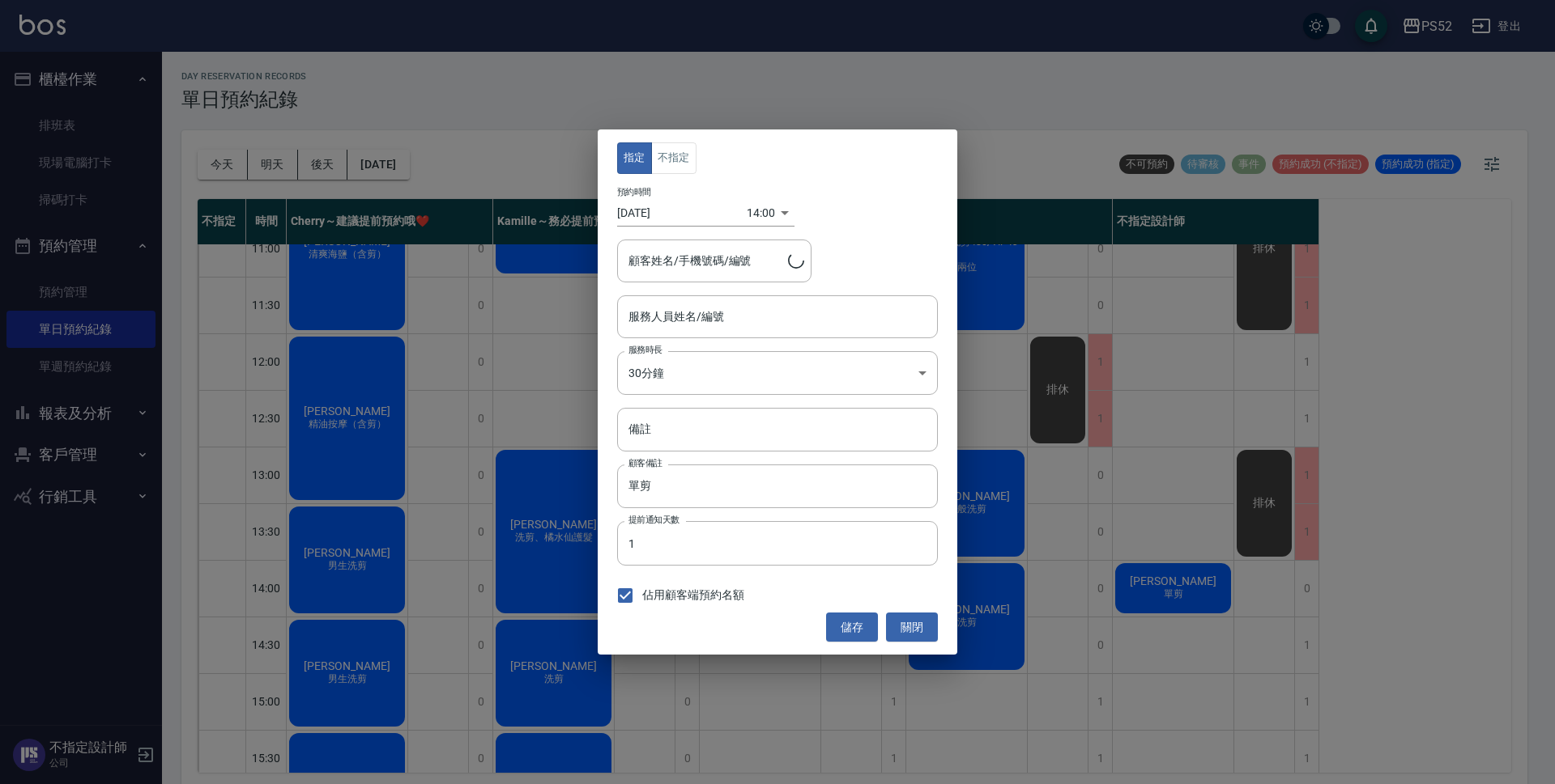
type input "不指定設計師-88"
type input "[PERSON_NAME]/0968970312"
click at [679, 170] on button "不指定" at bounding box center [673, 158] width 45 height 31
click at [743, 322] on input "不指定設計師-88" at bounding box center [765, 317] width 282 height 29
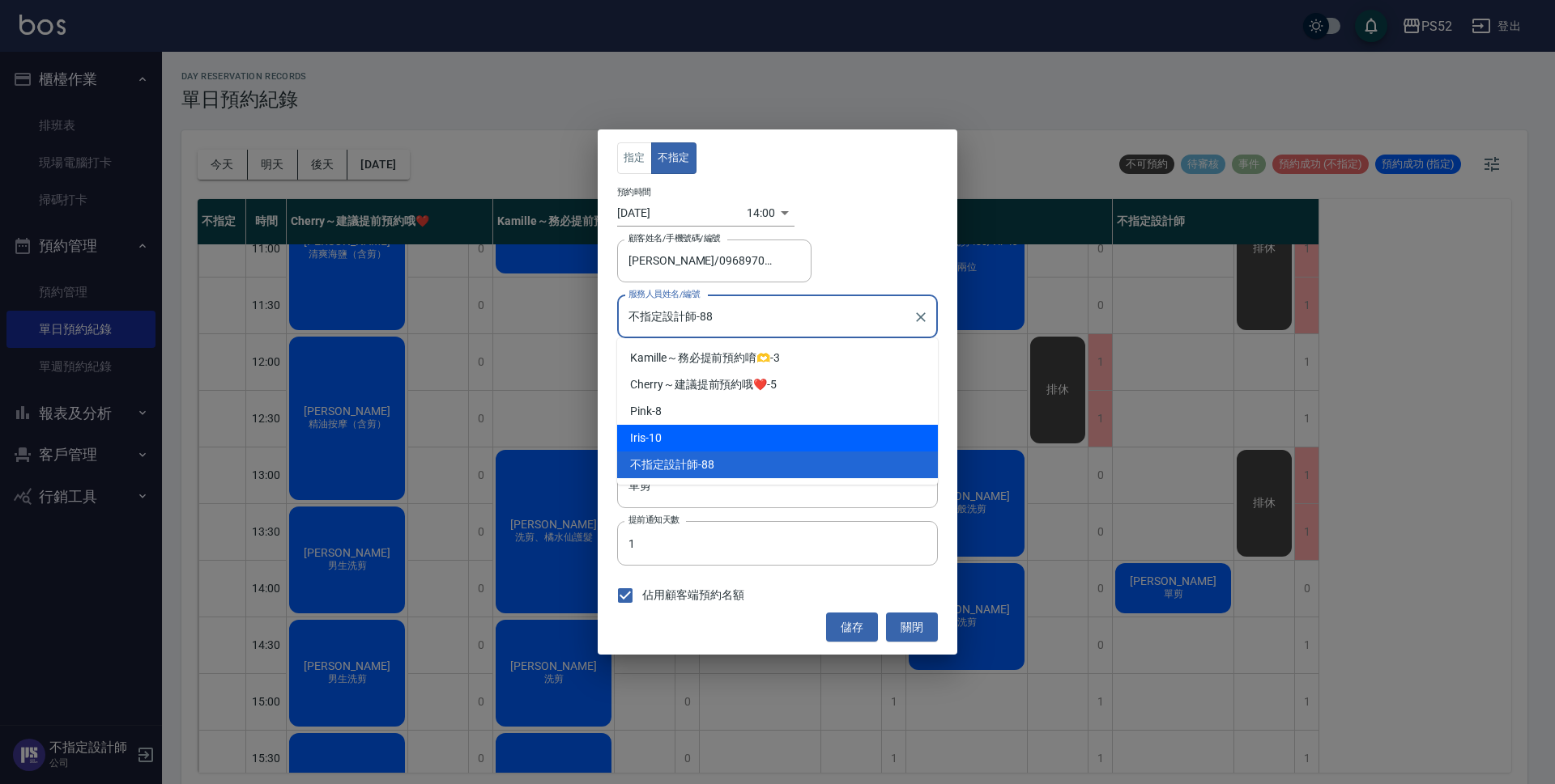
click at [743, 433] on div "Iris -10" at bounding box center [777, 438] width 321 height 27
type input "Iris-10"
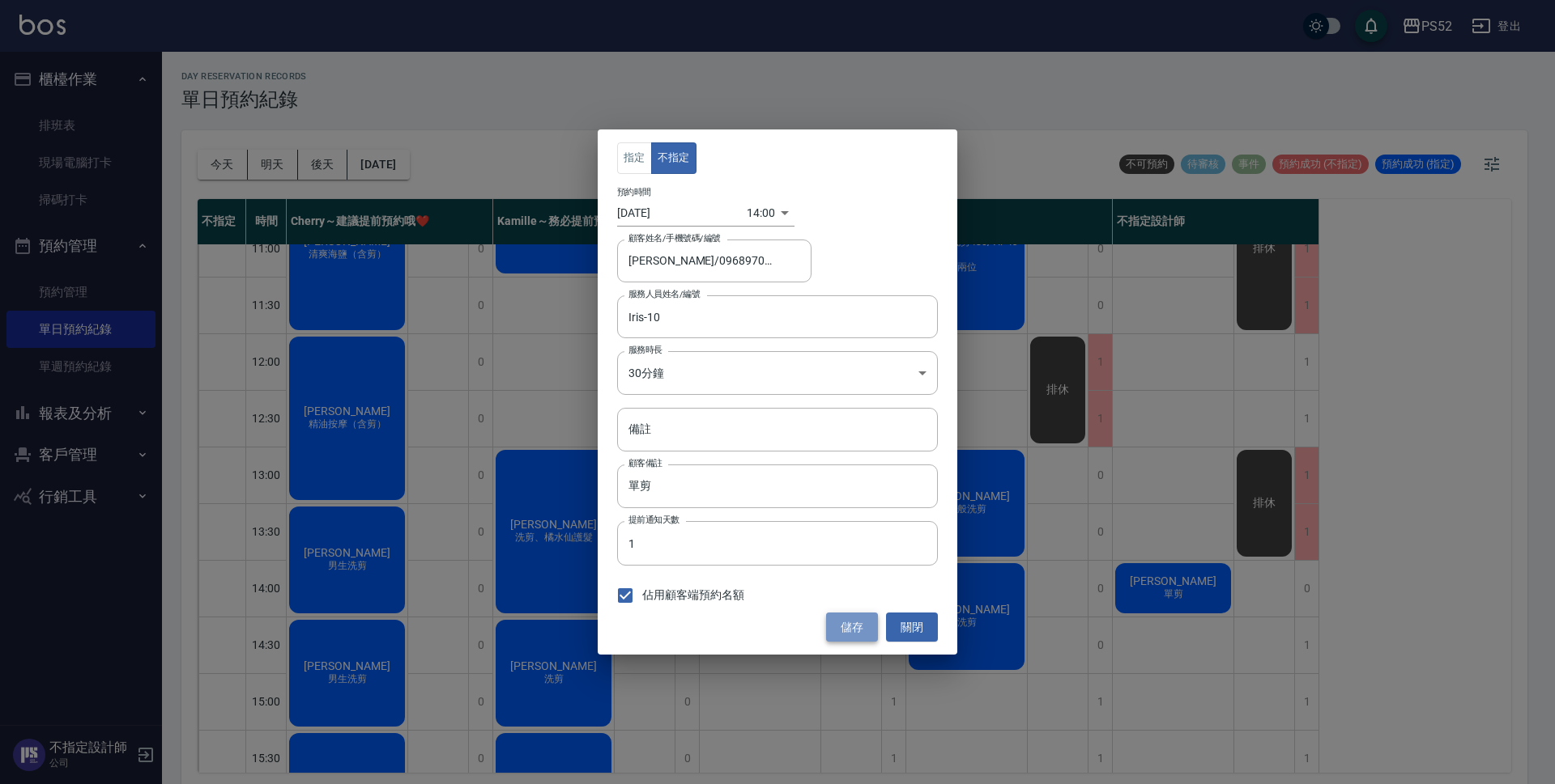
click at [842, 624] on button "儲存" at bounding box center [852, 627] width 52 height 30
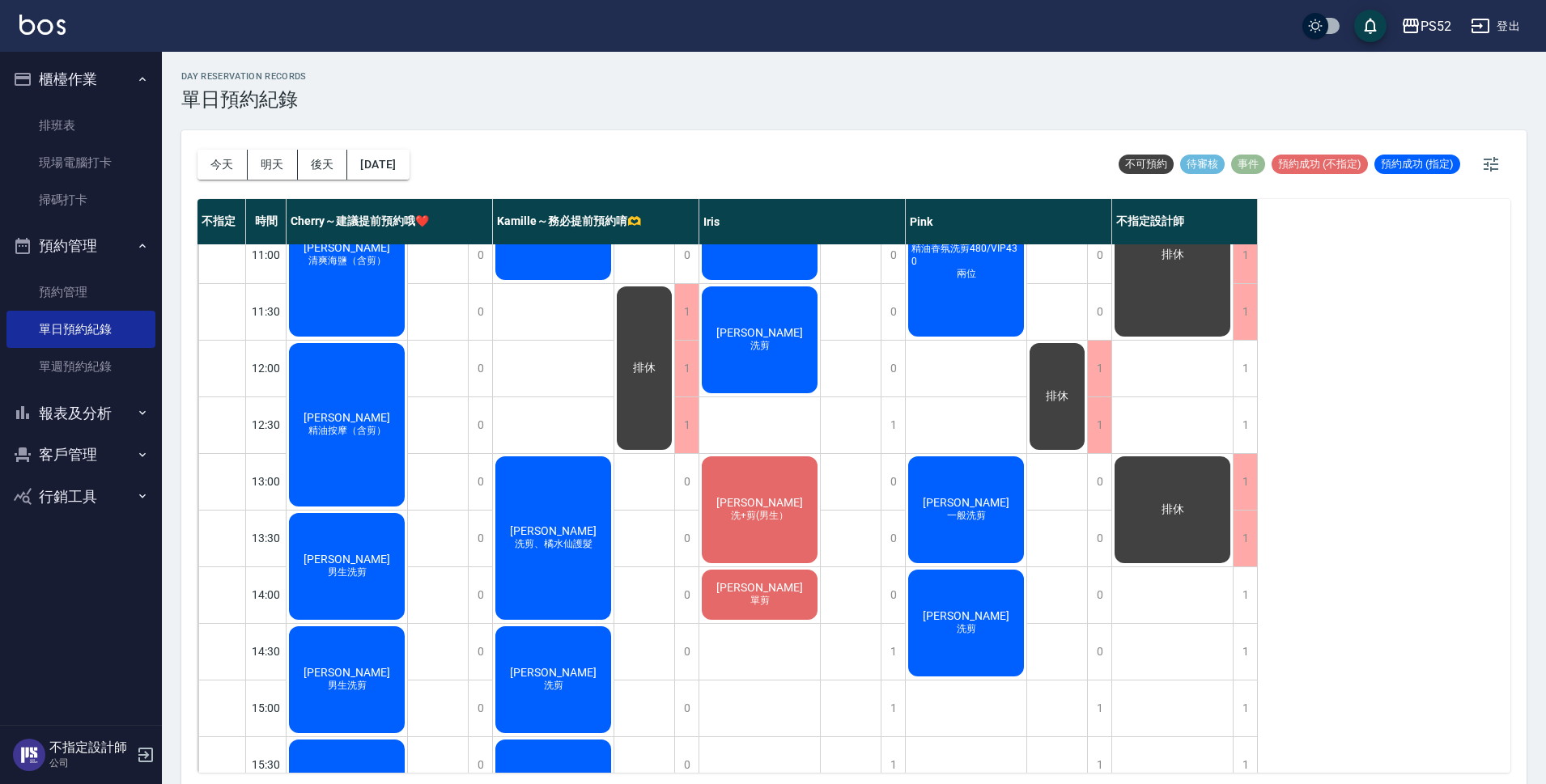
scroll to position [108, 0]
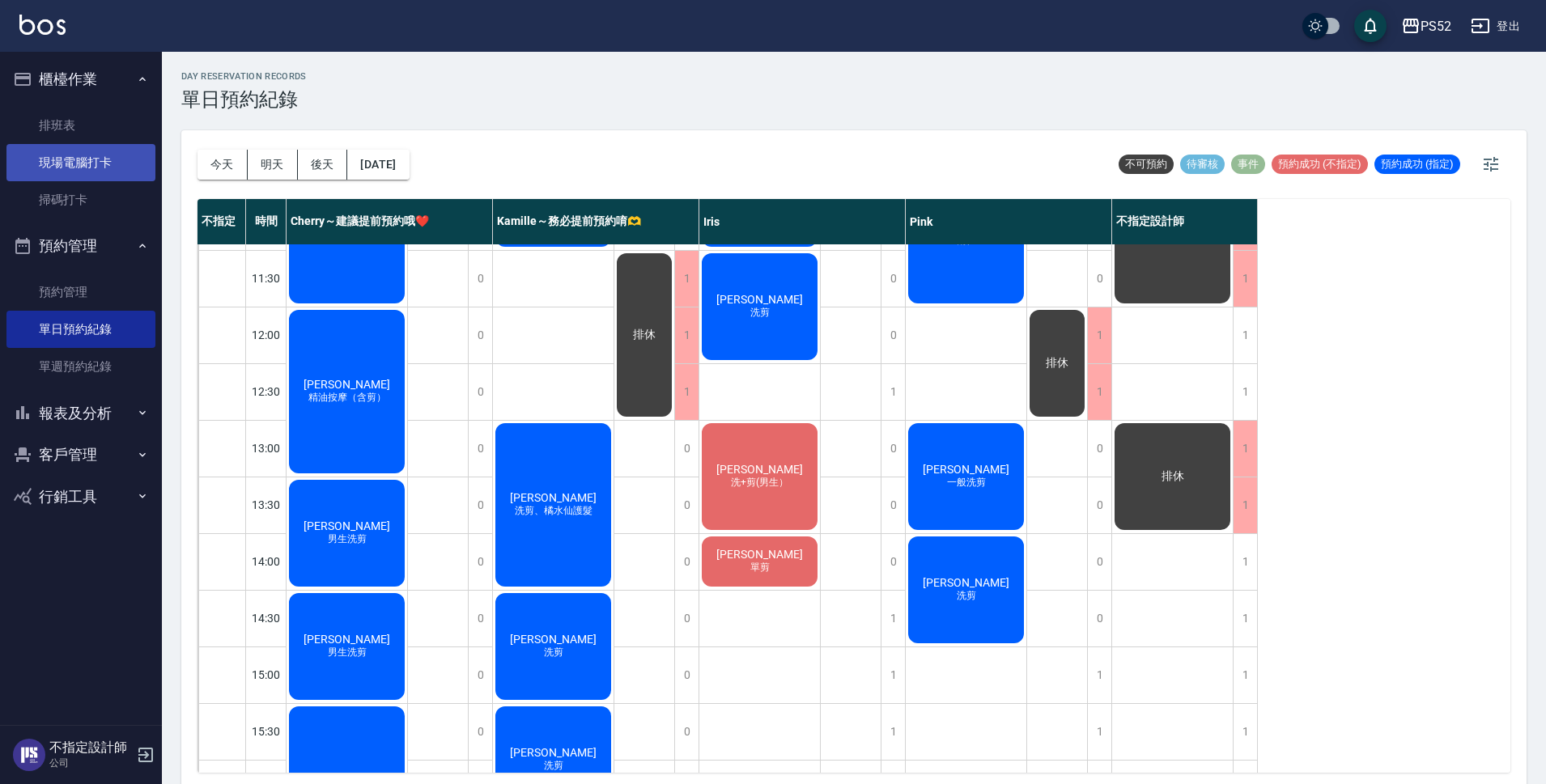
click at [80, 154] on link "現場電腦打卡" at bounding box center [81, 162] width 149 height 37
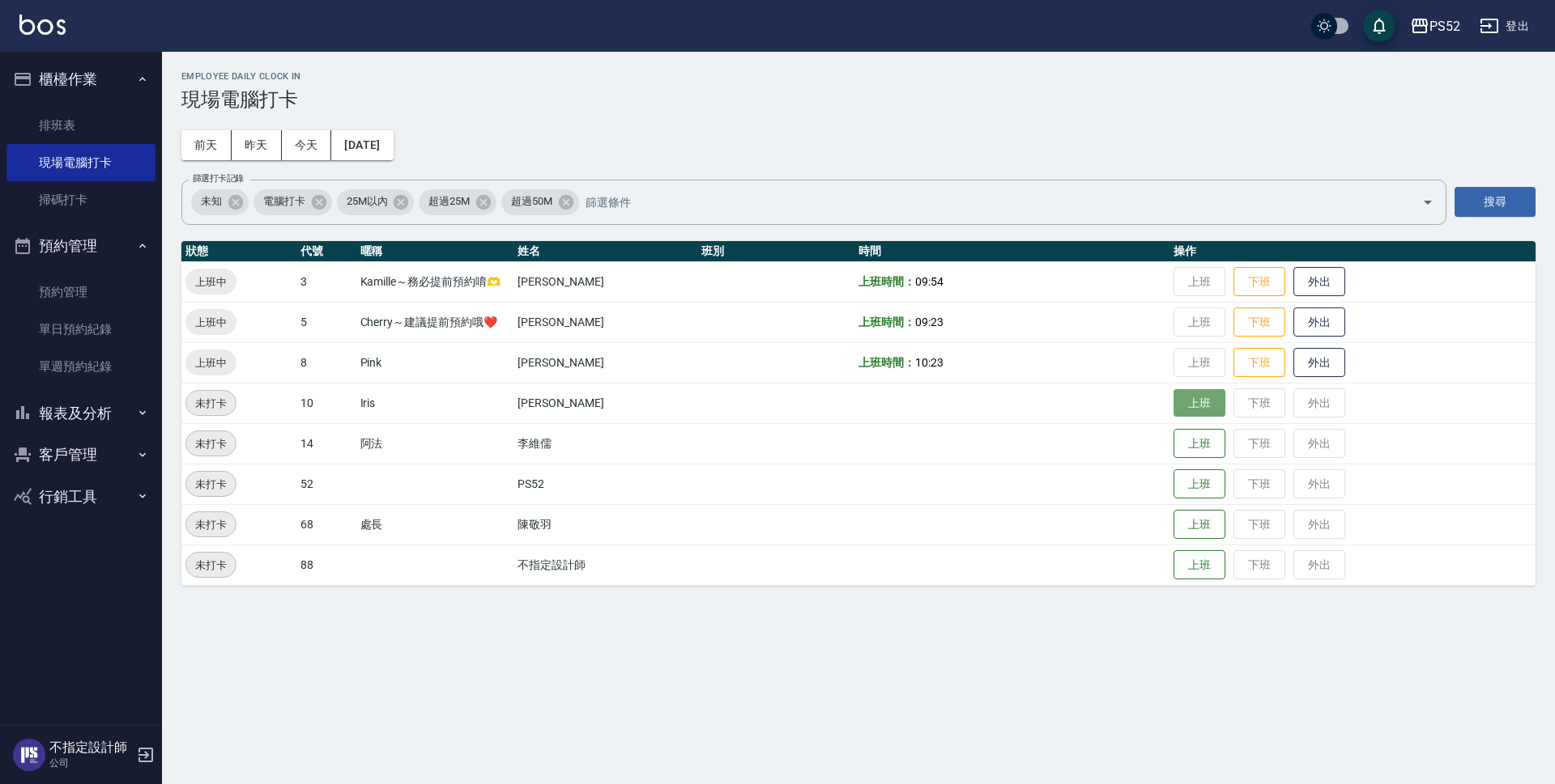
click at [1205, 403] on button "上班" at bounding box center [1199, 404] width 52 height 29
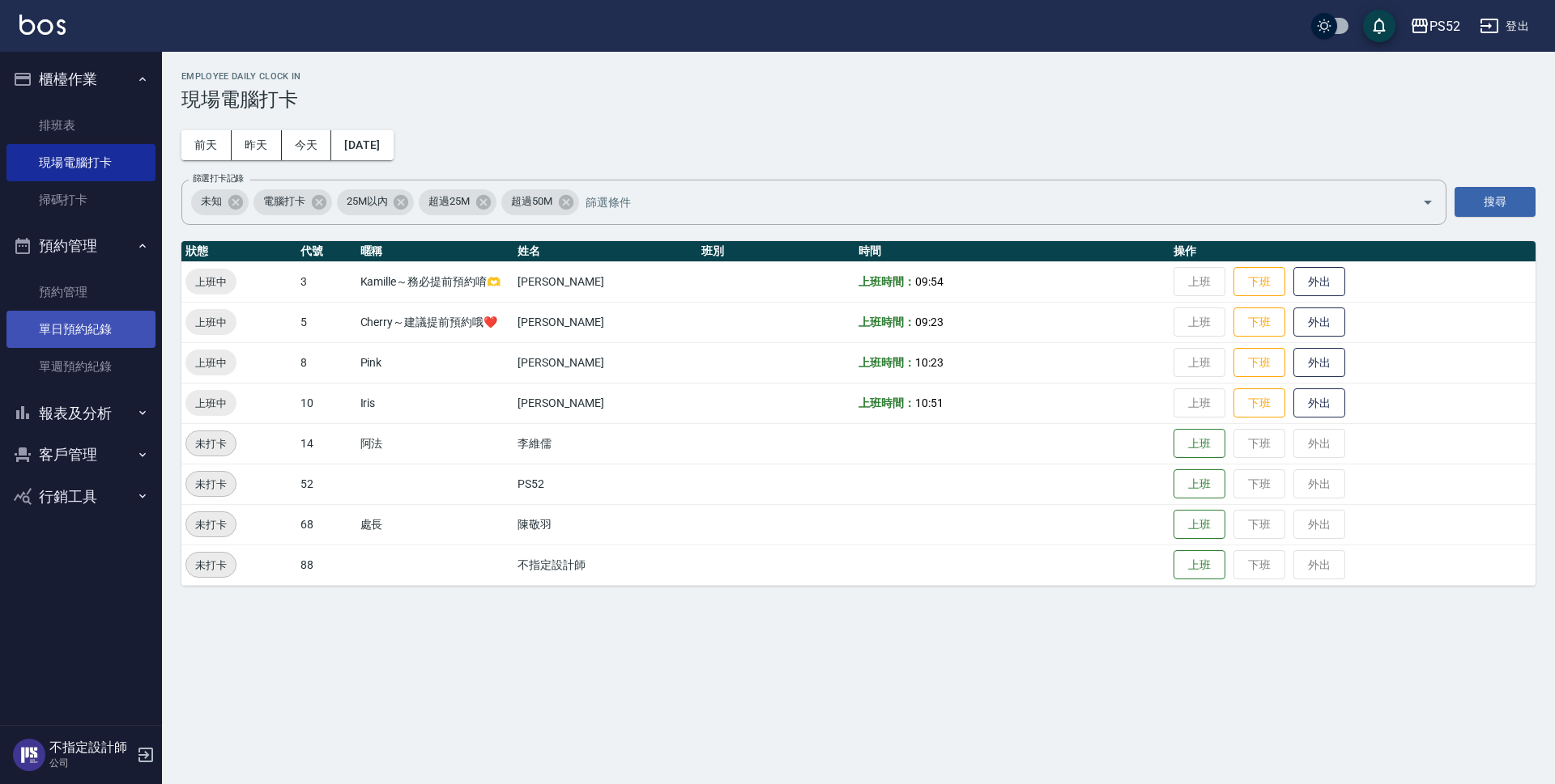
click at [77, 344] on link "單日預約紀錄" at bounding box center [81, 329] width 149 height 37
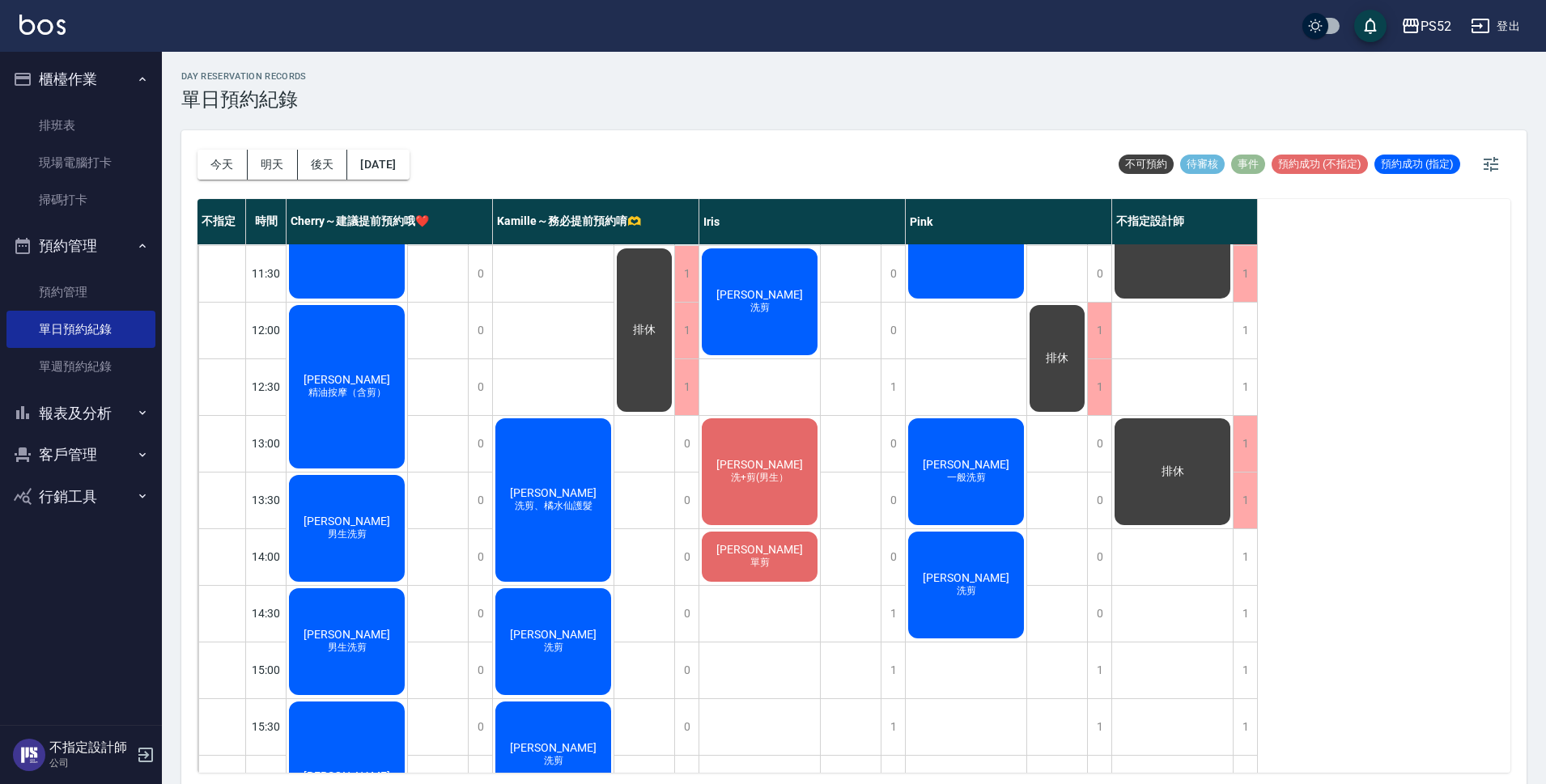
scroll to position [107, 0]
